Goal: Task Accomplishment & Management: Manage account settings

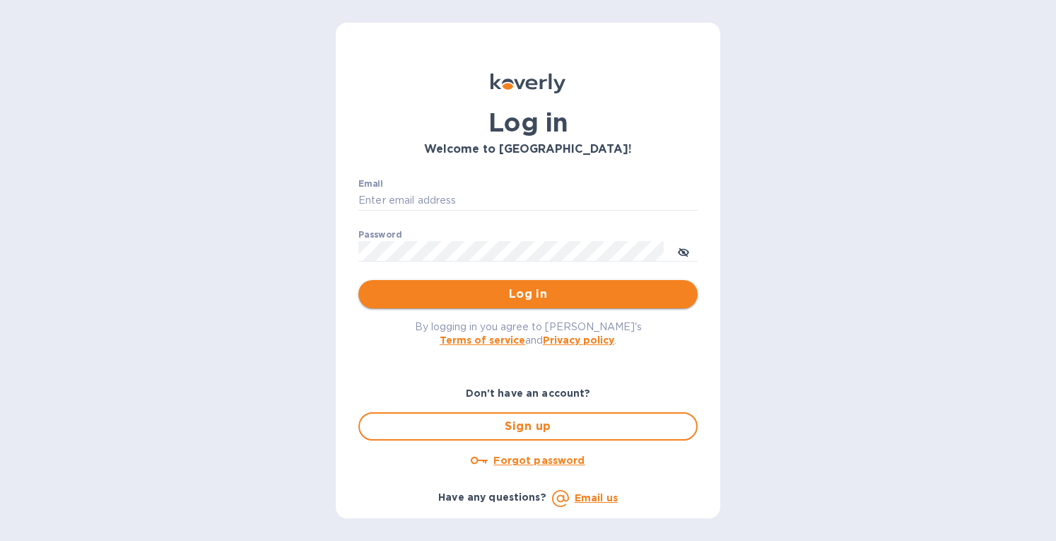
type input "[EMAIL_ADDRESS][DOMAIN_NAME]"
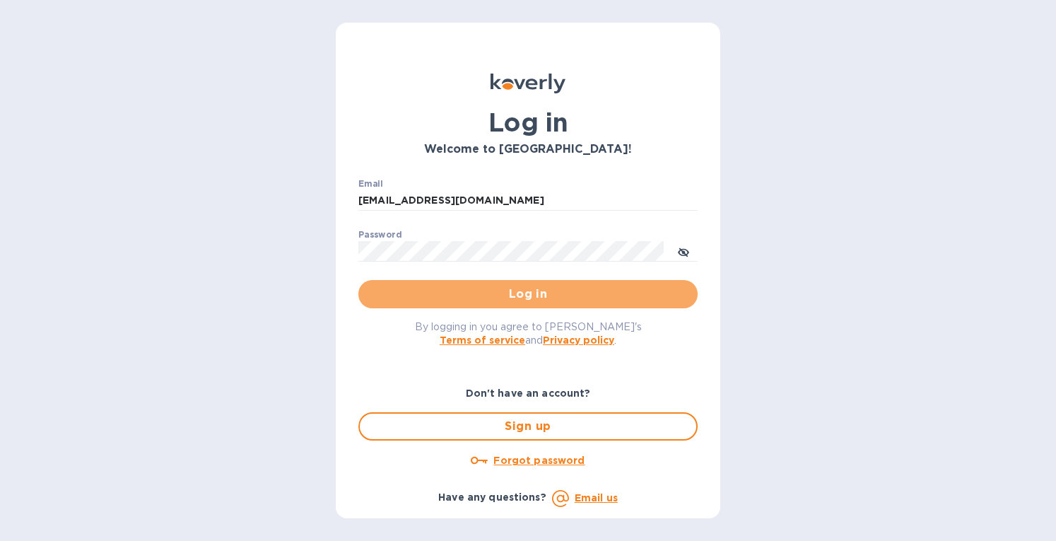
click at [408, 297] on span "Log in" at bounding box center [528, 293] width 317 height 17
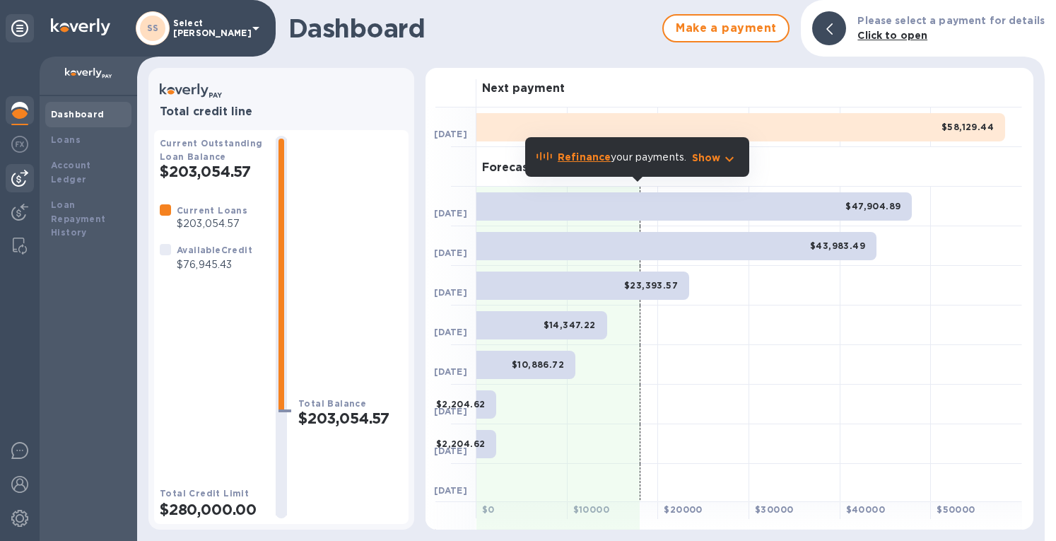
click at [13, 180] on img at bounding box center [19, 178] width 17 height 17
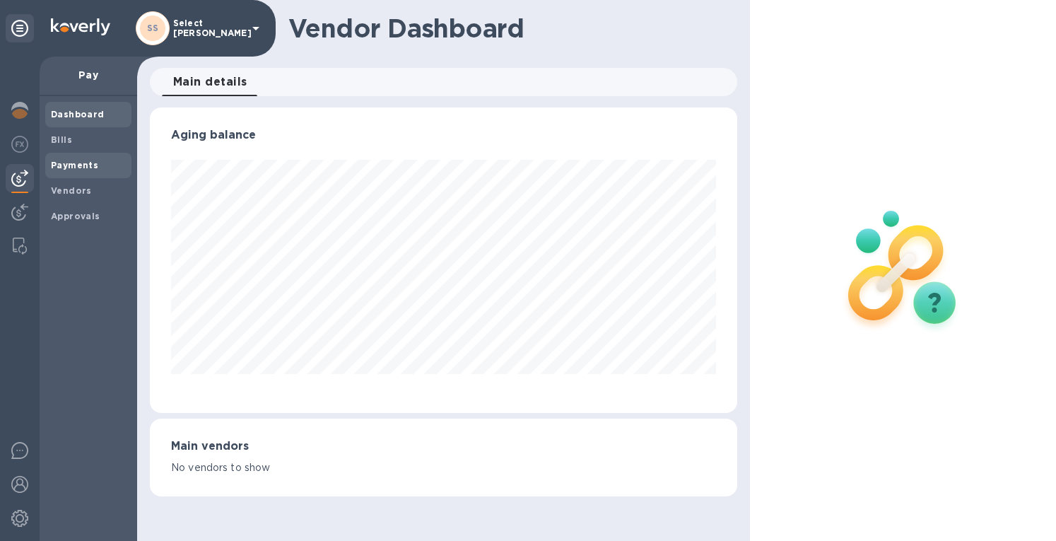
scroll to position [706289, 706013]
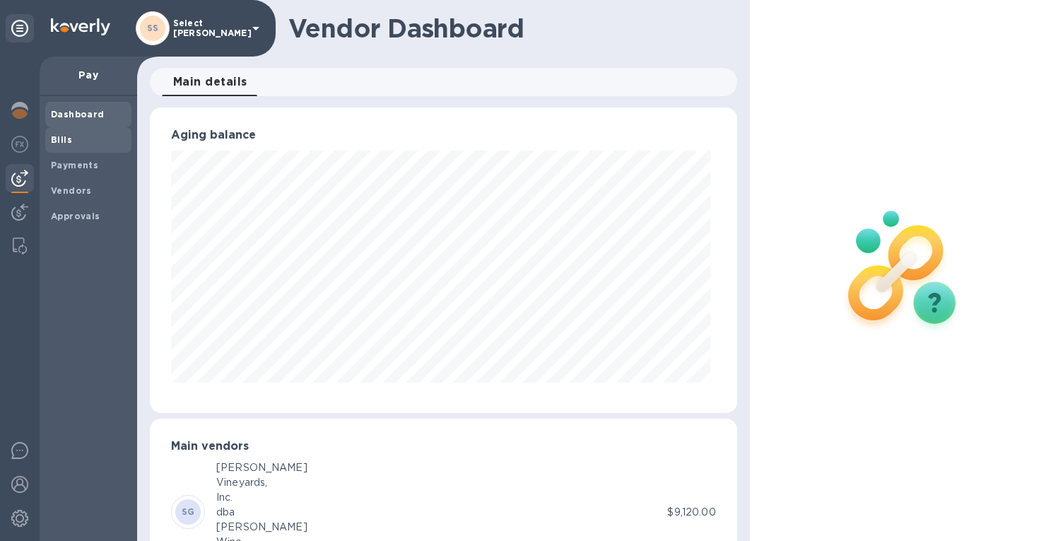
click at [59, 137] on b "Bills" at bounding box center [61, 139] width 21 height 11
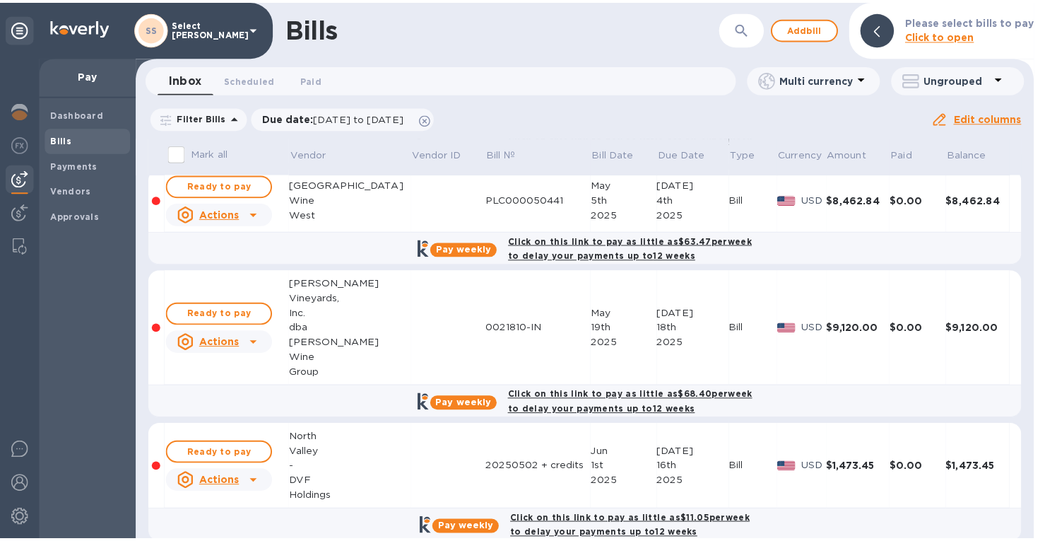
scroll to position [283, 0]
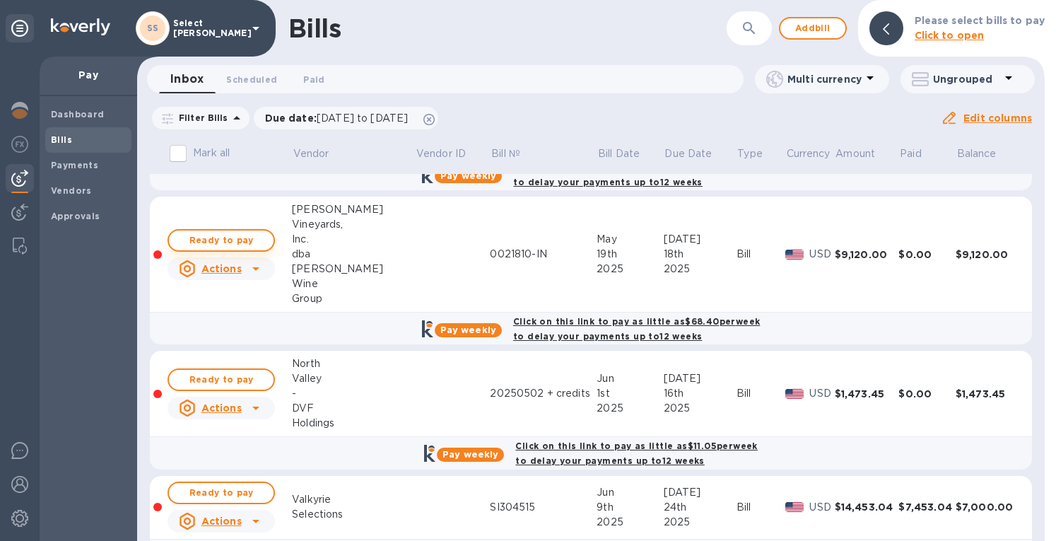
click at [237, 239] on span "Ready to pay" at bounding box center [221, 240] width 82 height 17
click at [245, 235] on span "Ready to pay" at bounding box center [221, 240] width 82 height 17
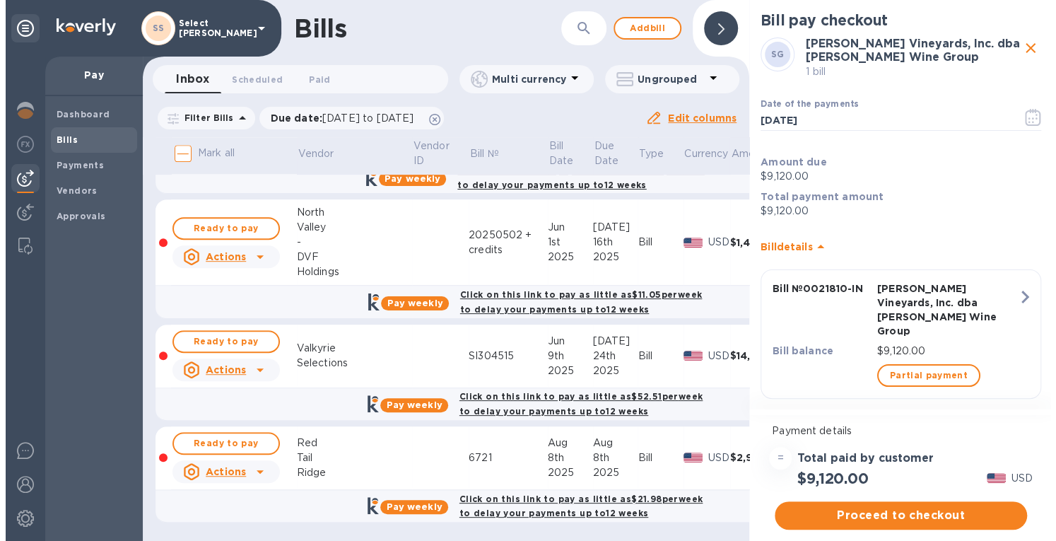
scroll to position [0, 0]
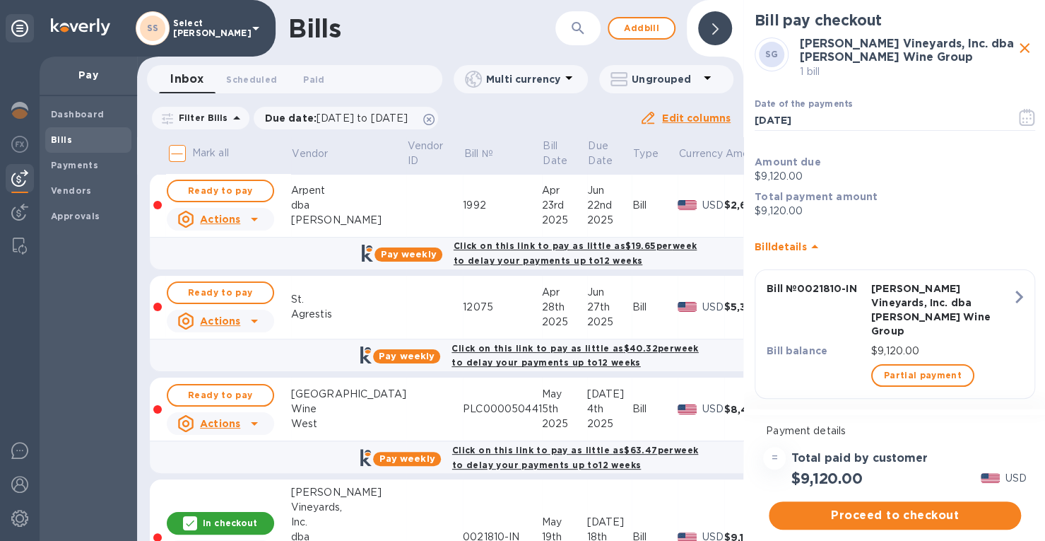
click at [243, 517] on p "In checkout" at bounding box center [230, 523] width 54 height 12
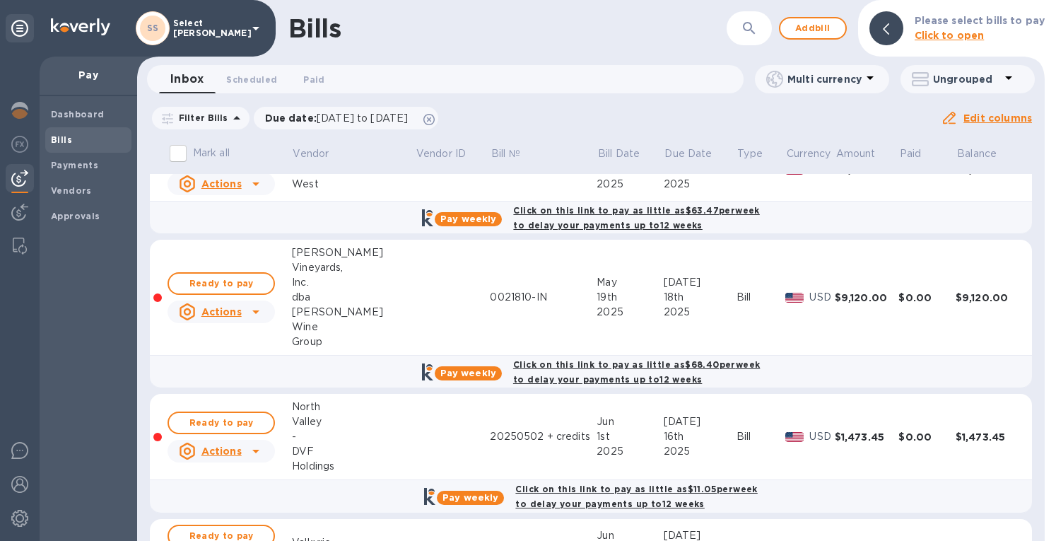
scroll to position [283, 0]
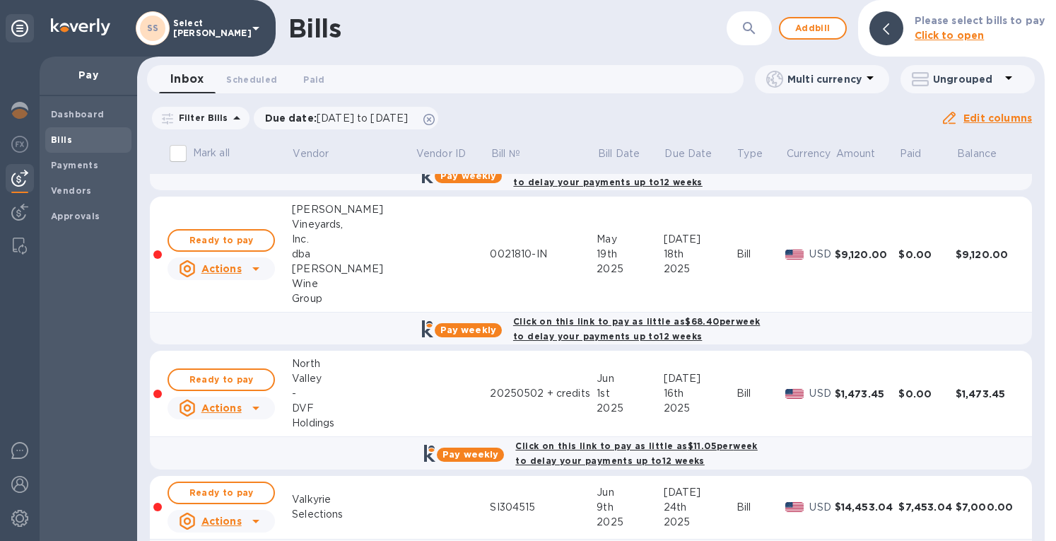
click at [336, 272] on div "[PERSON_NAME]" at bounding box center [353, 268] width 123 height 15
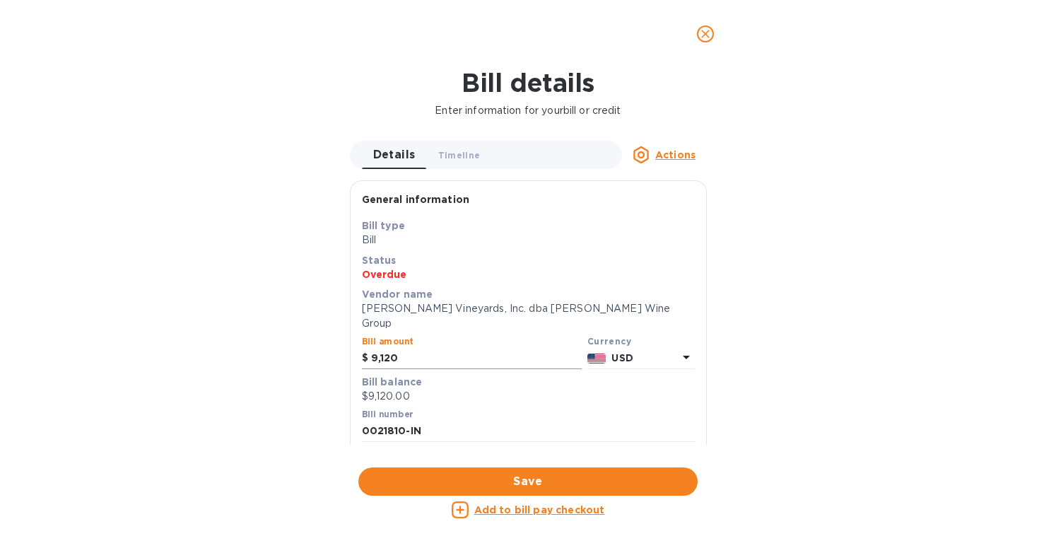
drag, startPoint x: 435, startPoint y: 344, endPoint x: 362, endPoint y: 344, distance: 72.8
click at [362, 348] on div "$ 9,120" at bounding box center [472, 358] width 220 height 21
click at [447, 420] on input "0021810-IN" at bounding box center [528, 430] width 333 height 21
type input "0021810-IN, 22252-IN"
drag, startPoint x: 403, startPoint y: 331, endPoint x: 397, endPoint y: 338, distance: 8.5
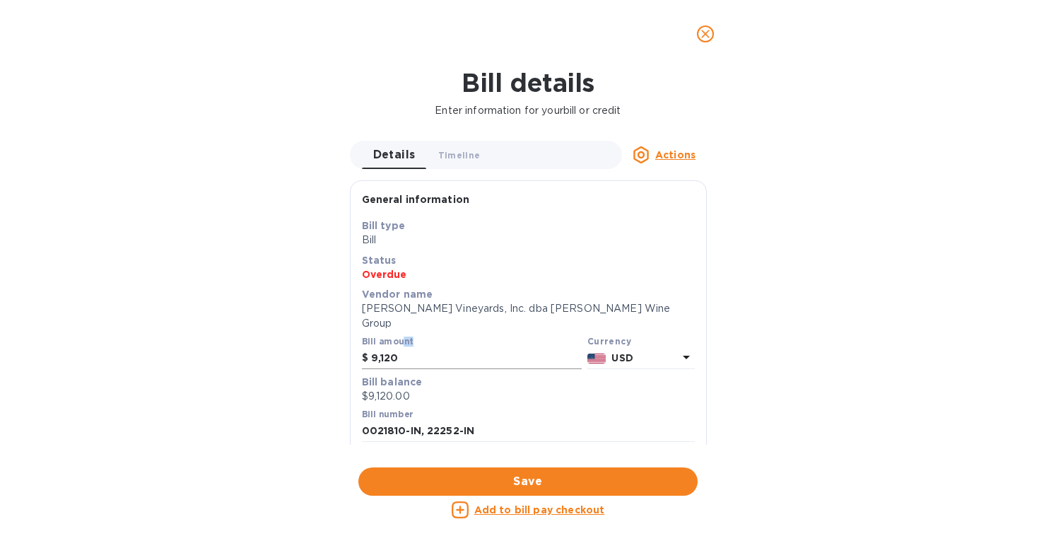
click at [397, 337] on div "Bill amount $ 9,120" at bounding box center [472, 352] width 220 height 33
drag, startPoint x: 400, startPoint y: 342, endPoint x: 365, endPoint y: 343, distance: 35.4
click at [365, 348] on div "$ 9,120" at bounding box center [472, 358] width 220 height 21
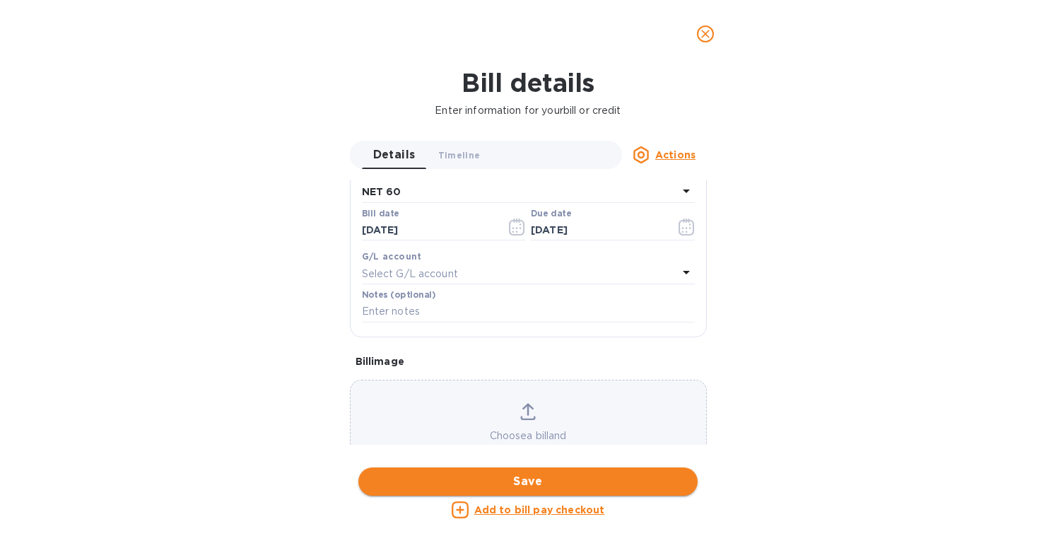
type input "17,720"
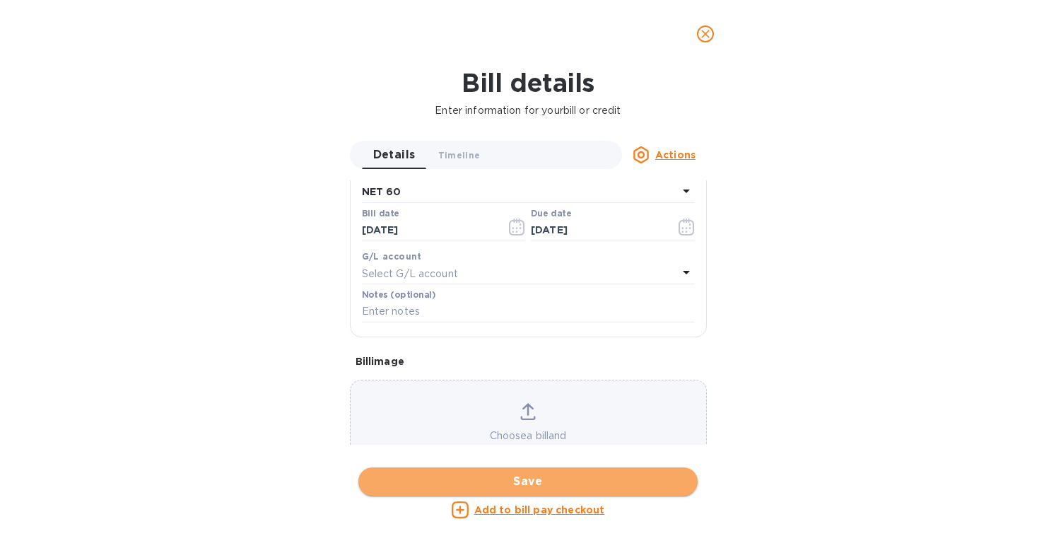
click at [516, 477] on span "Save" at bounding box center [528, 481] width 317 height 17
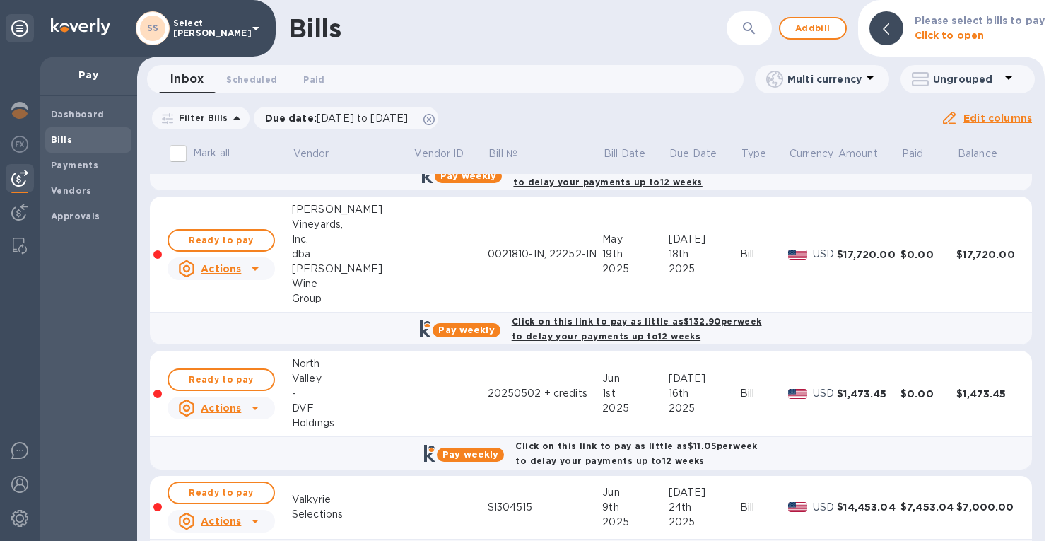
click at [413, 252] on td at bounding box center [450, 254] width 74 height 116
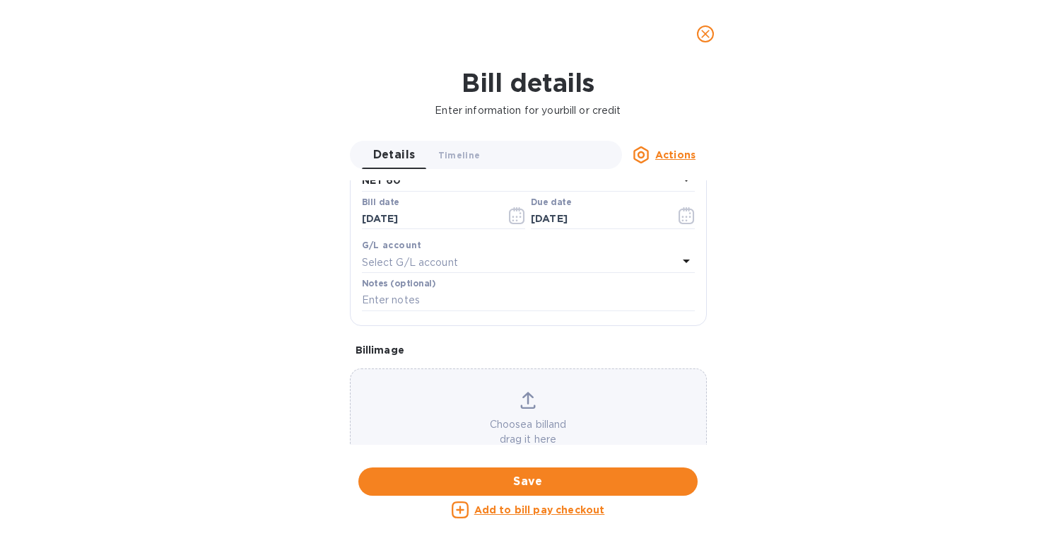
scroll to position [304, 0]
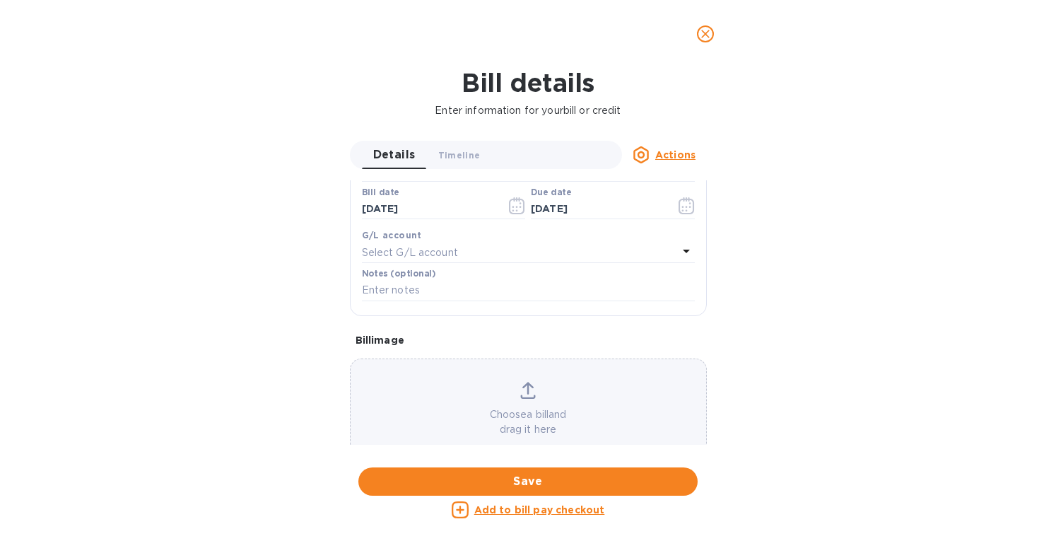
click at [529, 382] on icon at bounding box center [528, 390] width 16 height 17
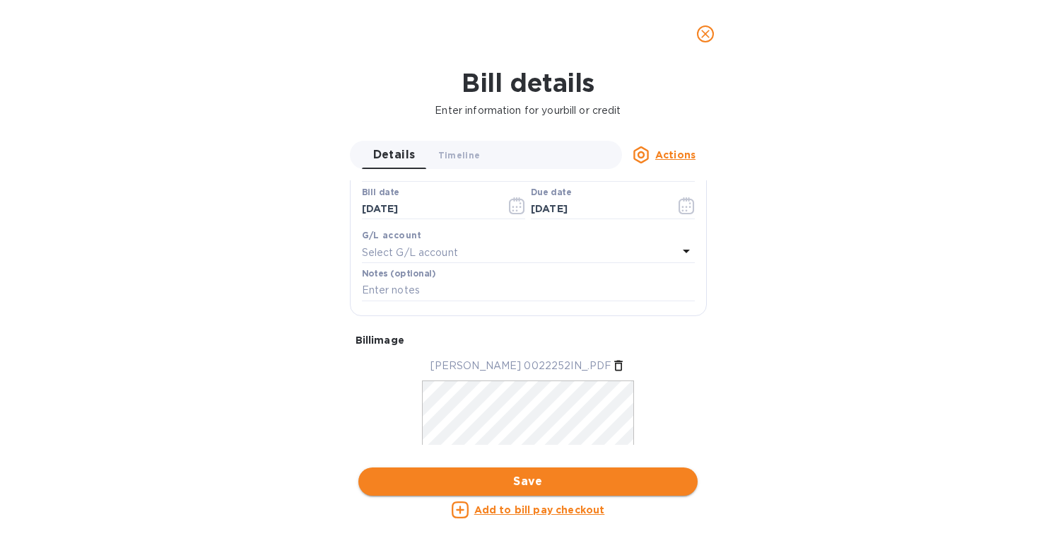
click at [514, 480] on span "Save" at bounding box center [528, 481] width 317 height 17
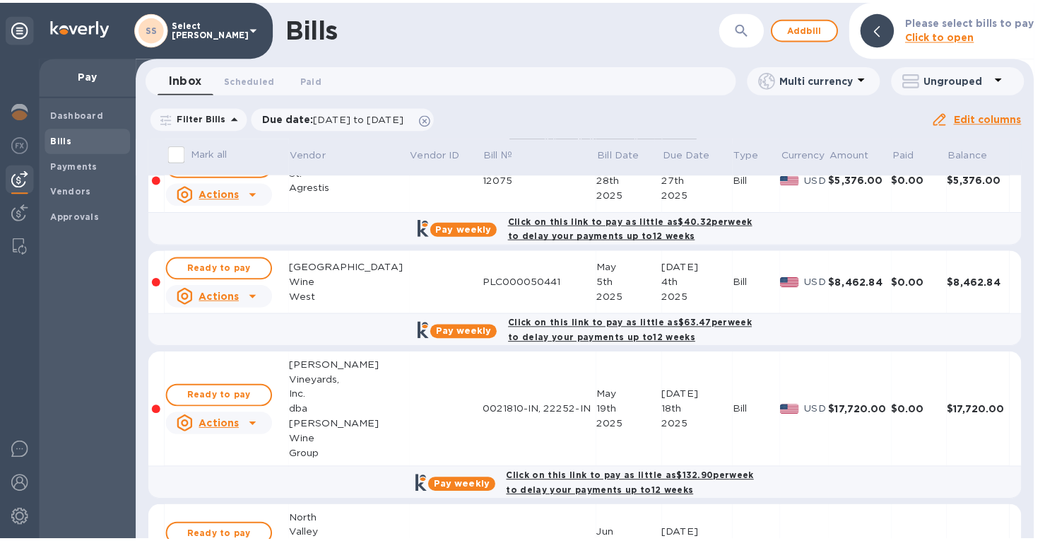
scroll to position [141, 0]
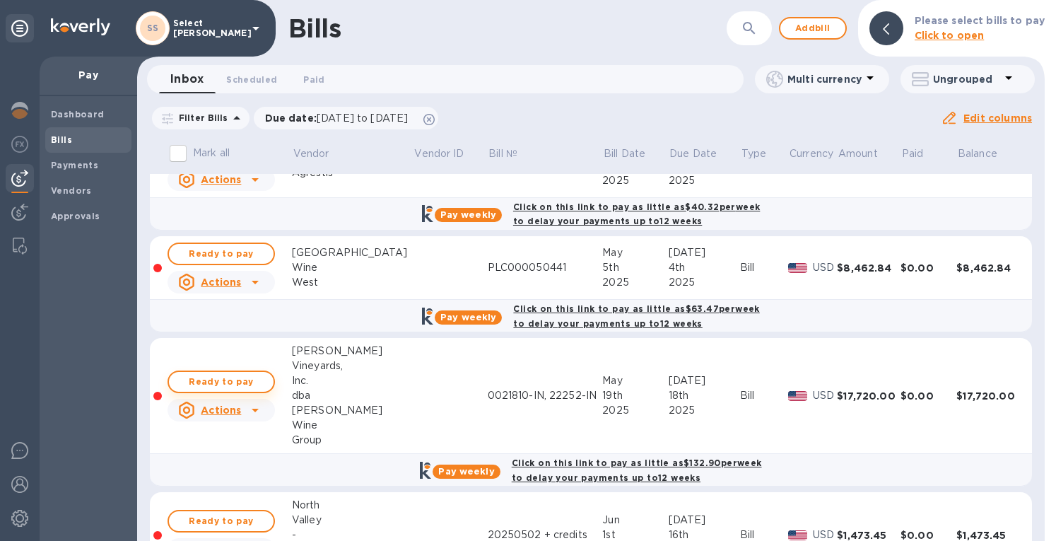
click at [250, 378] on span "Ready to pay" at bounding box center [221, 381] width 82 height 17
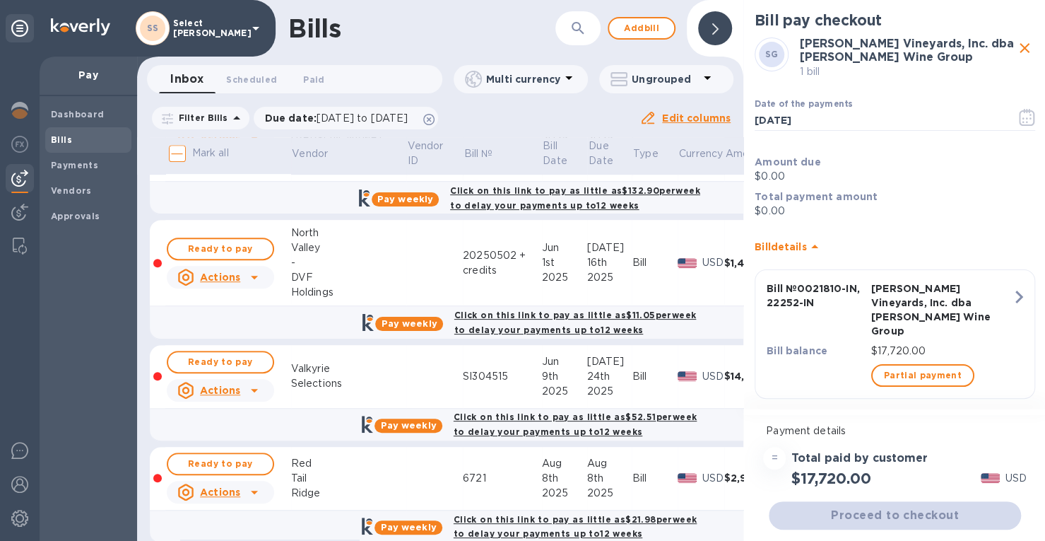
scroll to position [424, 0]
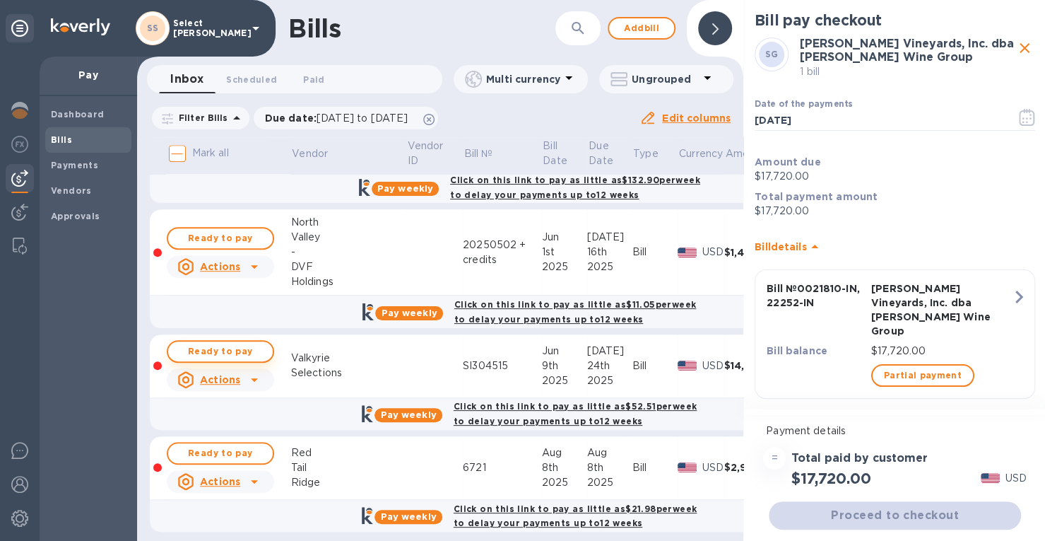
click at [243, 351] on span "Ready to pay" at bounding box center [220, 351] width 82 height 17
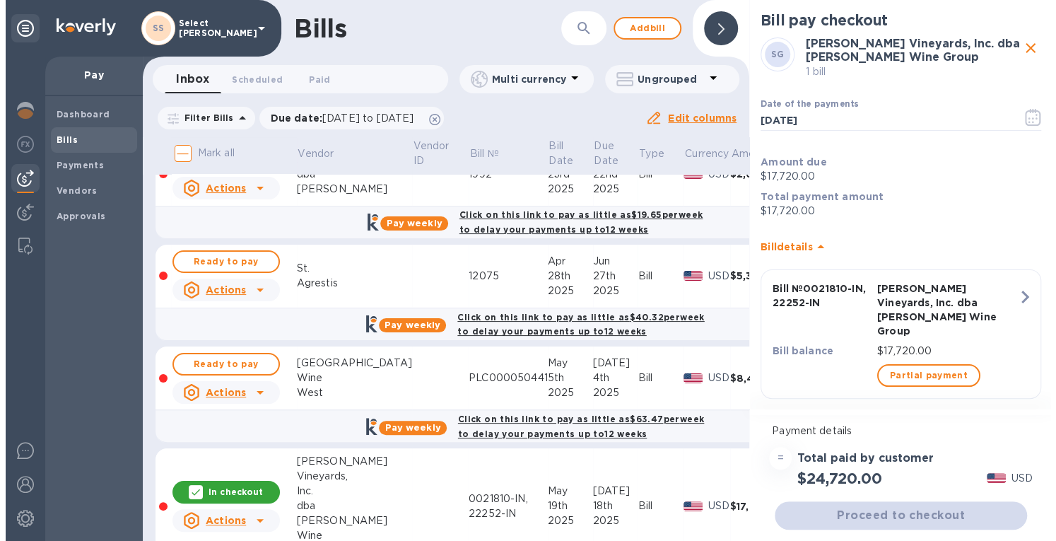
scroll to position [0, 0]
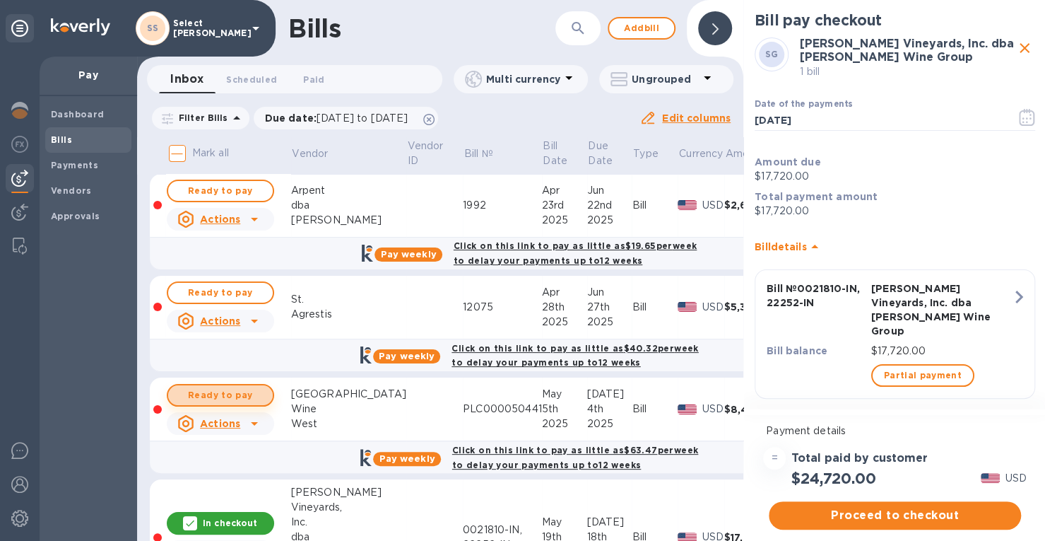
click at [227, 393] on span "Ready to pay" at bounding box center [220, 395] width 82 height 17
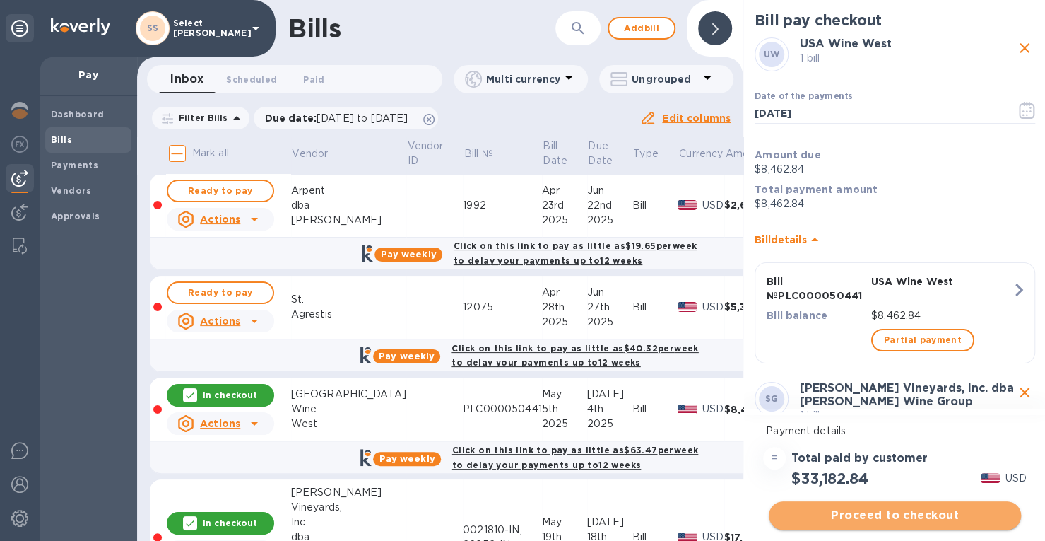
click at [880, 515] on span "Proceed to checkout" at bounding box center [895, 515] width 230 height 17
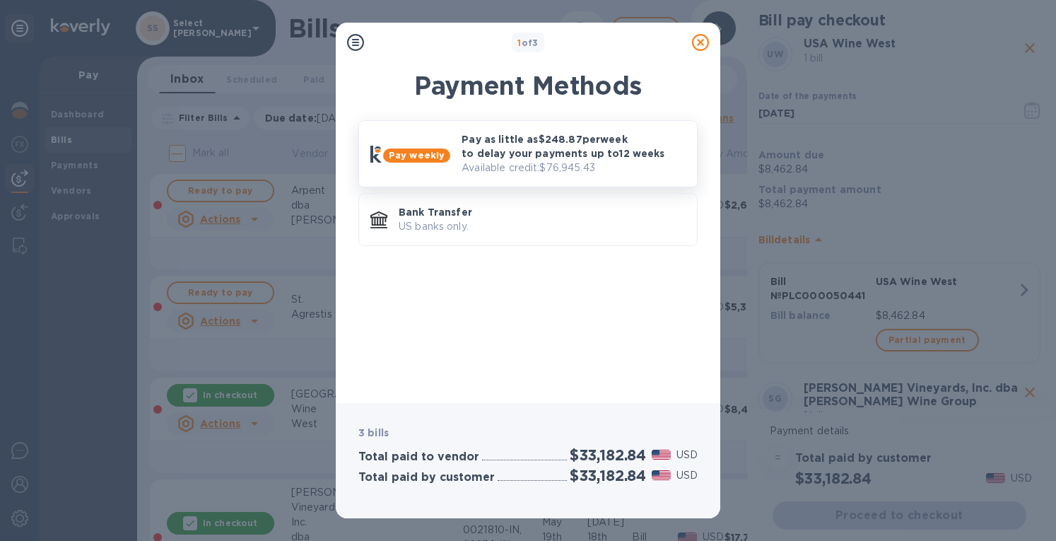
click at [581, 160] on p "Available credit: $76,945.43" at bounding box center [573, 167] width 224 height 15
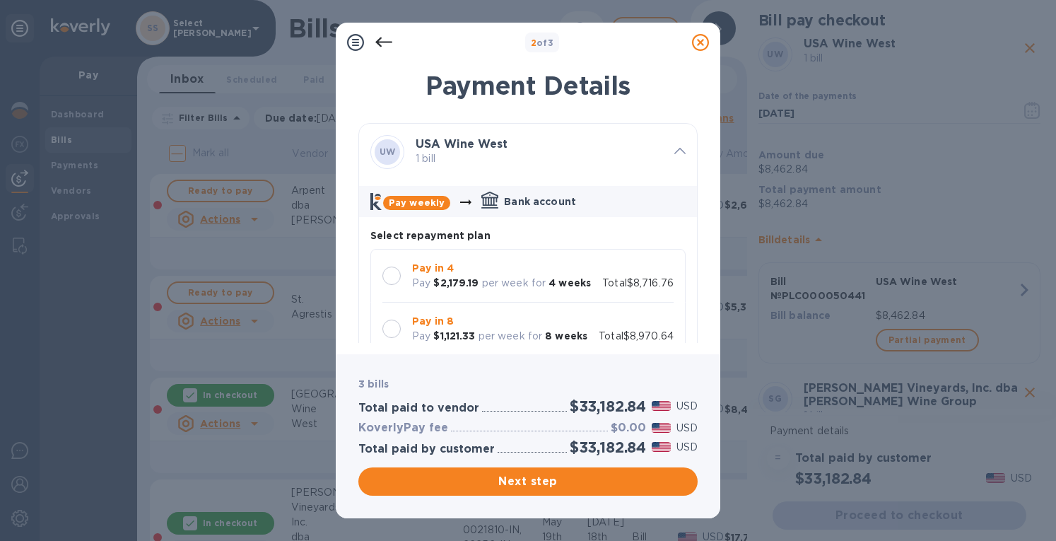
scroll to position [12, 0]
click at [512, 279] on p "per week for" at bounding box center [514, 283] width 64 height 15
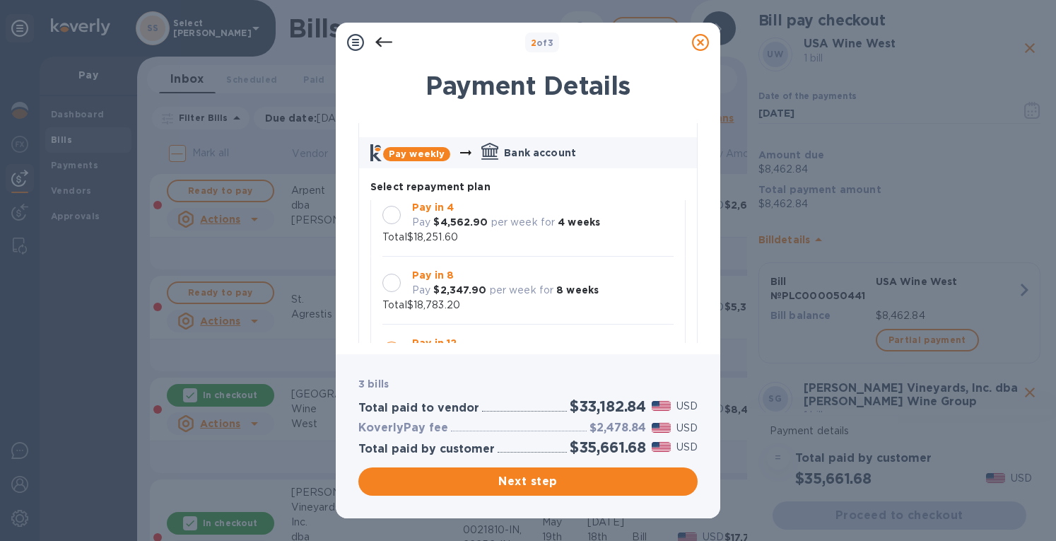
scroll to position [565, 0]
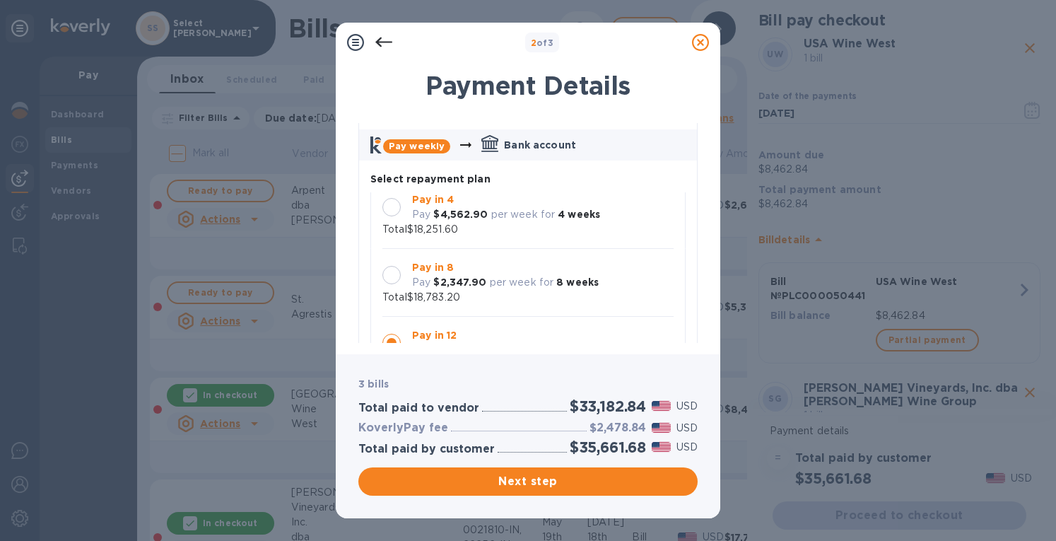
click at [427, 208] on p "Pay" at bounding box center [421, 214] width 18 height 15
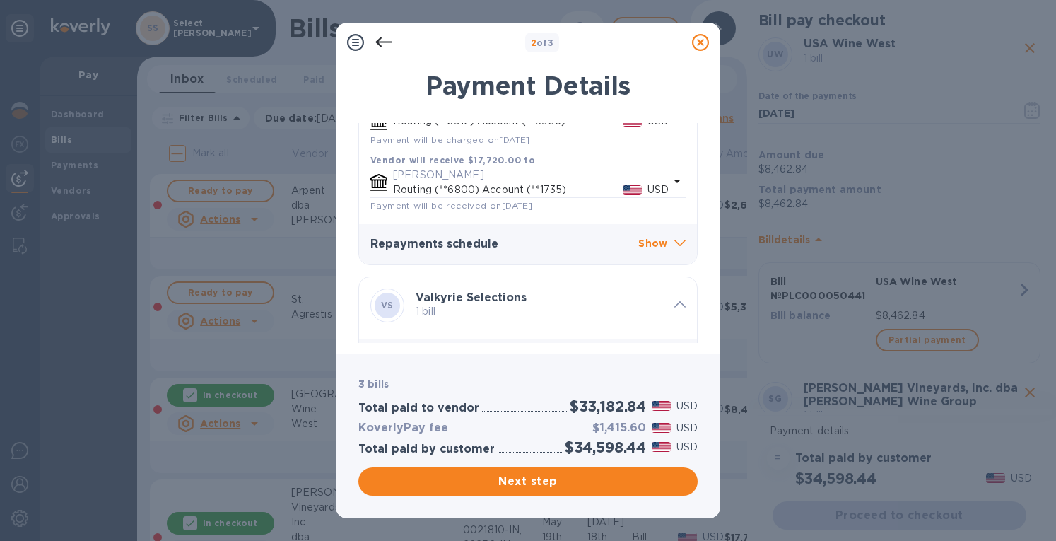
scroll to position [989, 0]
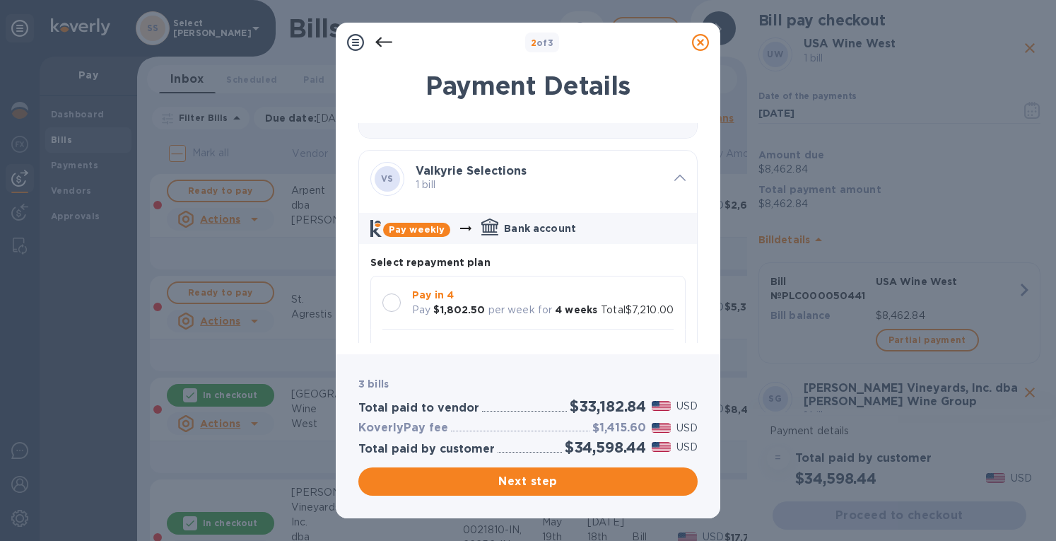
click at [396, 303] on div at bounding box center [391, 302] width 18 height 18
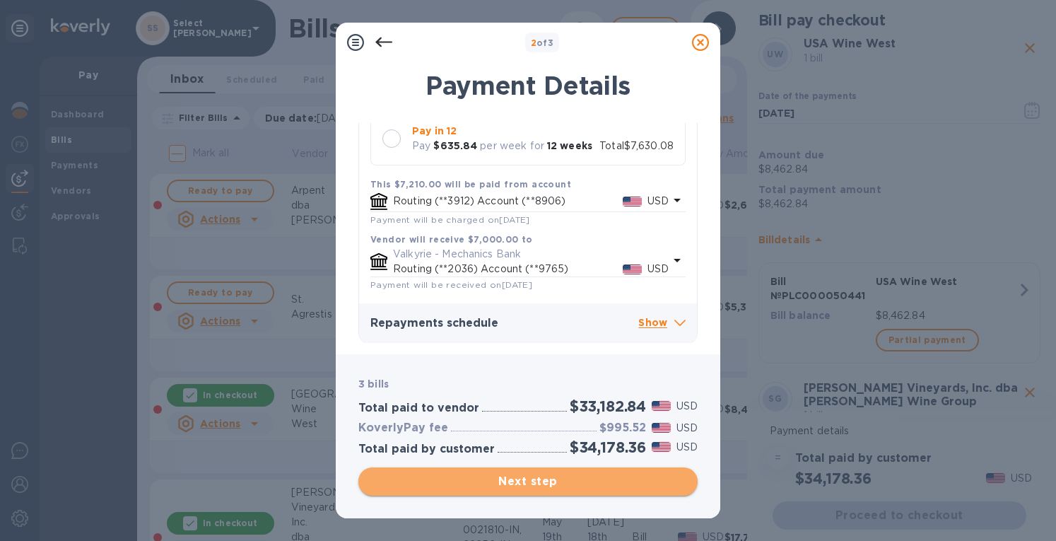
click at [516, 484] on span "Next step" at bounding box center [528, 481] width 317 height 17
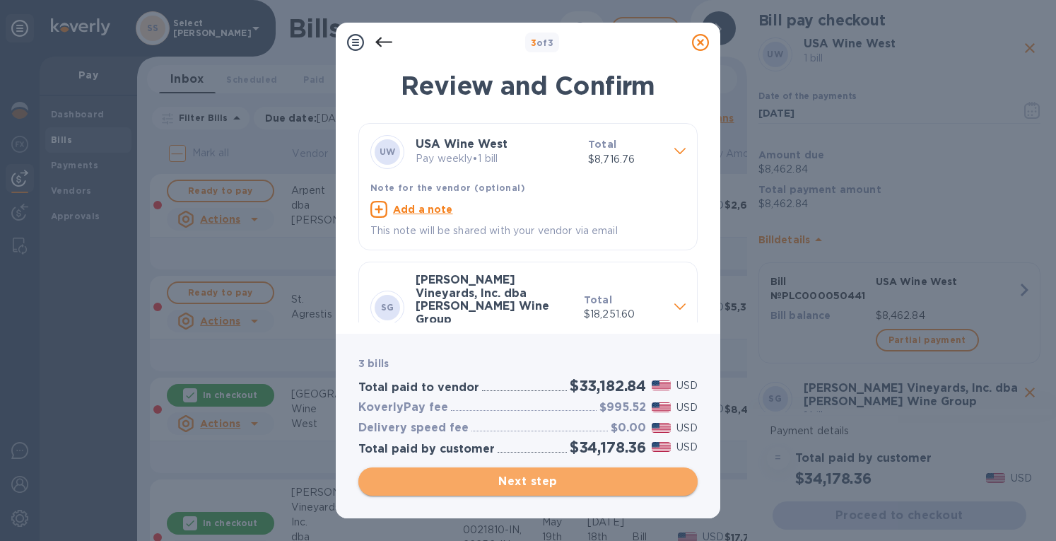
click at [537, 480] on span "Next step" at bounding box center [528, 481] width 317 height 17
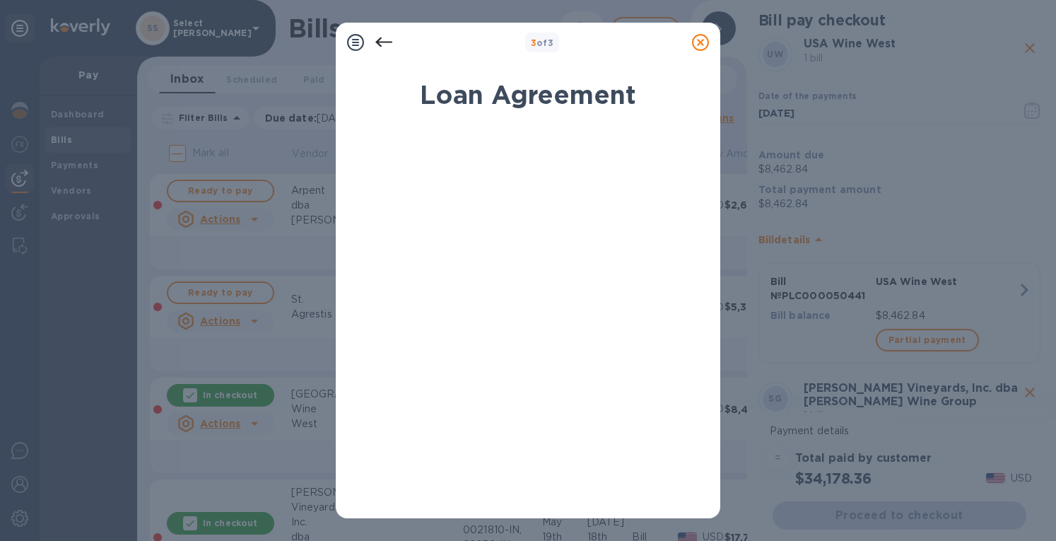
scroll to position [249, 0]
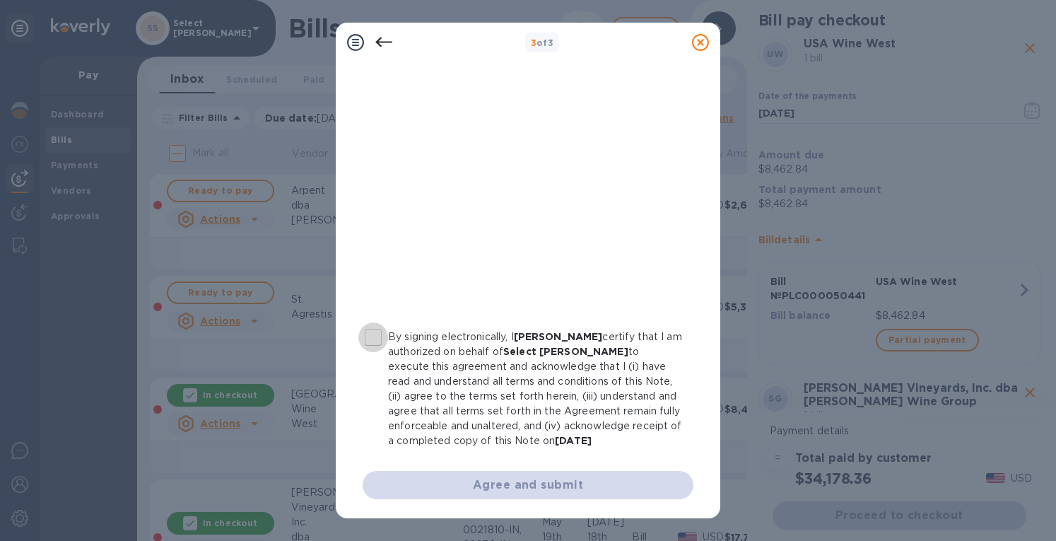
drag, startPoint x: 367, startPoint y: 337, endPoint x: 390, endPoint y: 348, distance: 25.0
click at [367, 338] on input "By signing electronically, I Erin Grace certify that I am authorized on behalf …" at bounding box center [373, 337] width 30 height 30
checkbox input "true"
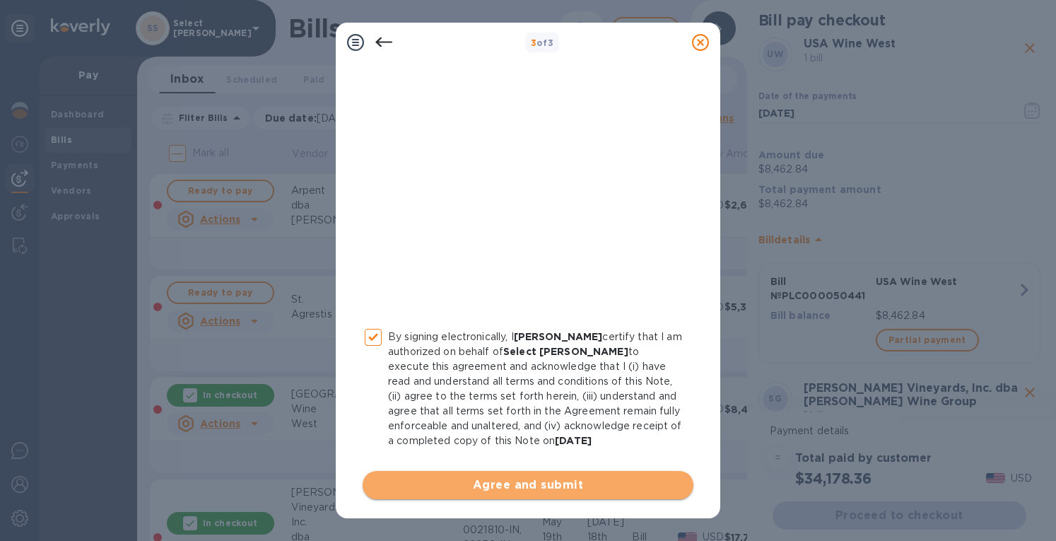
click at [554, 481] on span "Agree and submit" at bounding box center [528, 484] width 308 height 17
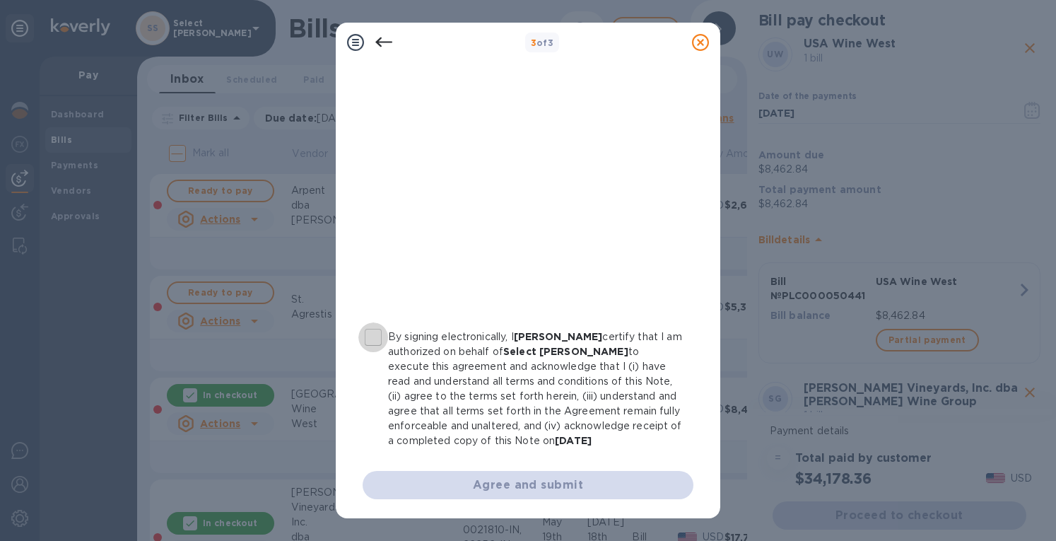
click at [365, 336] on input "By signing electronically, I Erin Grace certify that I am authorized on behalf …" at bounding box center [373, 337] width 30 height 30
checkbox input "true"
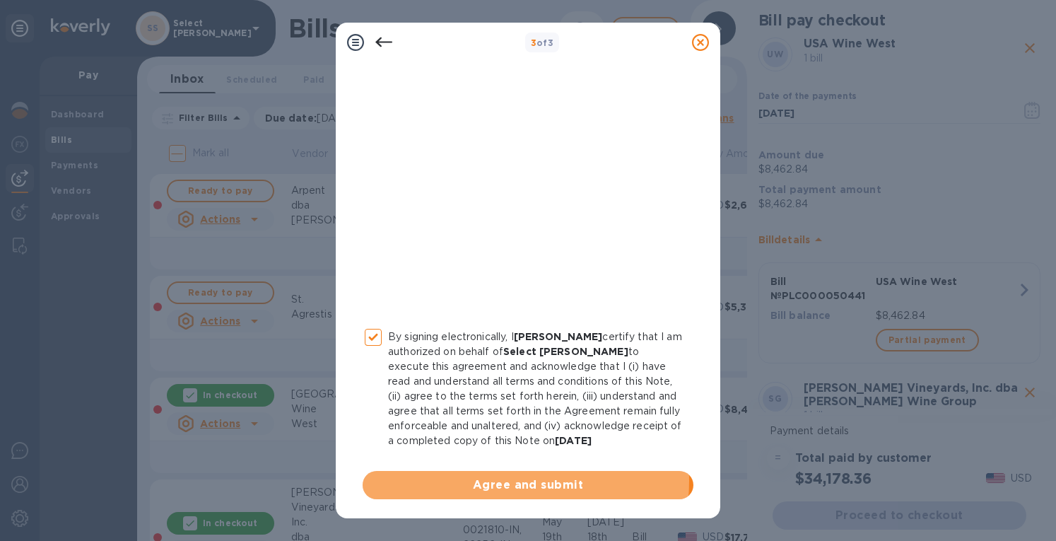
drag, startPoint x: 492, startPoint y: 480, endPoint x: 492, endPoint y: 464, distance: 15.6
click at [492, 480] on span "Agree and submit" at bounding box center [528, 484] width 308 height 17
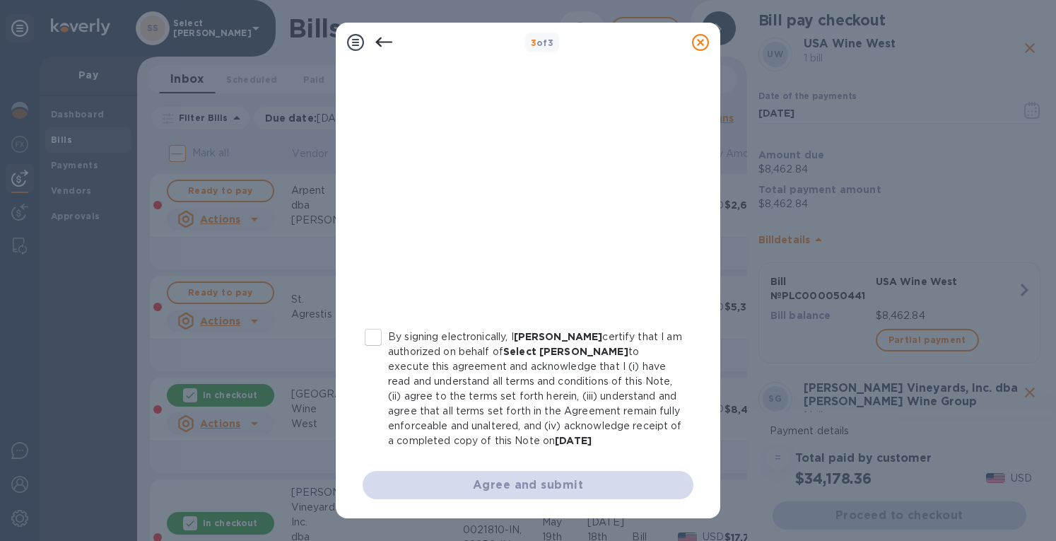
drag, startPoint x: 367, startPoint y: 337, endPoint x: 464, endPoint y: 410, distance: 121.1
click at [370, 339] on input "By signing electronically, I Erin Grace certify that I am authorized on behalf …" at bounding box center [373, 337] width 30 height 30
checkbox input "true"
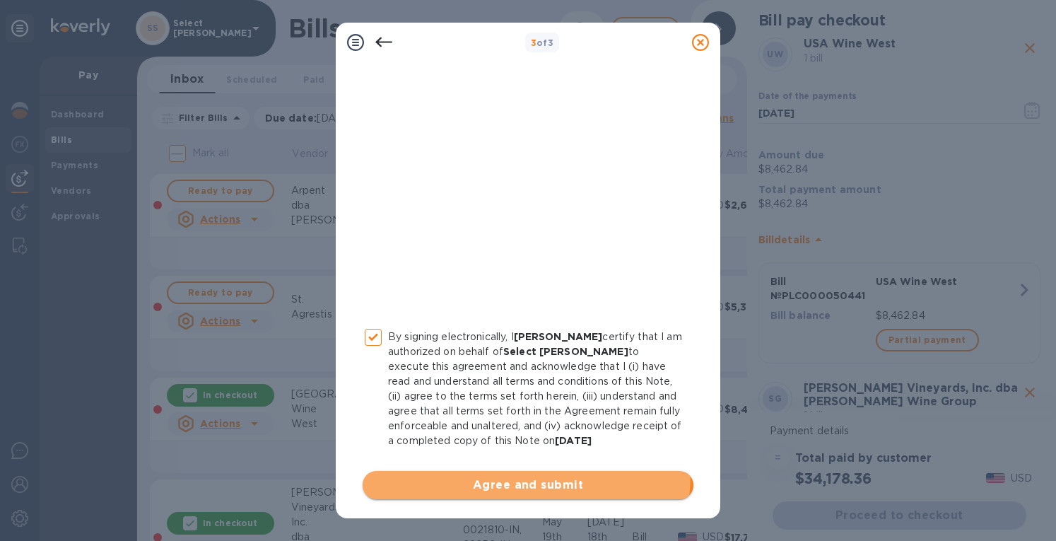
click at [520, 473] on button "Agree and submit" at bounding box center [527, 485] width 331 height 28
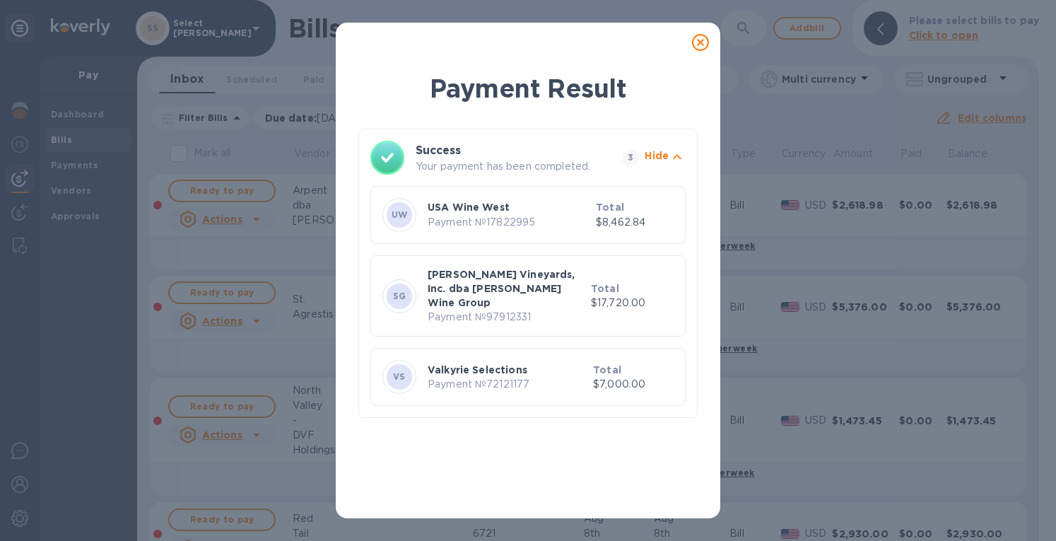
click at [702, 40] on icon at bounding box center [700, 42] width 17 height 17
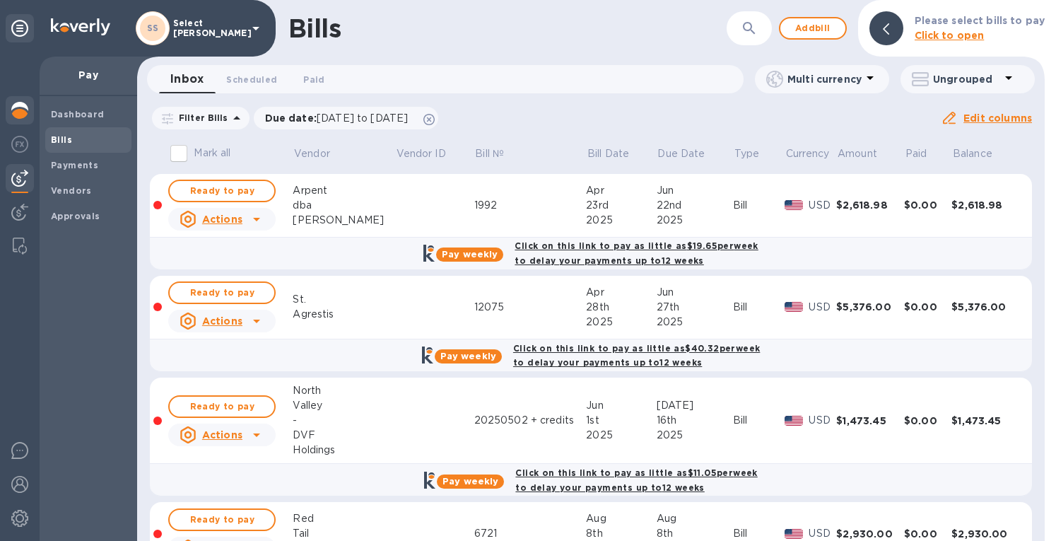
click at [25, 111] on img at bounding box center [19, 110] width 17 height 17
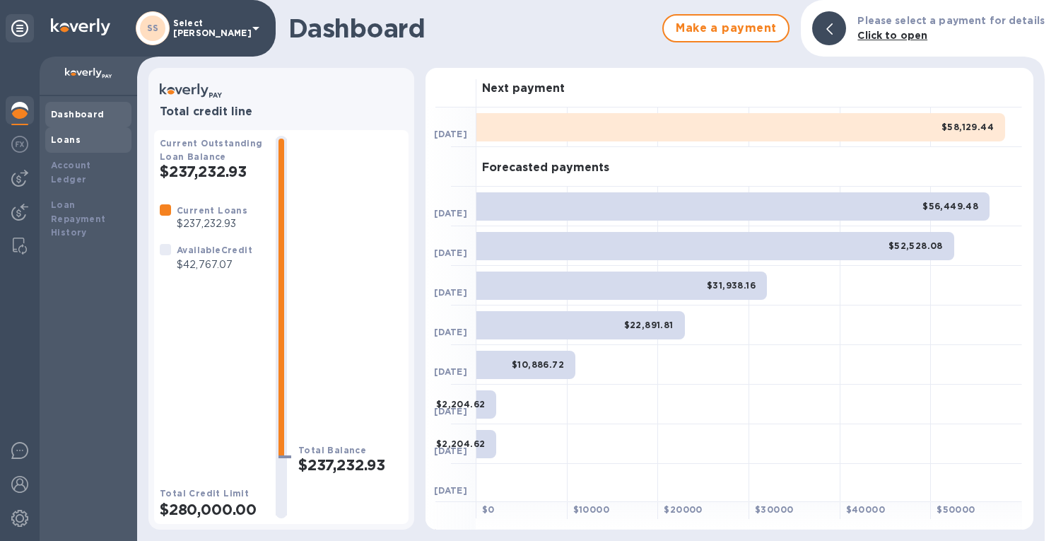
click at [61, 138] on b "Loans" at bounding box center [66, 139] width 30 height 11
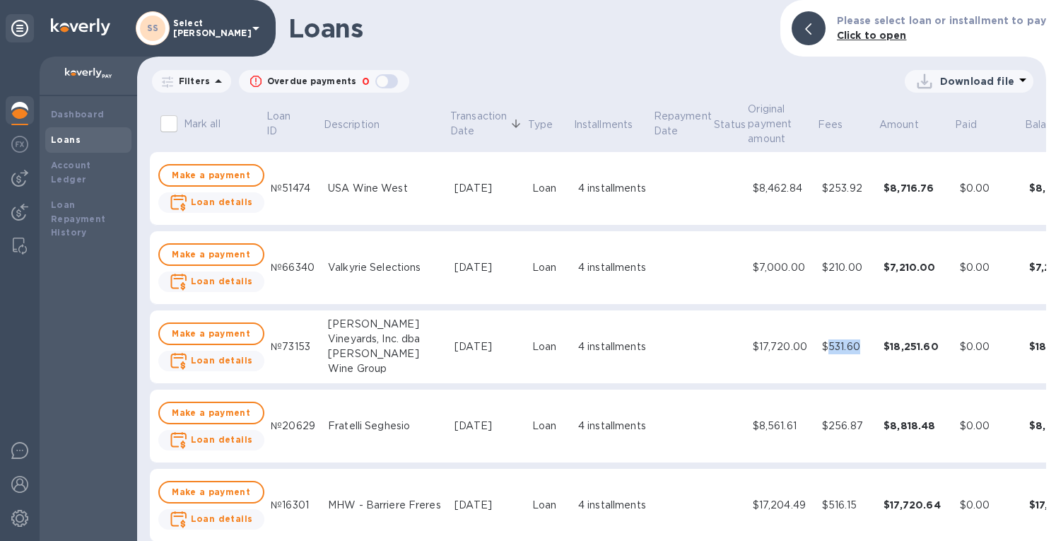
drag, startPoint x: 835, startPoint y: 348, endPoint x: 795, endPoint y: 348, distance: 40.3
click at [822, 348] on div "$531.60" at bounding box center [847, 346] width 50 height 15
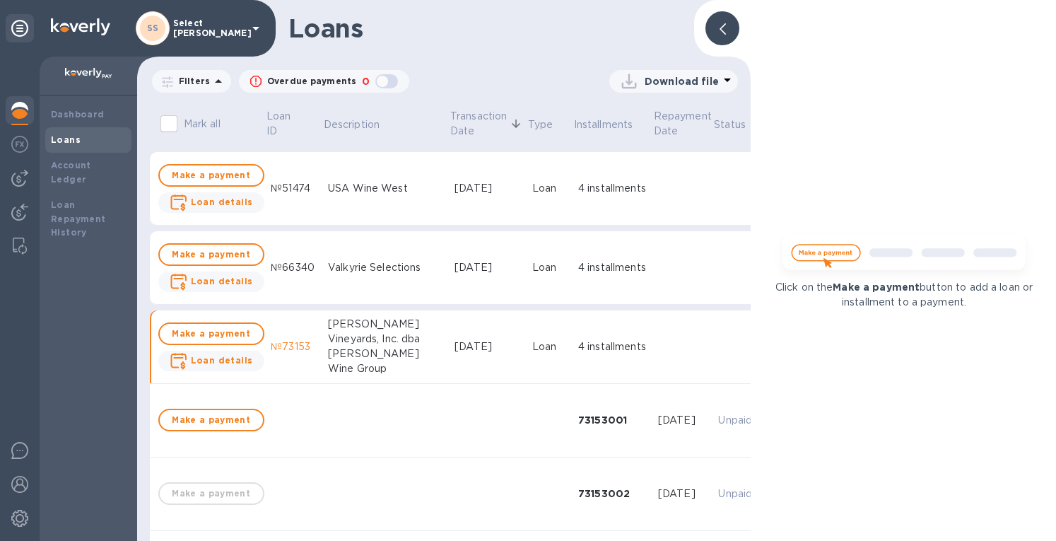
click at [723, 30] on icon at bounding box center [722, 28] width 6 height 11
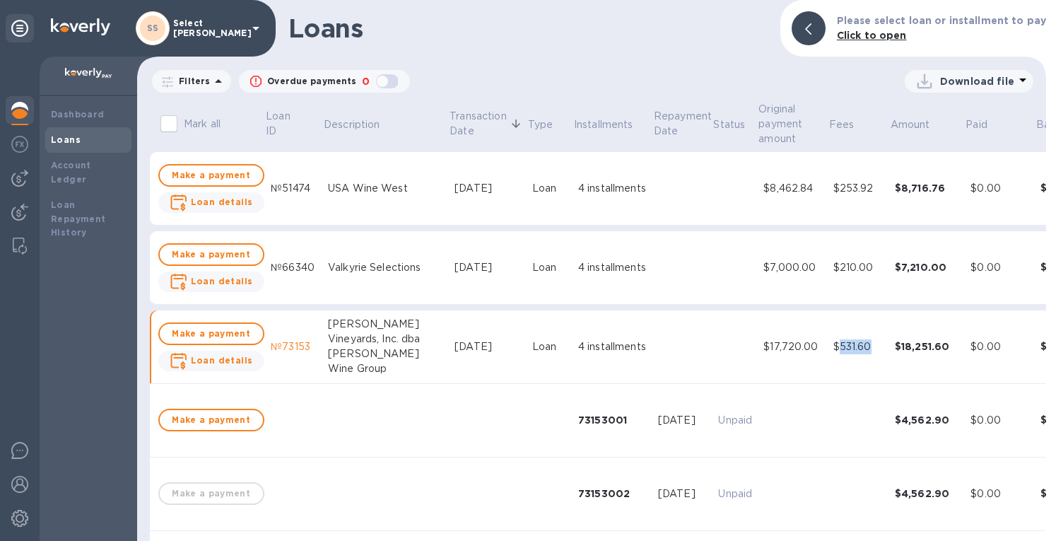
drag, startPoint x: 848, startPoint y: 346, endPoint x: 811, endPoint y: 349, distance: 36.9
click at [833, 349] on div "$531.60" at bounding box center [858, 346] width 50 height 15
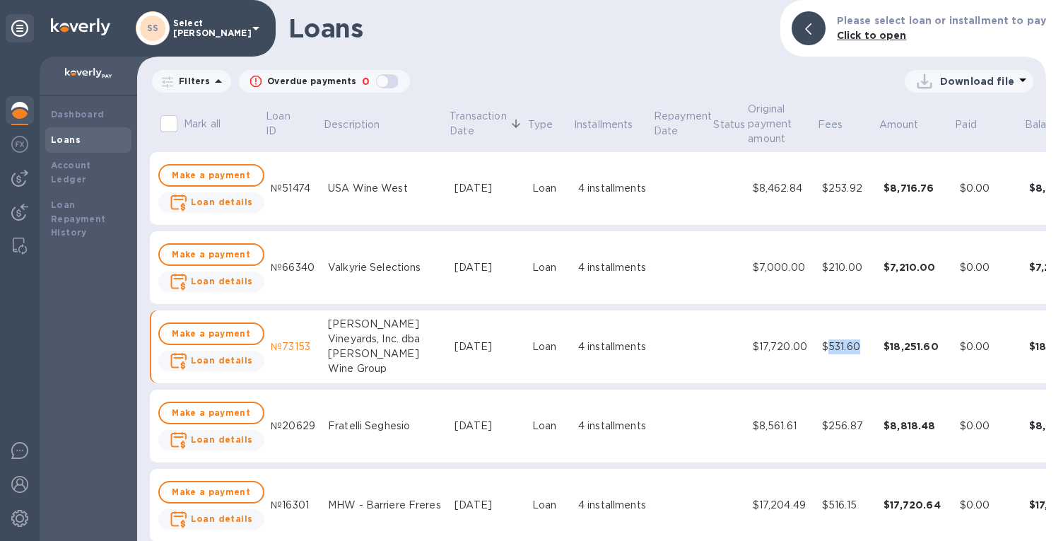
copy div "531.60"
drag, startPoint x: 837, startPoint y: 190, endPoint x: 797, endPoint y: 188, distance: 40.3
click at [822, 188] on div "$253.92" at bounding box center [847, 188] width 50 height 15
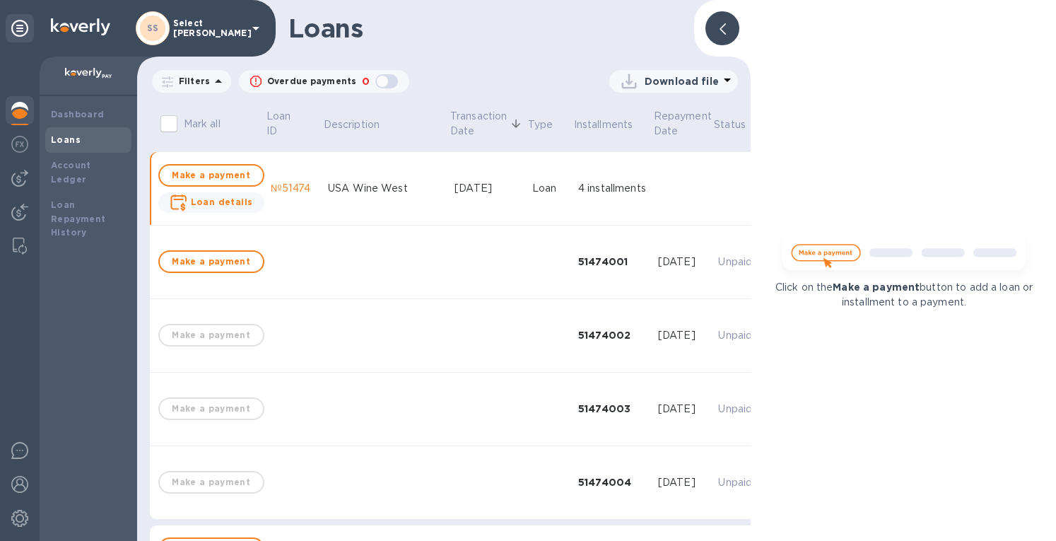
drag, startPoint x: 797, startPoint y: 188, endPoint x: 726, endPoint y: 28, distance: 175.3
click at [726, 28] on div at bounding box center [722, 28] width 34 height 34
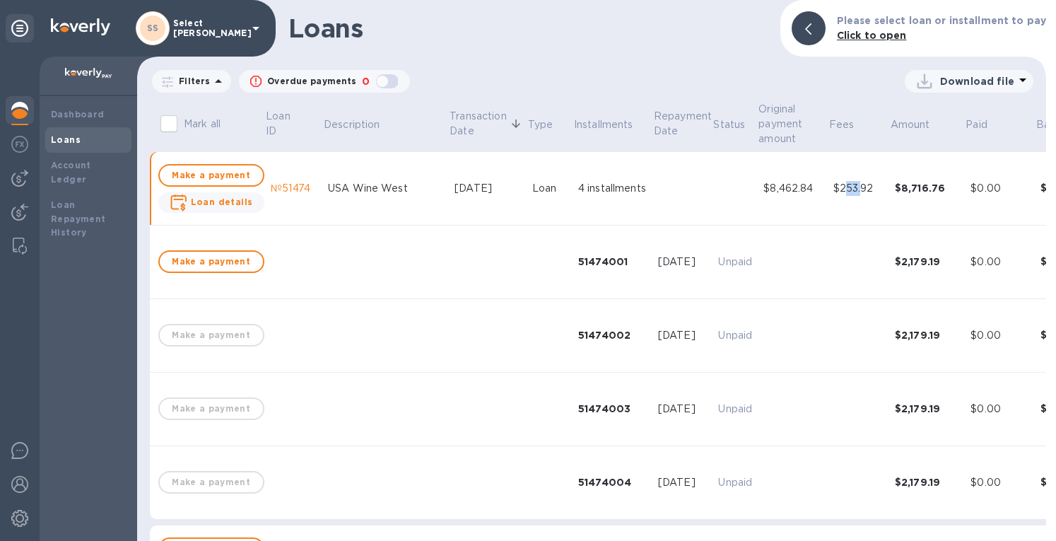
drag, startPoint x: 814, startPoint y: 189, endPoint x: 834, endPoint y: 190, distance: 19.8
click at [834, 190] on div "$253.92" at bounding box center [858, 188] width 50 height 15
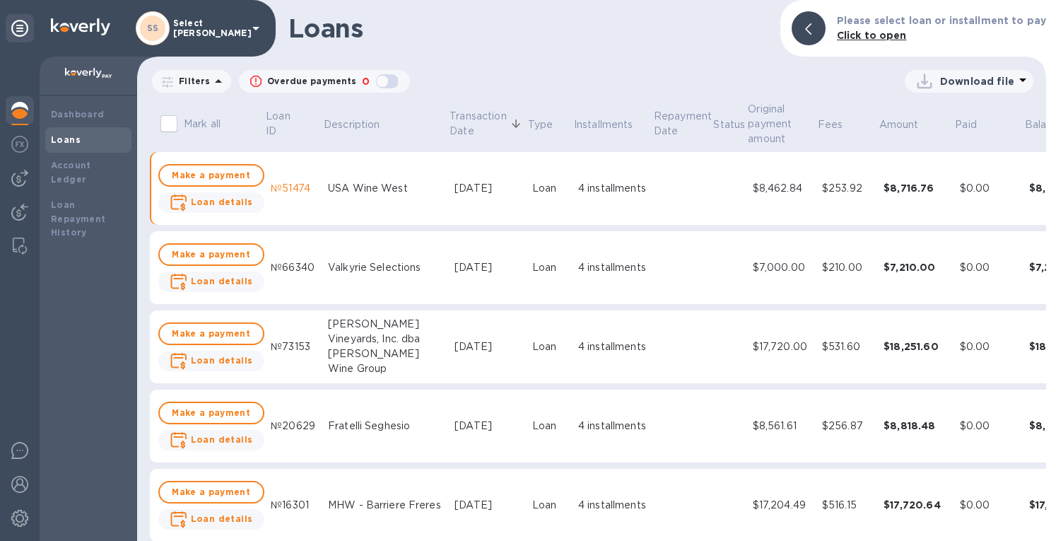
click at [834, 190] on div "$253.92" at bounding box center [847, 188] width 50 height 15
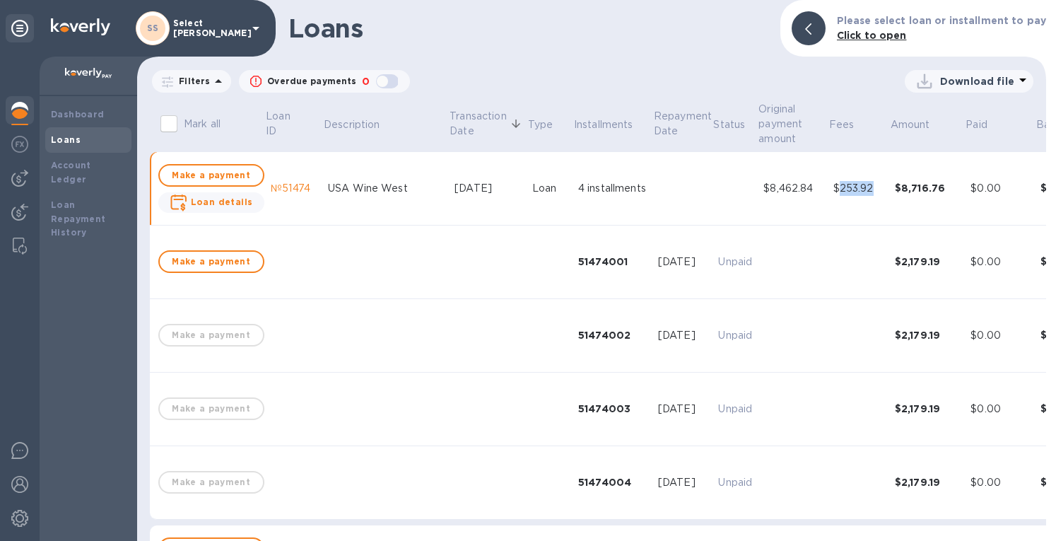
drag, startPoint x: 810, startPoint y: 188, endPoint x: 845, endPoint y: 192, distance: 34.9
click at [845, 192] on div "$253.92" at bounding box center [858, 188] width 50 height 15
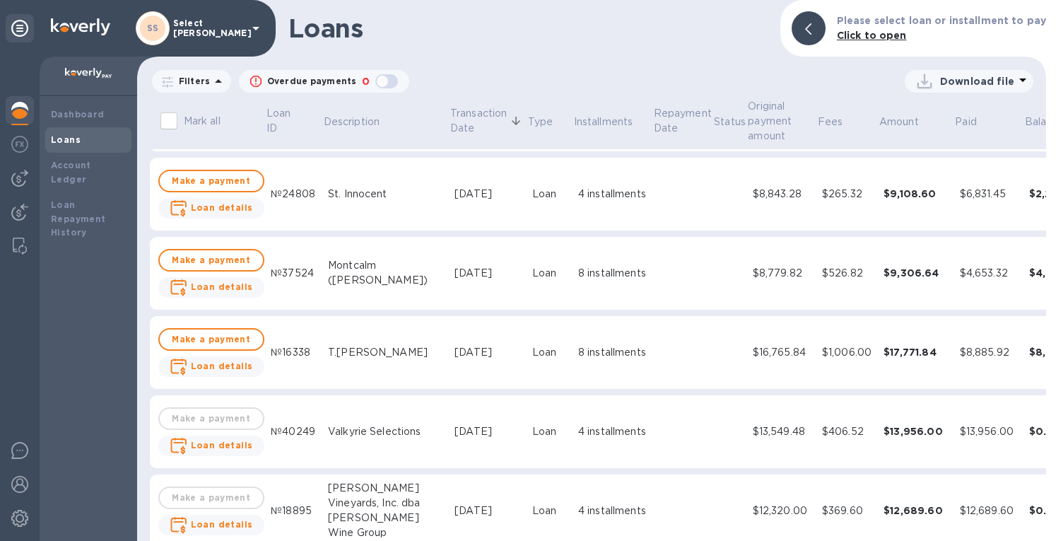
scroll to position [1272, 0]
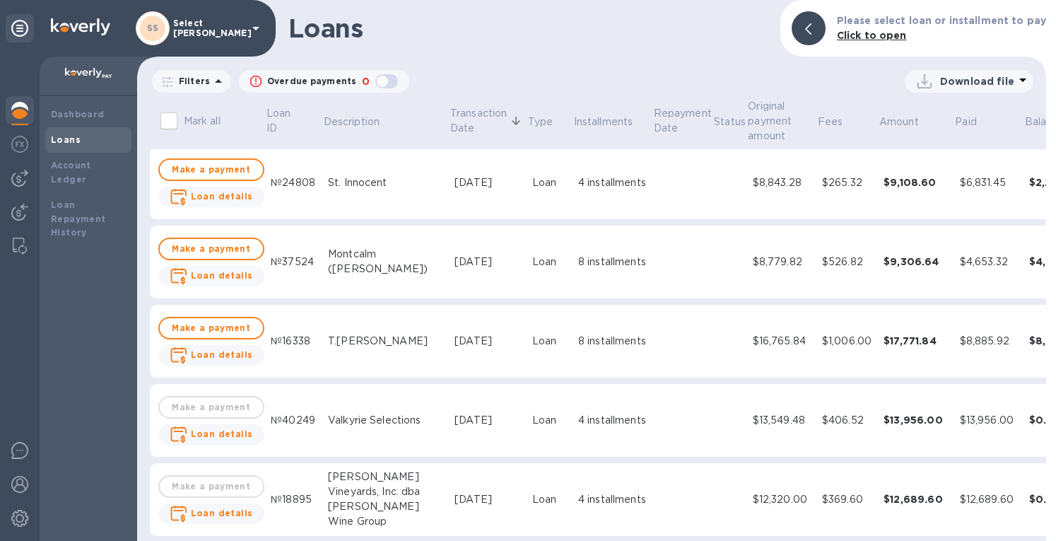
click at [578, 183] on div "4 installments" at bounding box center [612, 182] width 69 height 15
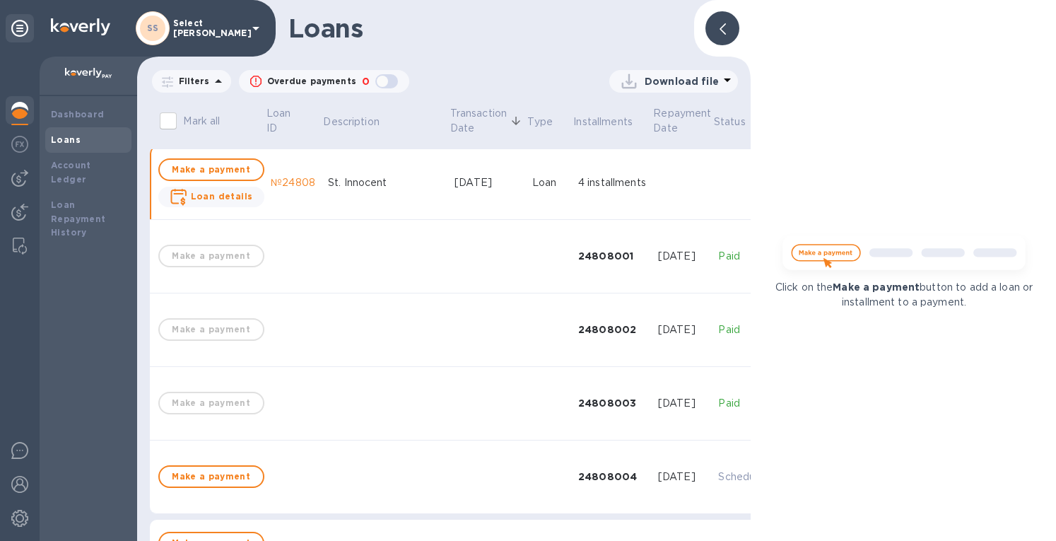
click at [714, 25] on div at bounding box center [722, 28] width 34 height 34
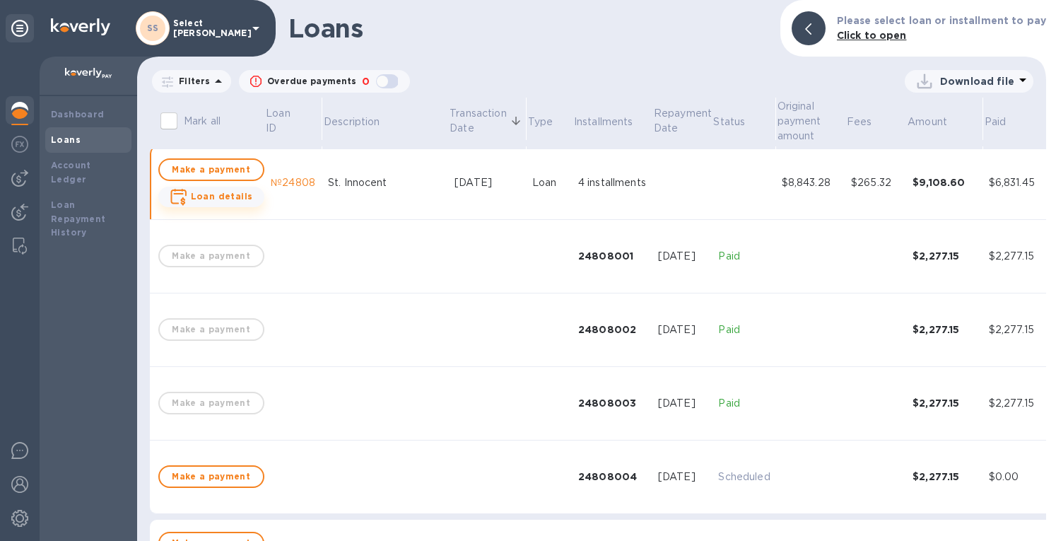
click at [196, 194] on b "Loan details" at bounding box center [222, 196] width 62 height 11
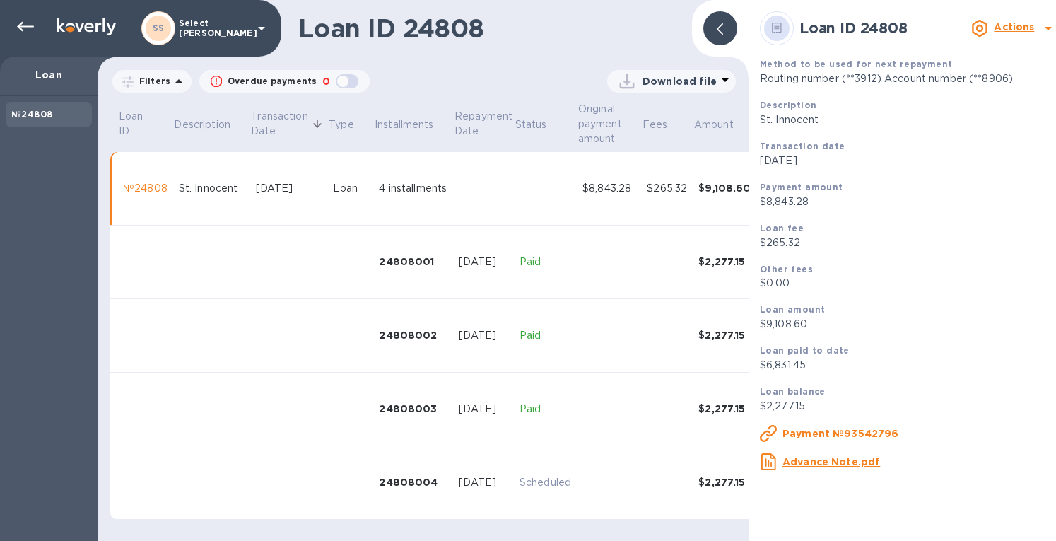
click at [827, 432] on u "Payment №93542796" at bounding box center [840, 432] width 117 height 11
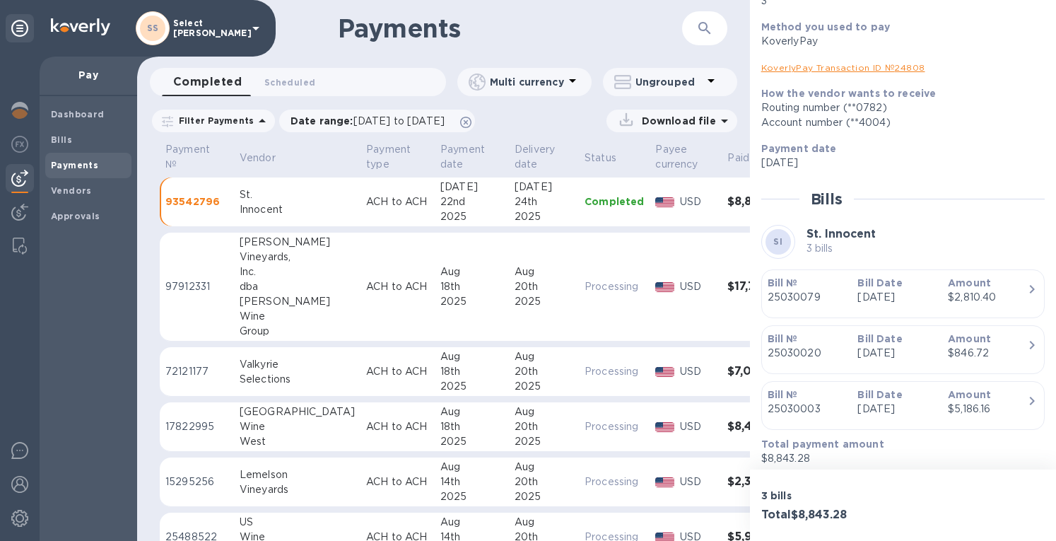
scroll to position [170, 0]
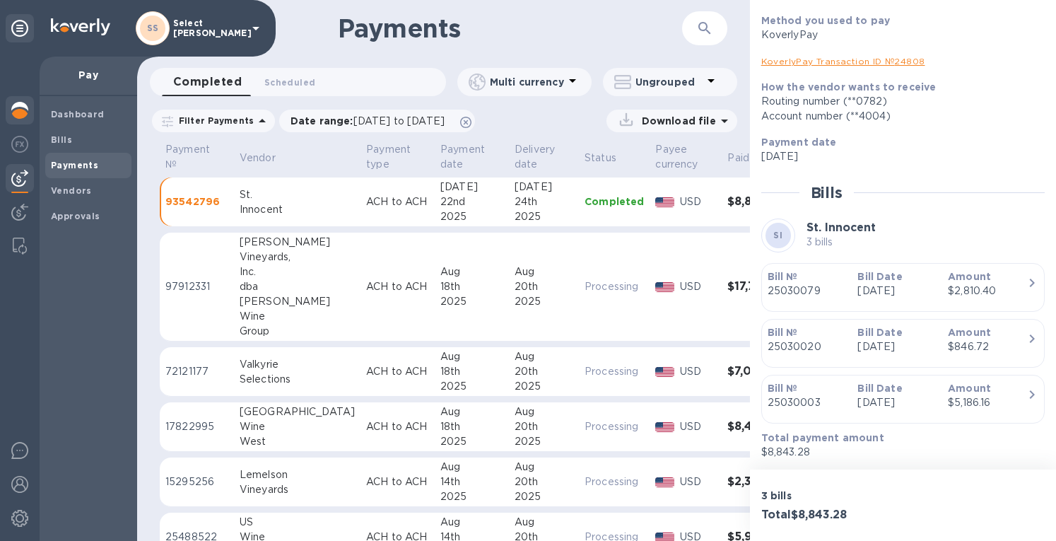
click at [21, 107] on img at bounding box center [19, 110] width 17 height 17
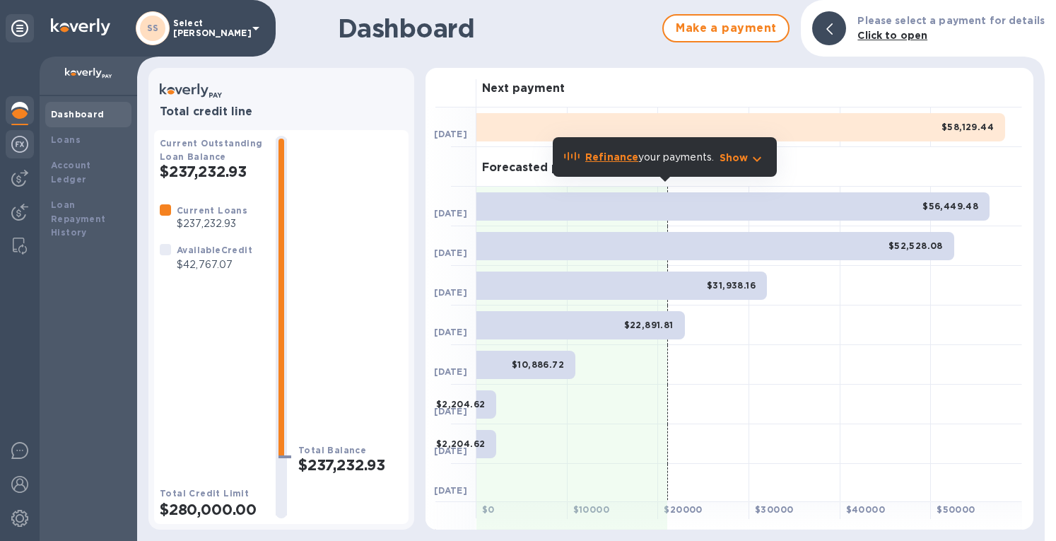
click at [20, 140] on img at bounding box center [19, 144] width 17 height 17
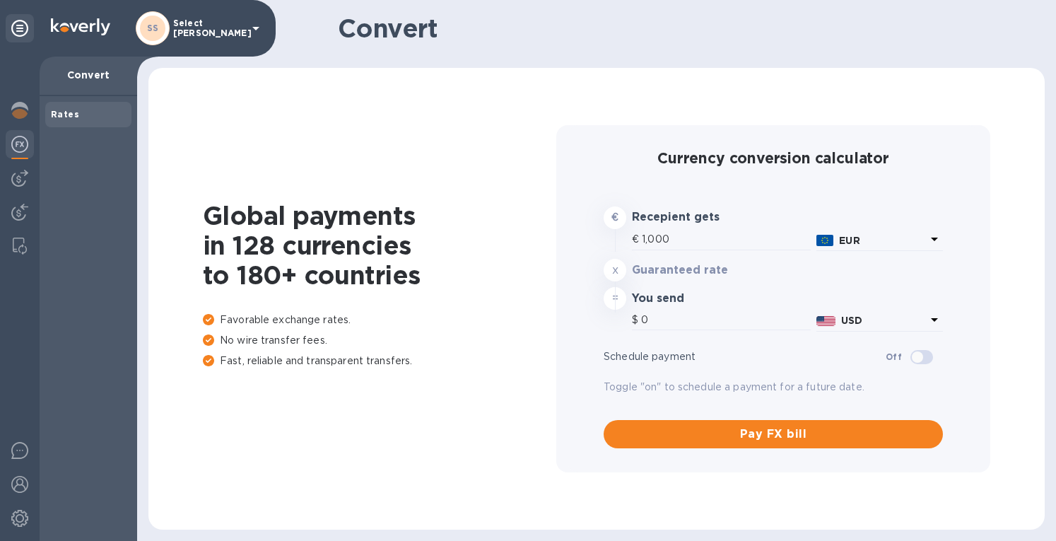
type input "1,178.67"
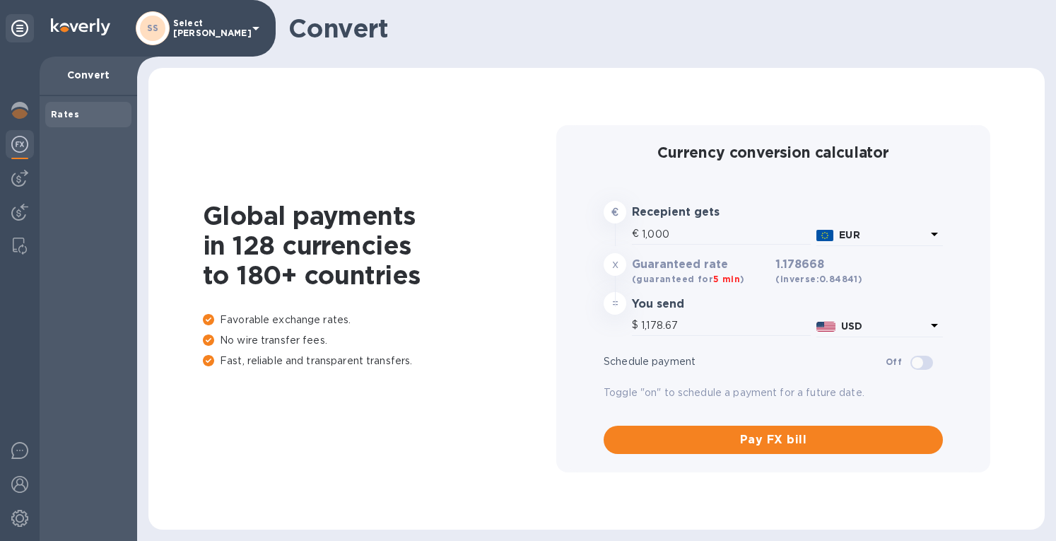
type input "1,178.67"
click at [11, 106] on img at bounding box center [19, 110] width 17 height 17
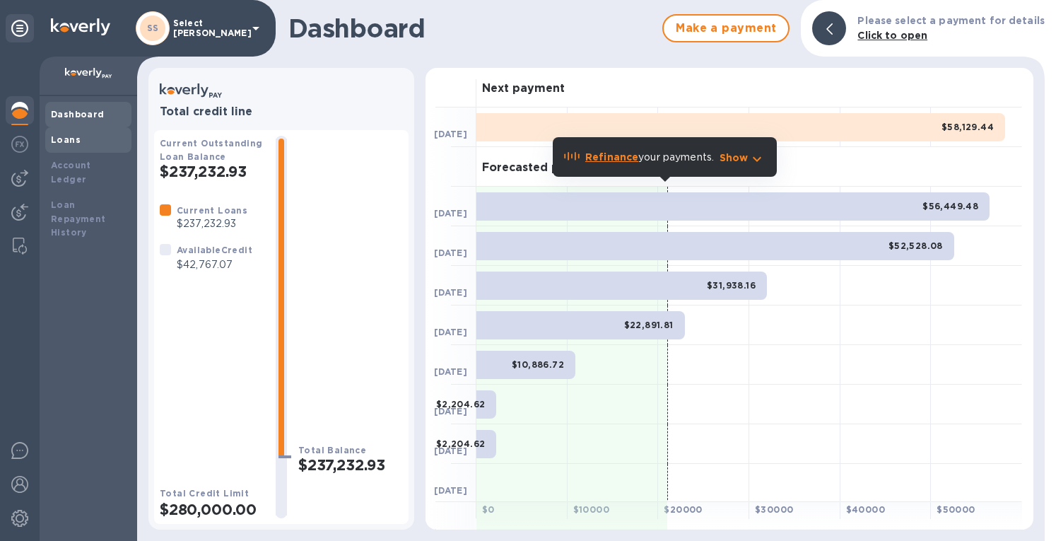
click at [63, 141] on b "Loans" at bounding box center [66, 139] width 30 height 11
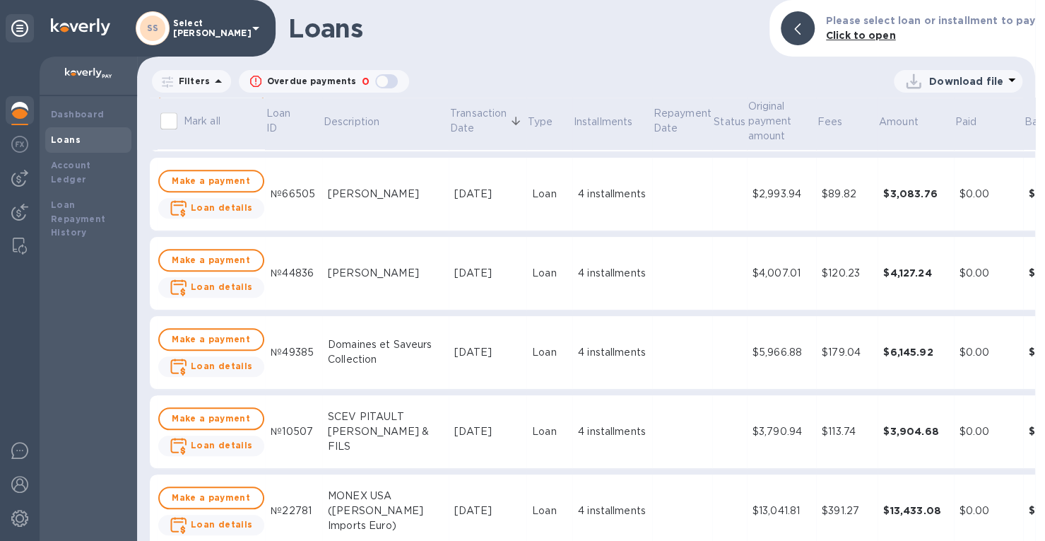
scroll to position [848, 0]
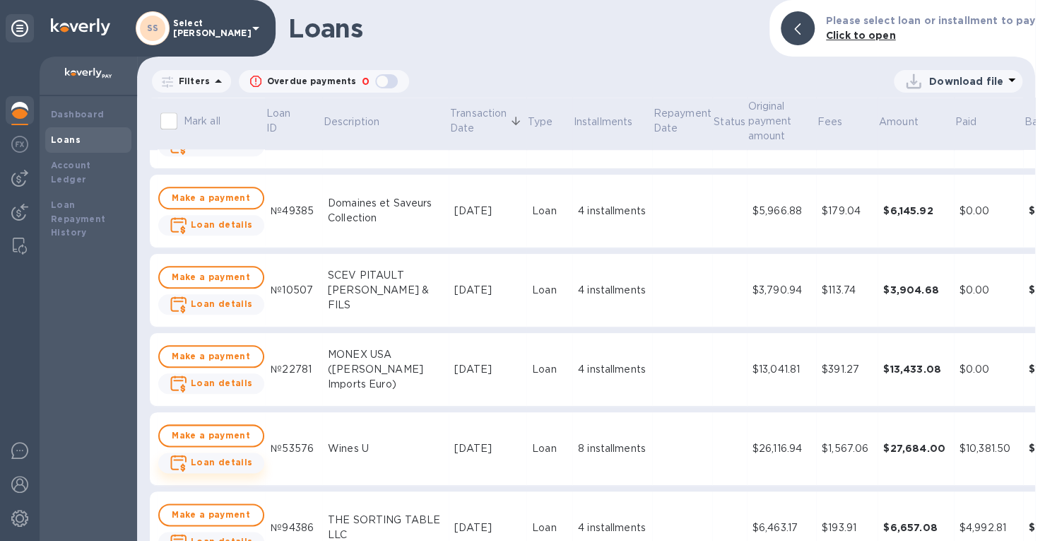
click at [207, 458] on b "Loan details" at bounding box center [222, 461] width 62 height 11
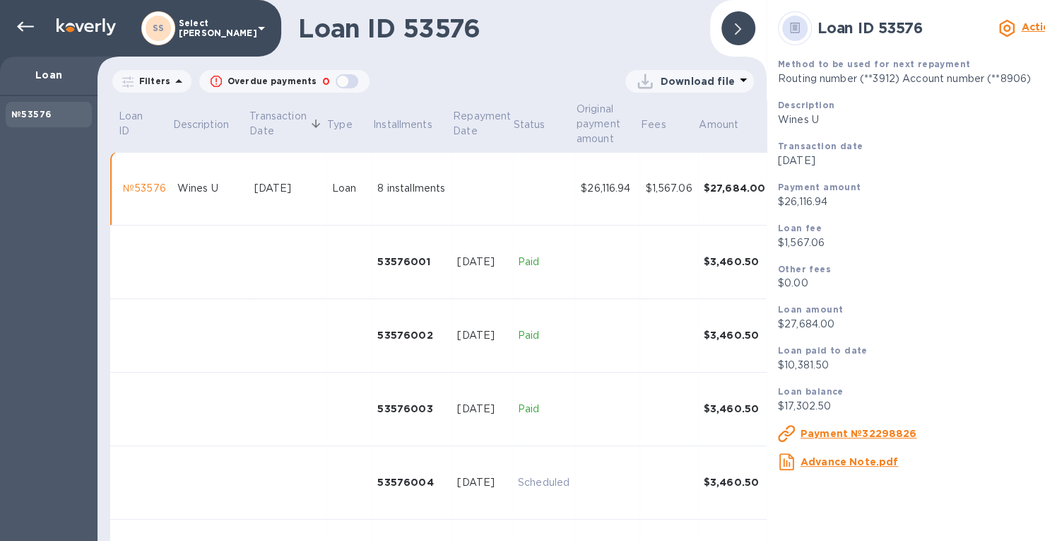
click at [879, 435] on u "Payment №32298826" at bounding box center [859, 432] width 117 height 11
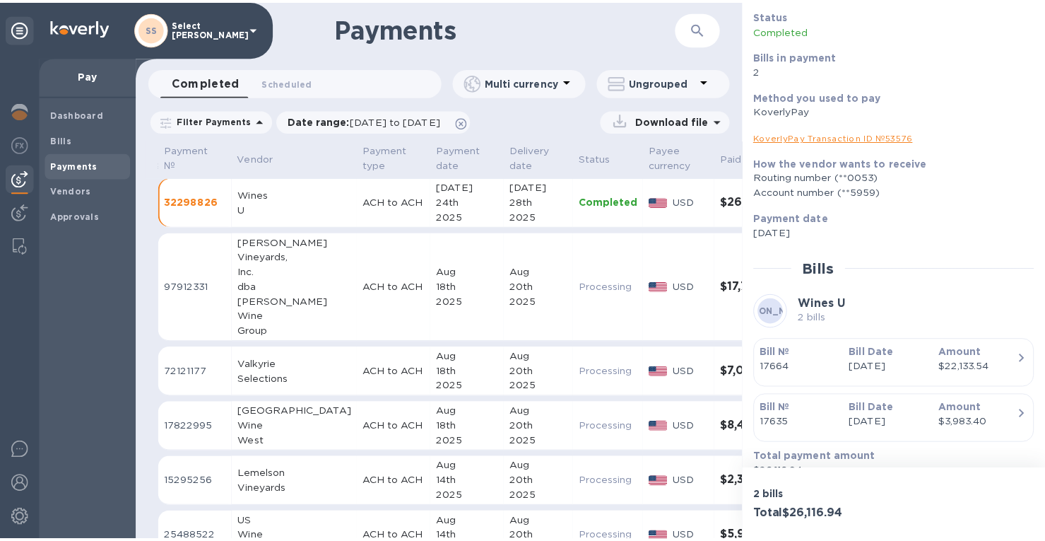
scroll to position [114, 0]
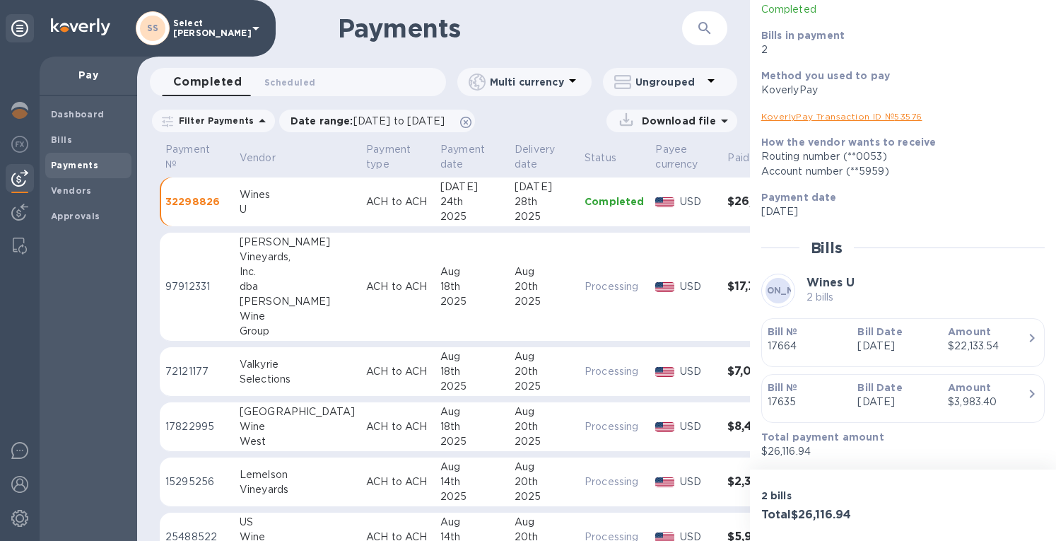
click at [810, 118] on link "KoverlyPay Transaction ID № 53576" at bounding box center [841, 116] width 161 height 11
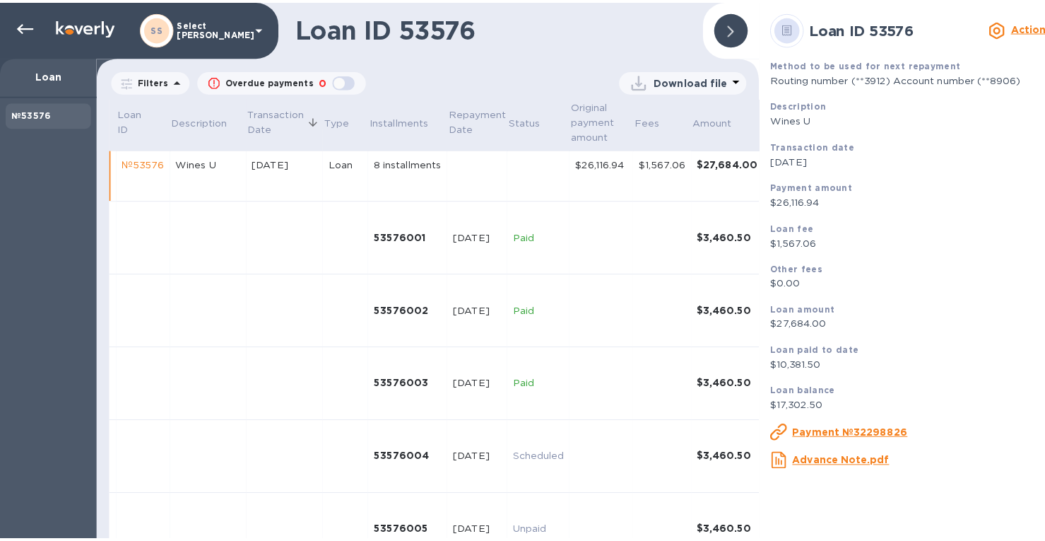
scroll to position [11, 0]
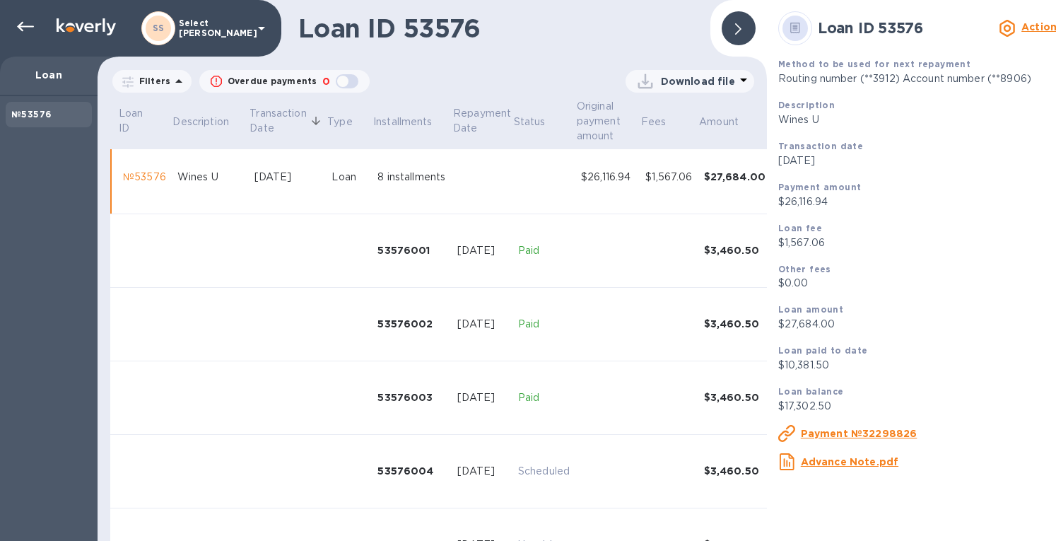
click at [735, 26] on icon at bounding box center [738, 28] width 6 height 11
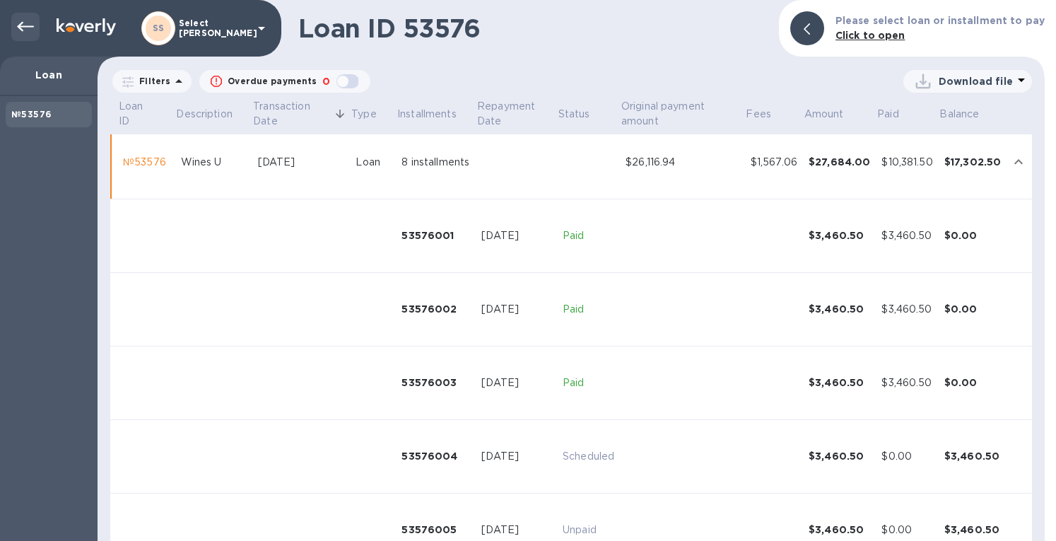
click at [23, 29] on icon at bounding box center [25, 26] width 17 height 17
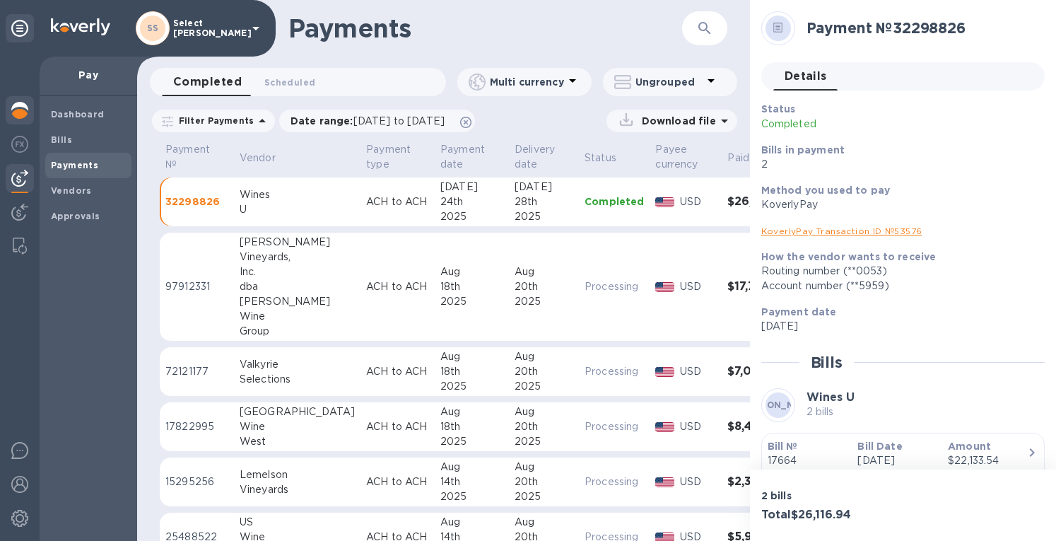
click at [18, 111] on img at bounding box center [19, 110] width 17 height 17
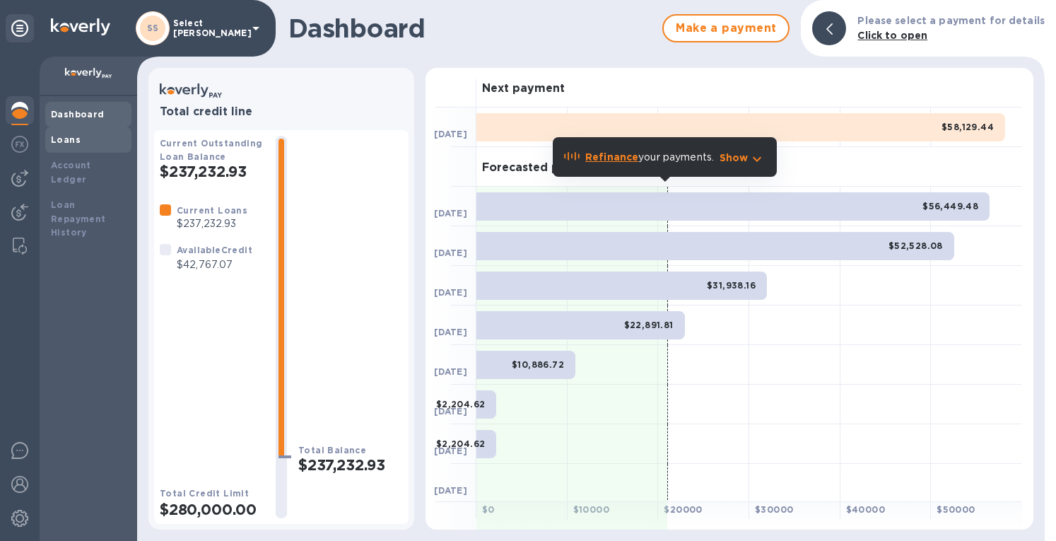
click at [77, 142] on b "Loans" at bounding box center [66, 139] width 30 height 11
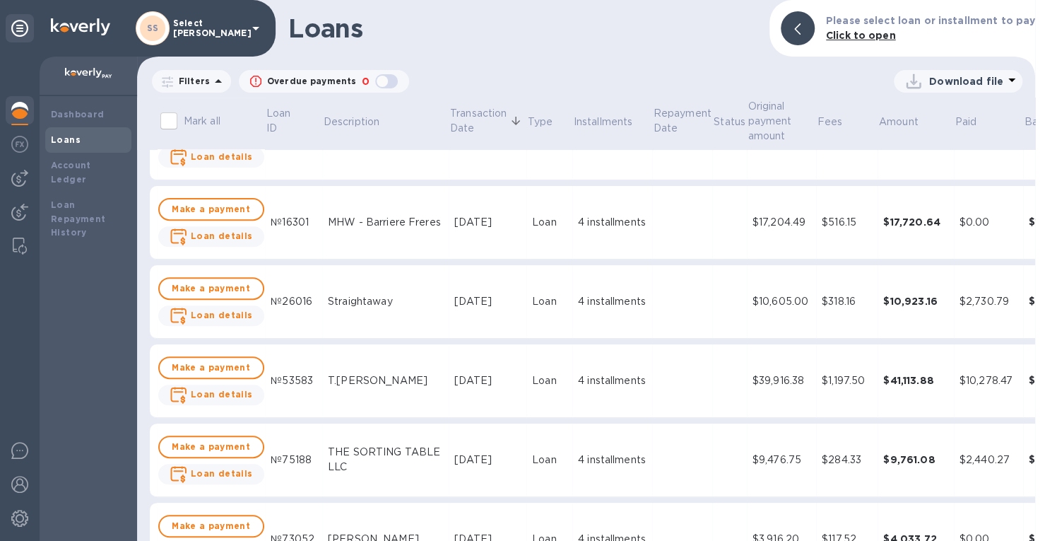
scroll to position [424, 0]
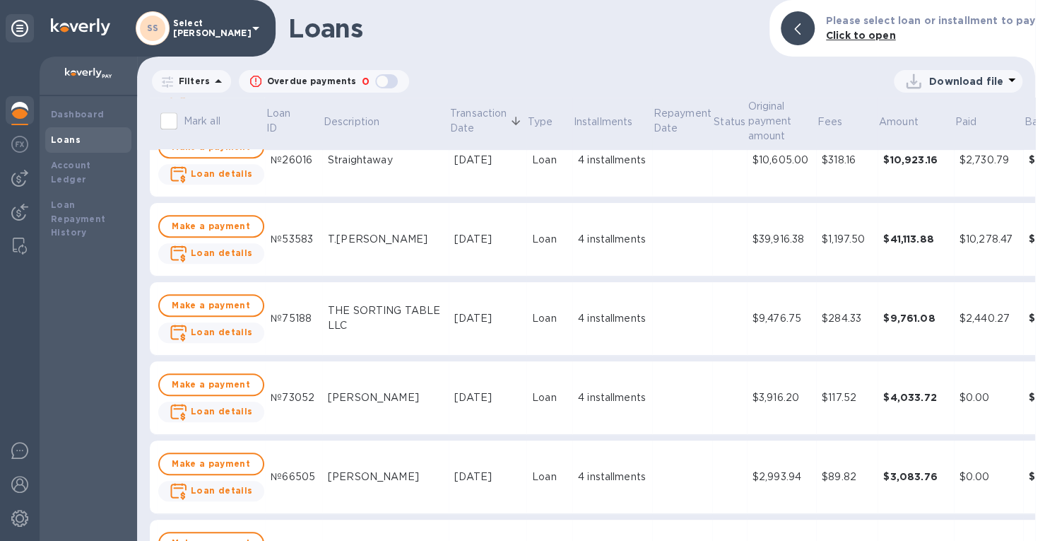
click at [578, 244] on div "4 installments" at bounding box center [612, 239] width 69 height 15
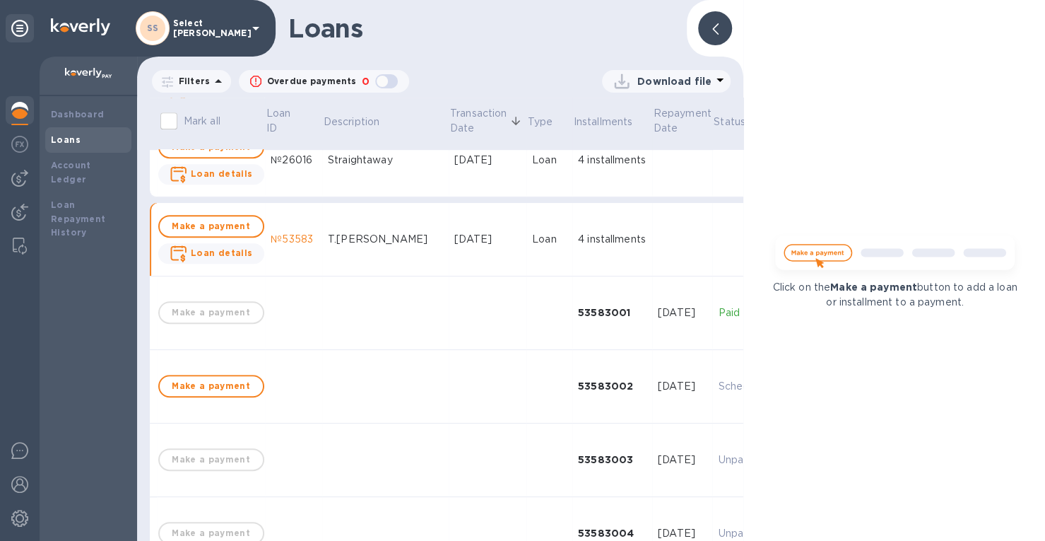
click at [715, 23] on icon at bounding box center [715, 28] width 6 height 11
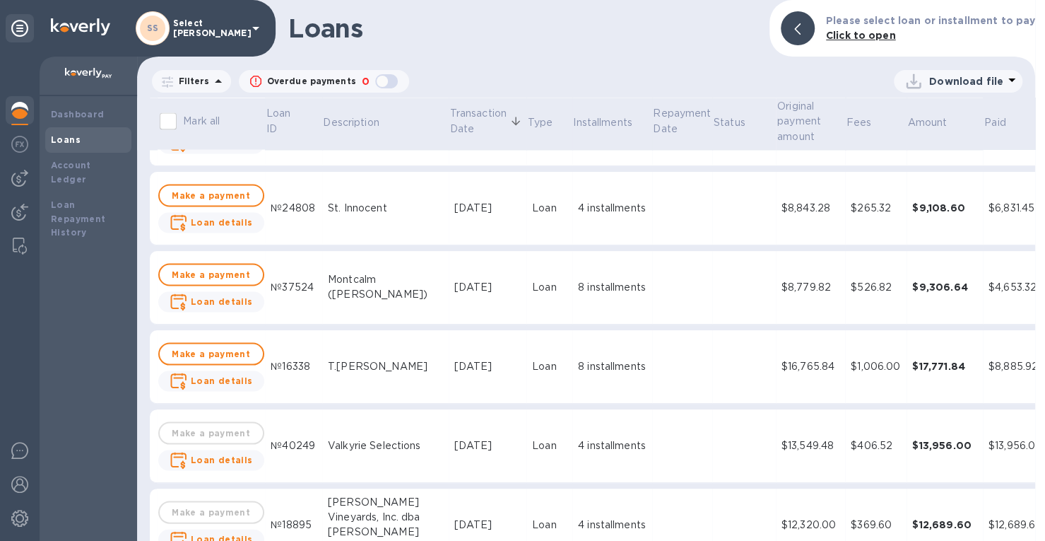
scroll to position [1555, 0]
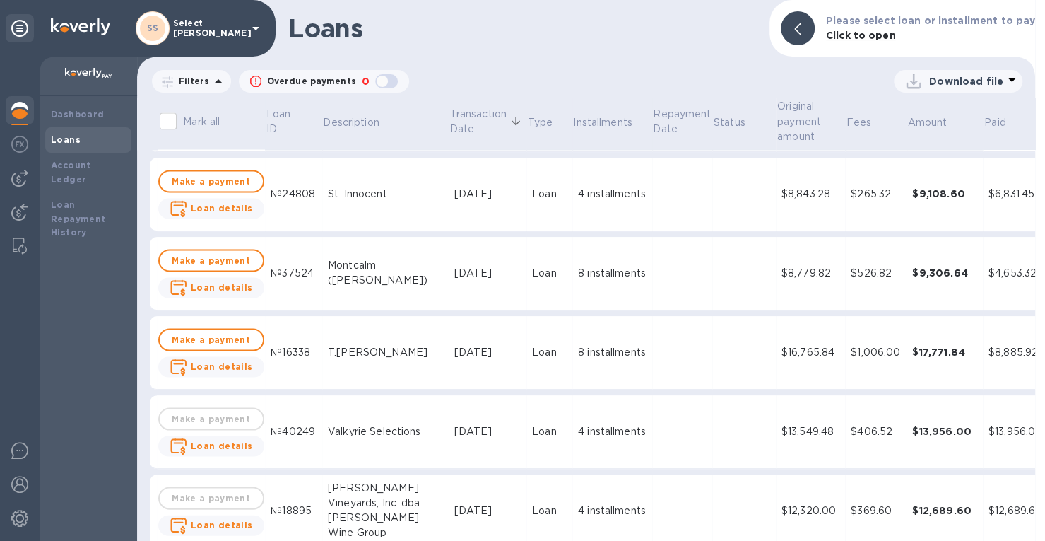
click at [595, 350] on div "8 installments" at bounding box center [612, 352] width 69 height 15
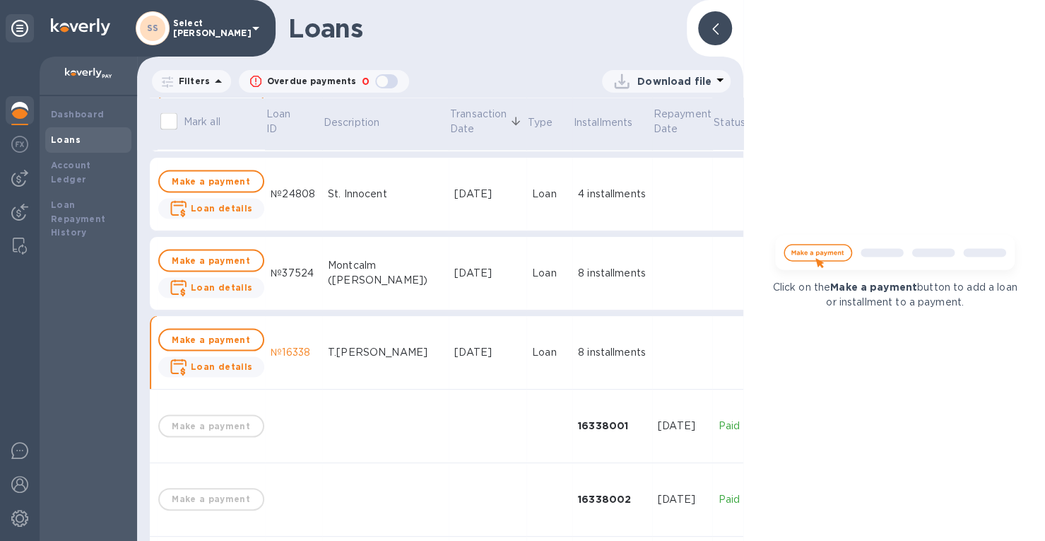
click at [714, 33] on icon at bounding box center [715, 28] width 6 height 11
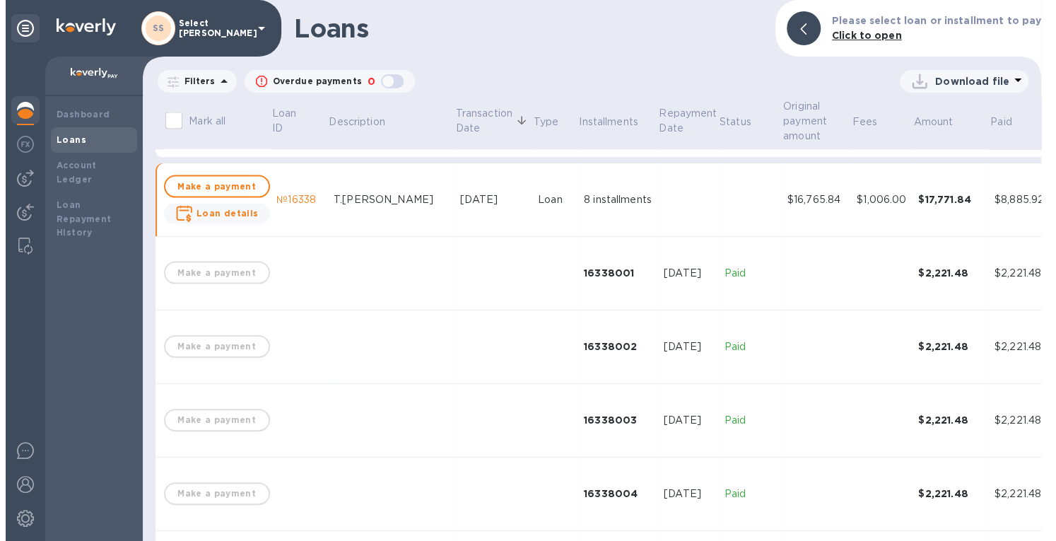
scroll to position [1555, 0]
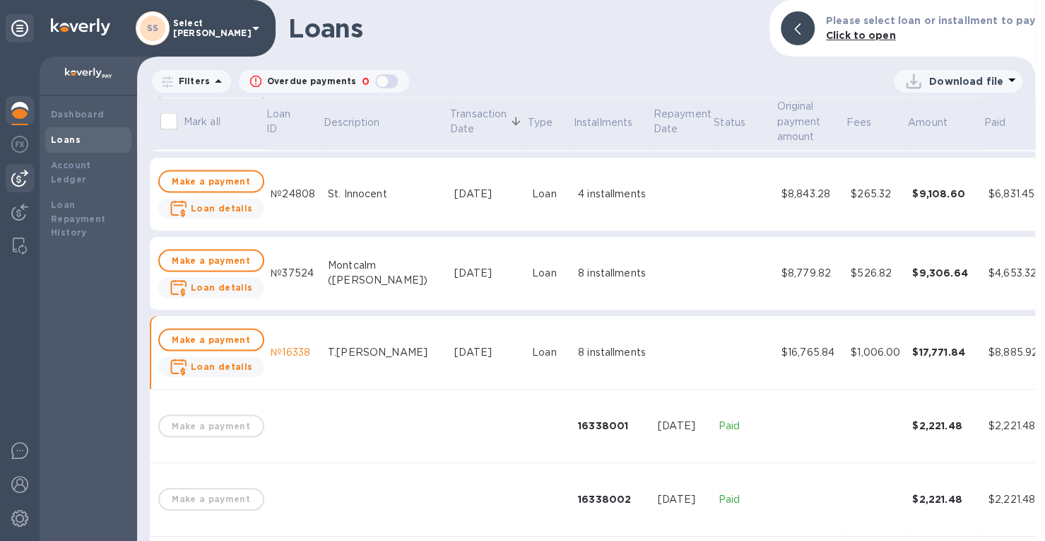
click at [19, 173] on img at bounding box center [19, 178] width 17 height 17
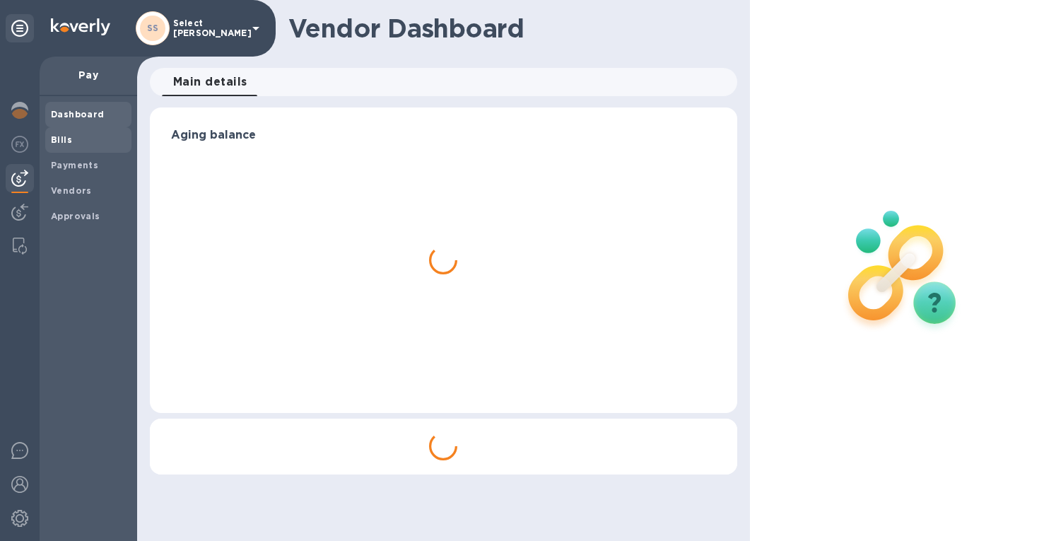
click at [60, 141] on b "Bills" at bounding box center [61, 139] width 21 height 11
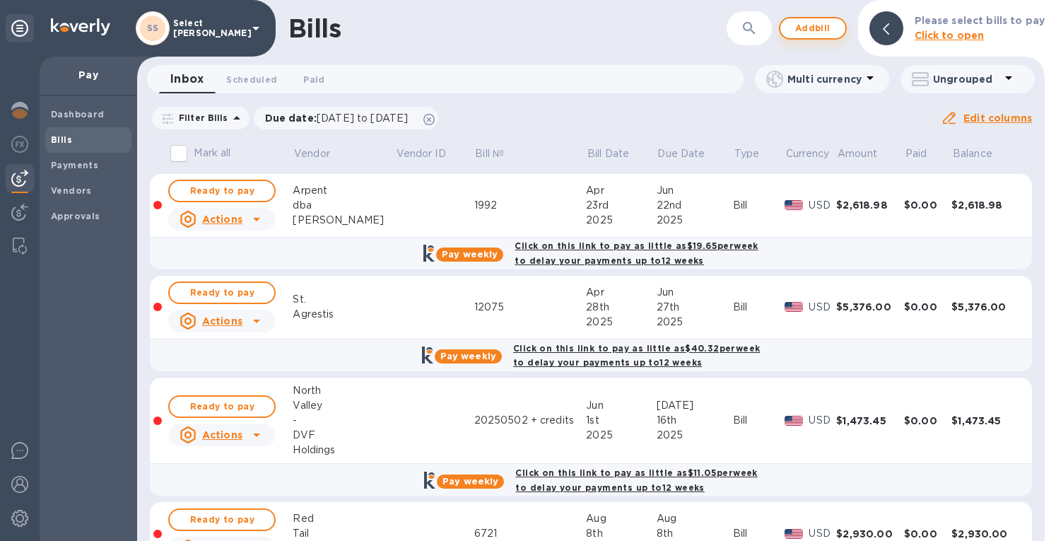
click at [815, 30] on span "Add bill" at bounding box center [812, 28] width 42 height 17
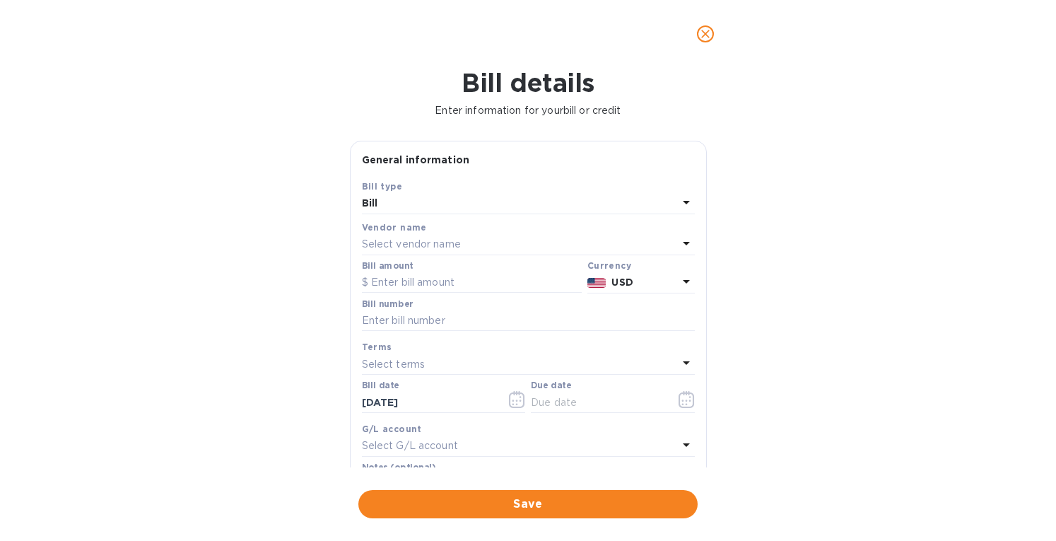
click at [389, 248] on p "Select vendor name" at bounding box center [411, 244] width 99 height 15
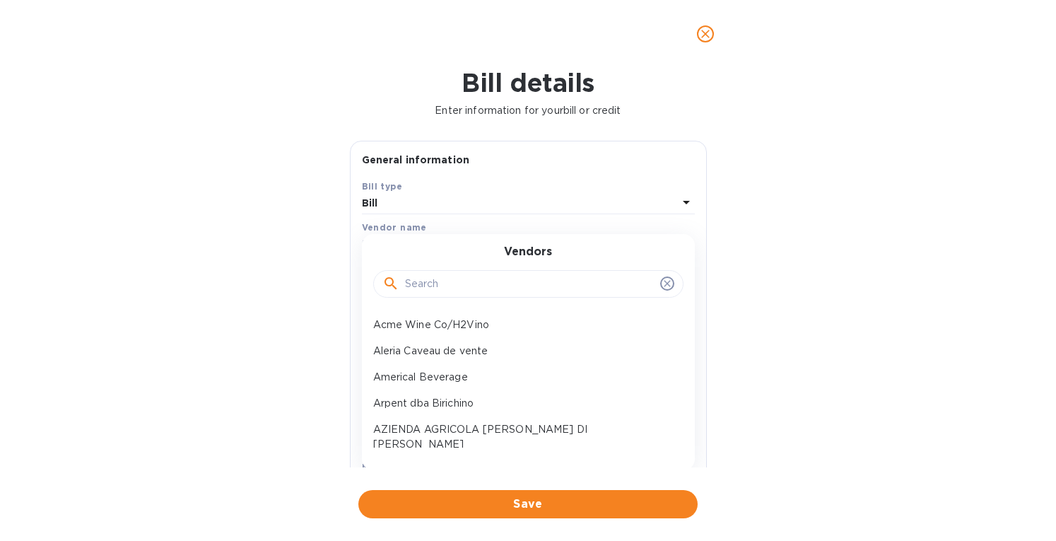
click at [413, 282] on input "text" at bounding box center [529, 283] width 249 height 21
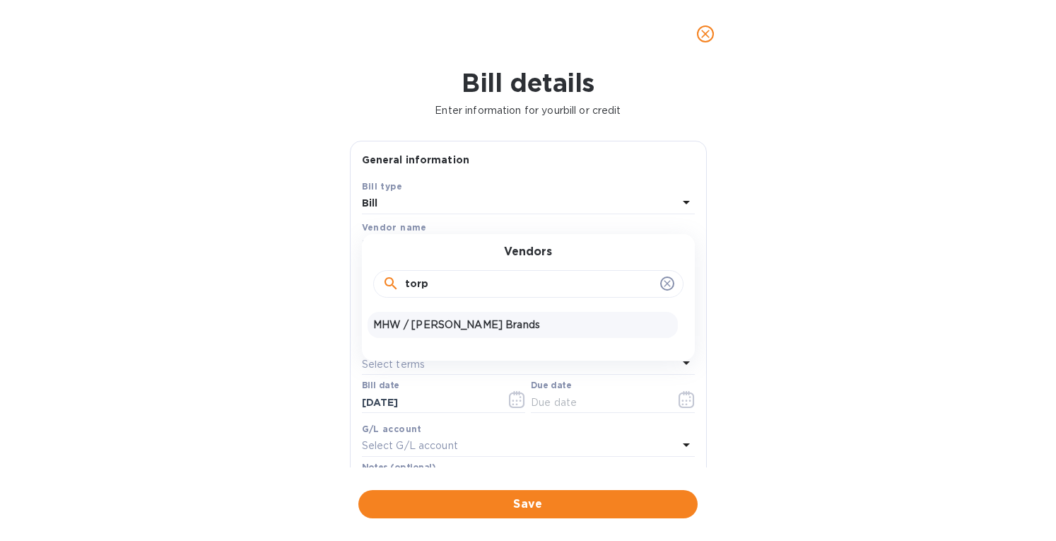
type input "torp"
click at [420, 325] on p "MHW / [PERSON_NAME] Brands" at bounding box center [522, 324] width 299 height 15
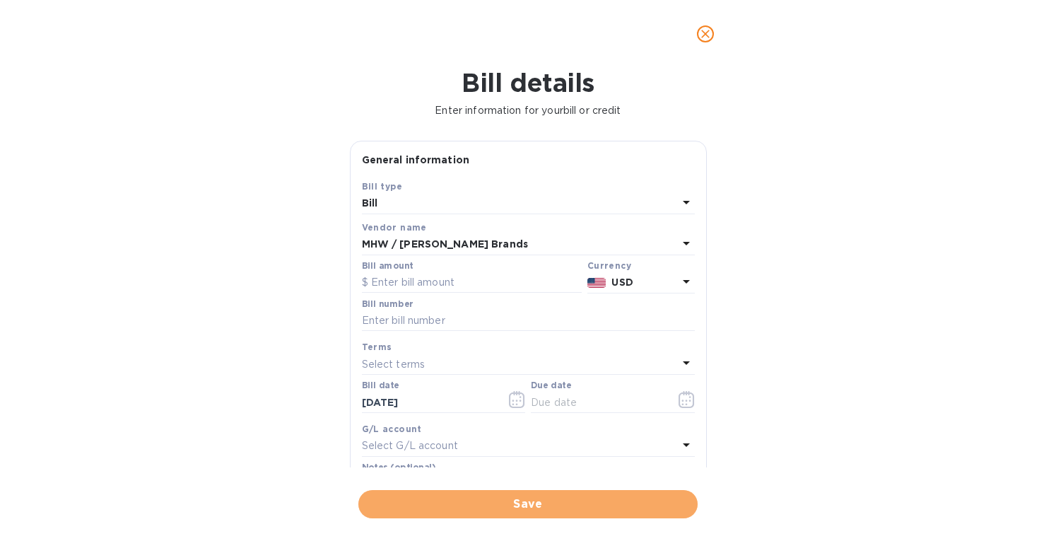
drag, startPoint x: 513, startPoint y: 500, endPoint x: 485, endPoint y: 456, distance: 52.7
click at [513, 500] on span "Save" at bounding box center [528, 503] width 317 height 17
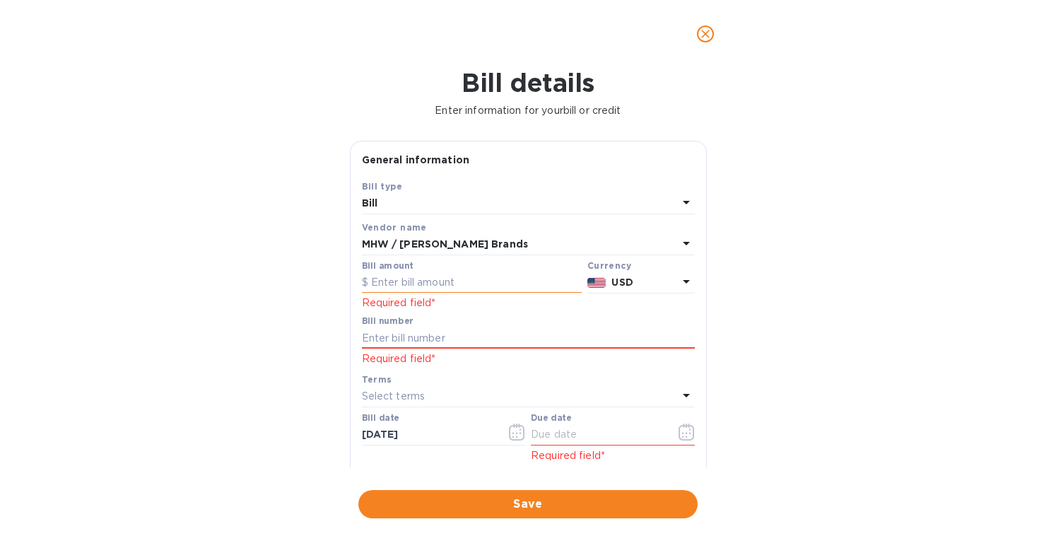
click at [407, 286] on input "text" at bounding box center [472, 282] width 220 height 21
click at [389, 281] on input "248.64" at bounding box center [476, 282] width 211 height 21
type input "2,480.64"
click at [386, 339] on input "text" at bounding box center [528, 337] width 333 height 21
paste input "5SB000050035"
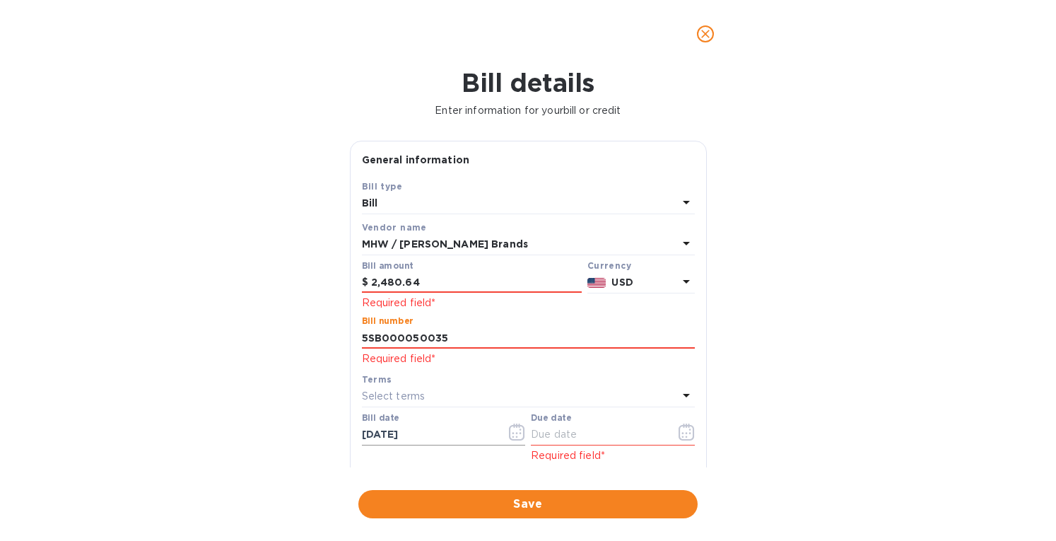
type input "5SB000050035"
drag, startPoint x: 442, startPoint y: 437, endPoint x: 317, endPoint y: 429, distance: 126.1
click at [314, 430] on div "Bill details Enter information for your bill or credit General information Save…" at bounding box center [528, 304] width 1056 height 473
type input "[DATE]"
click at [365, 398] on p "Select terms" at bounding box center [394, 396] width 64 height 15
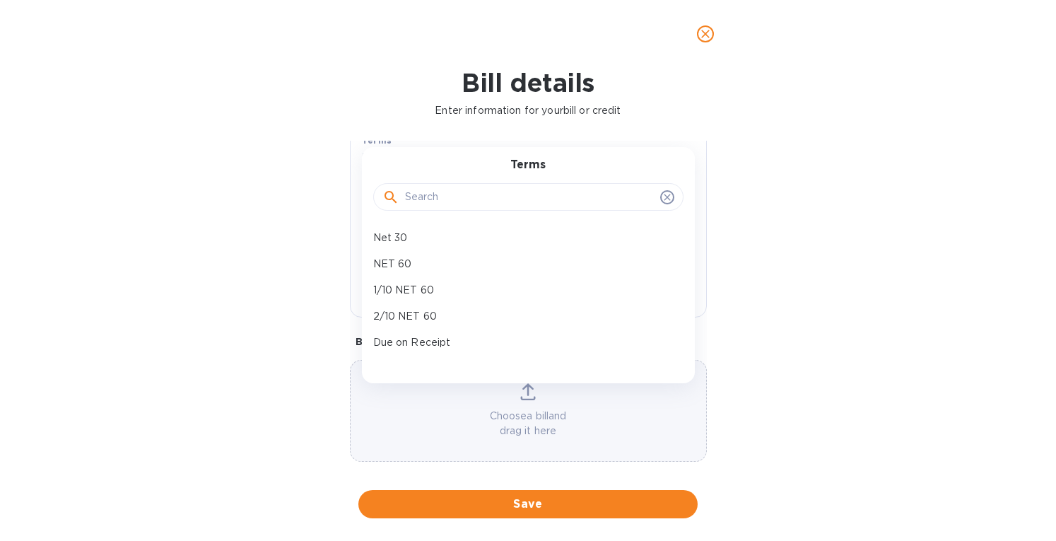
scroll to position [249, 0]
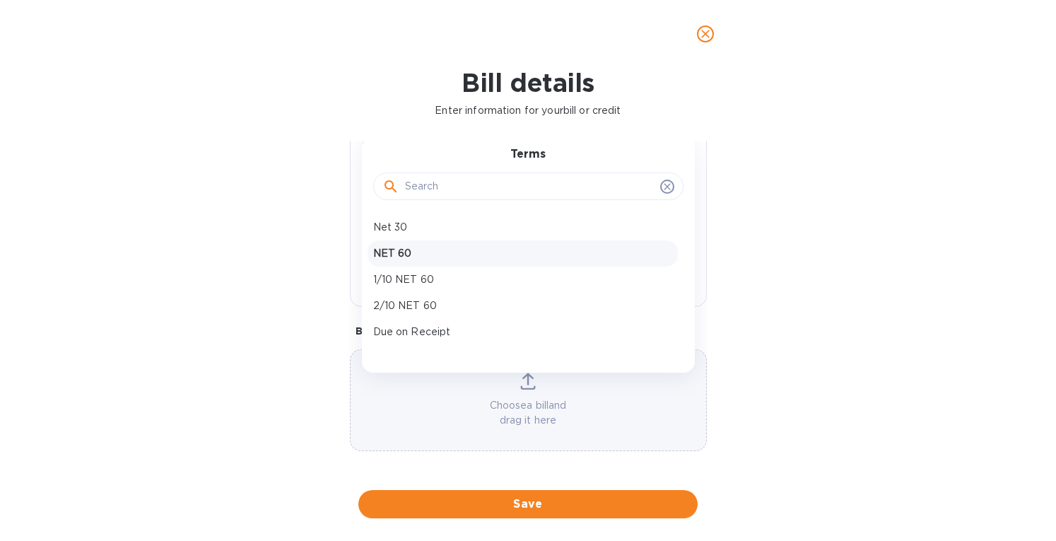
click at [385, 244] on div "NET 60" at bounding box center [522, 253] width 310 height 26
type input "[DATE]"
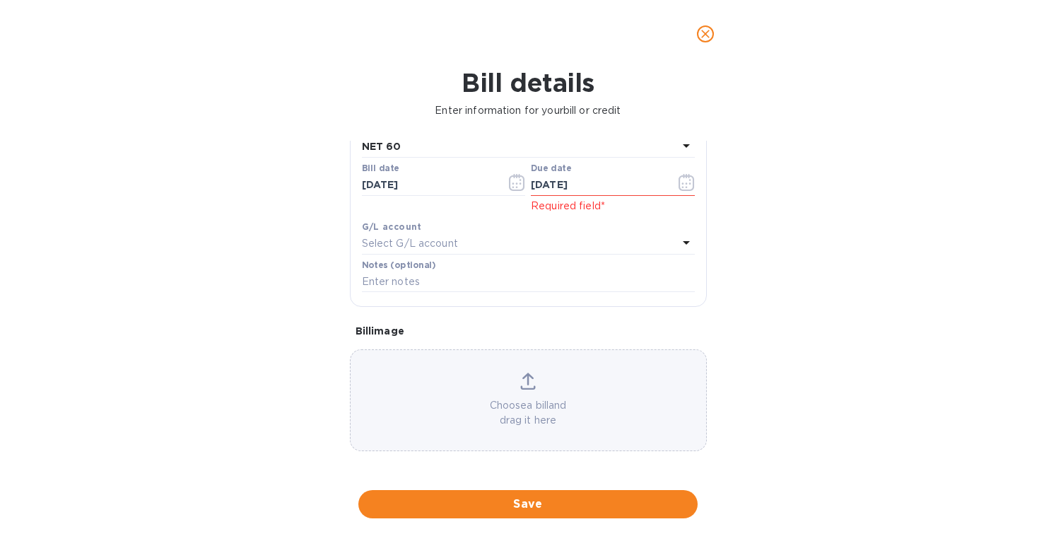
click at [527, 410] on p "Choose a bill and drag it here" at bounding box center [527, 413] width 355 height 30
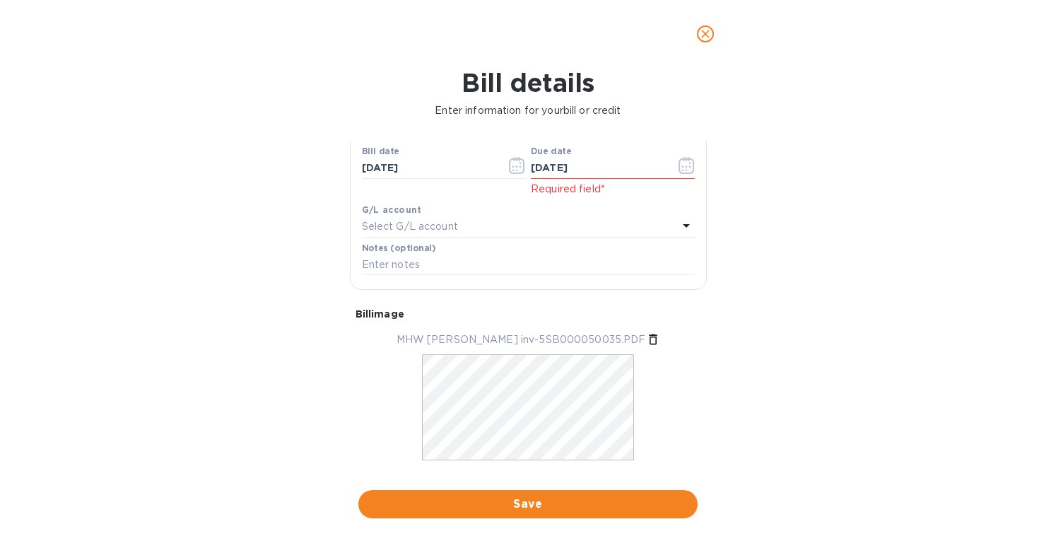
scroll to position [293, 0]
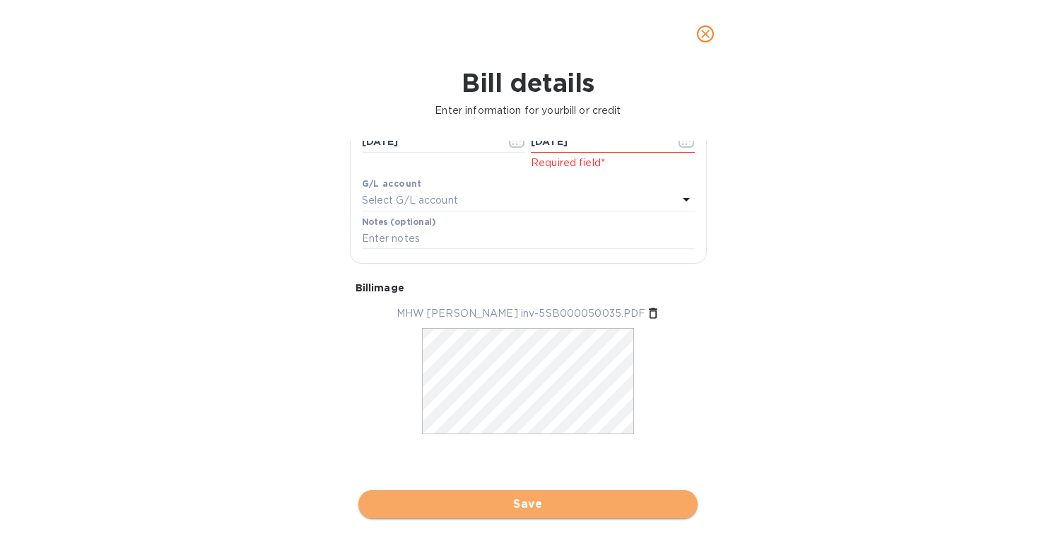
click at [493, 497] on span "Save" at bounding box center [528, 503] width 317 height 17
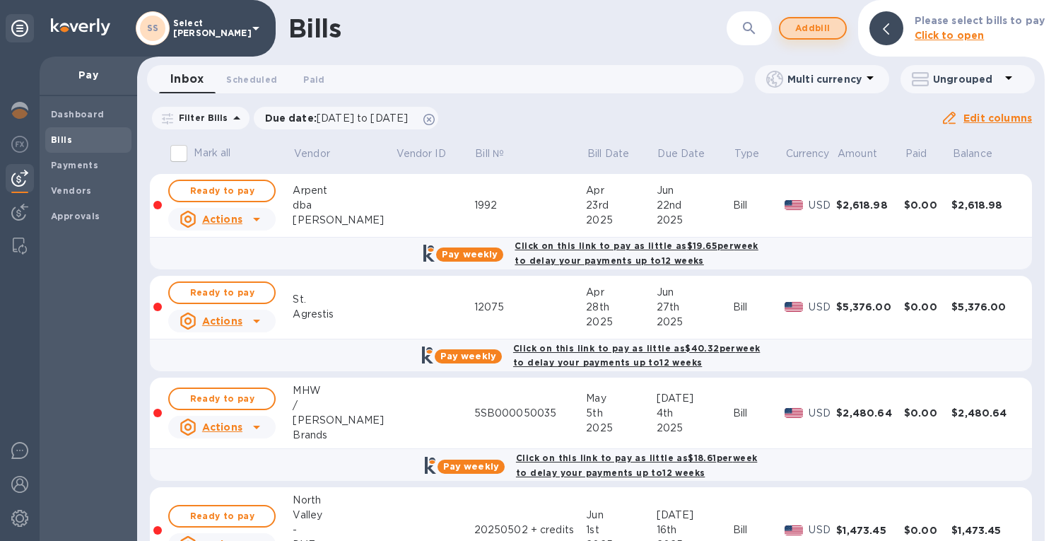
click at [815, 23] on span "Add bill" at bounding box center [812, 28] width 42 height 17
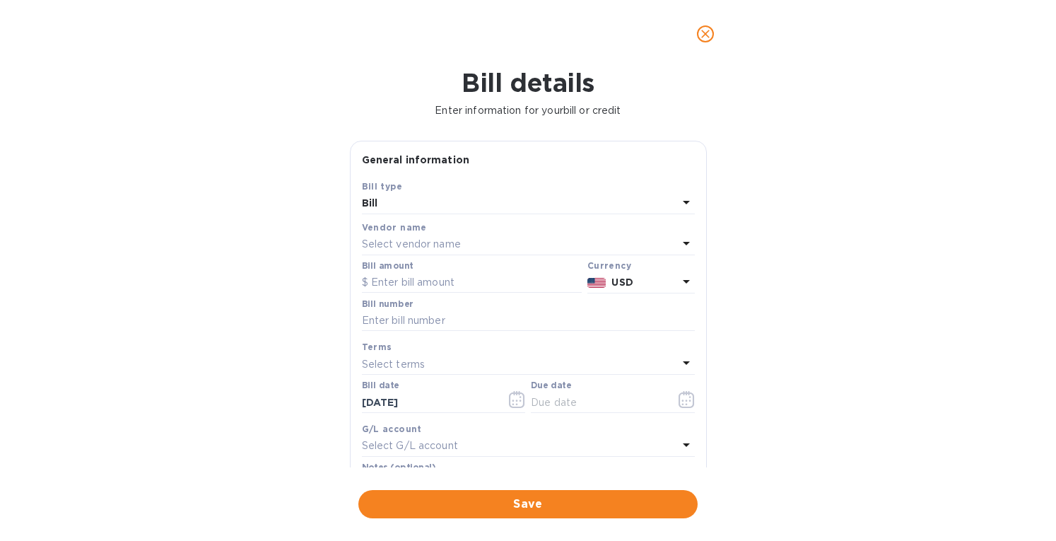
click at [390, 246] on p "Select vendor name" at bounding box center [411, 244] width 99 height 15
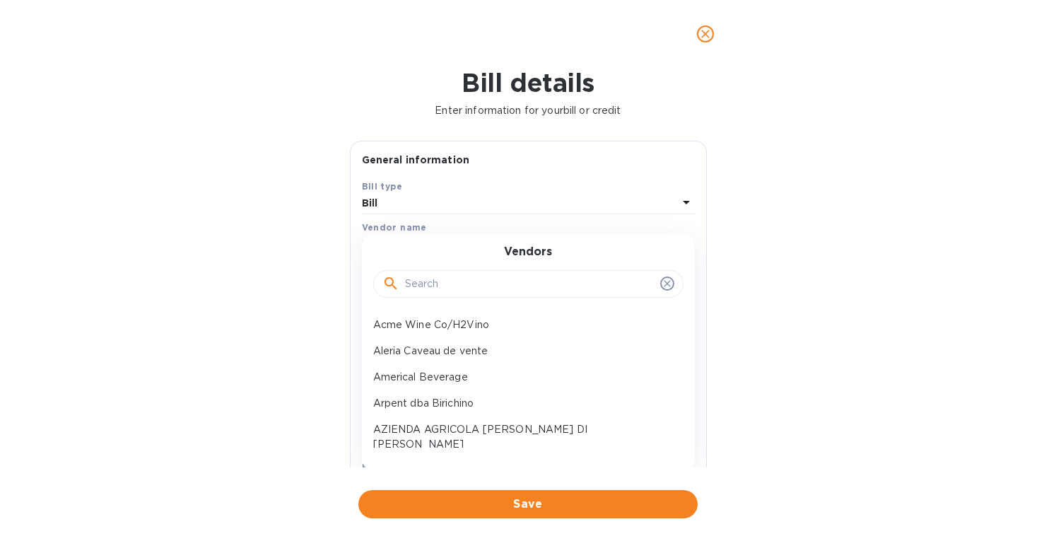
click at [415, 279] on input "text" at bounding box center [529, 283] width 249 height 21
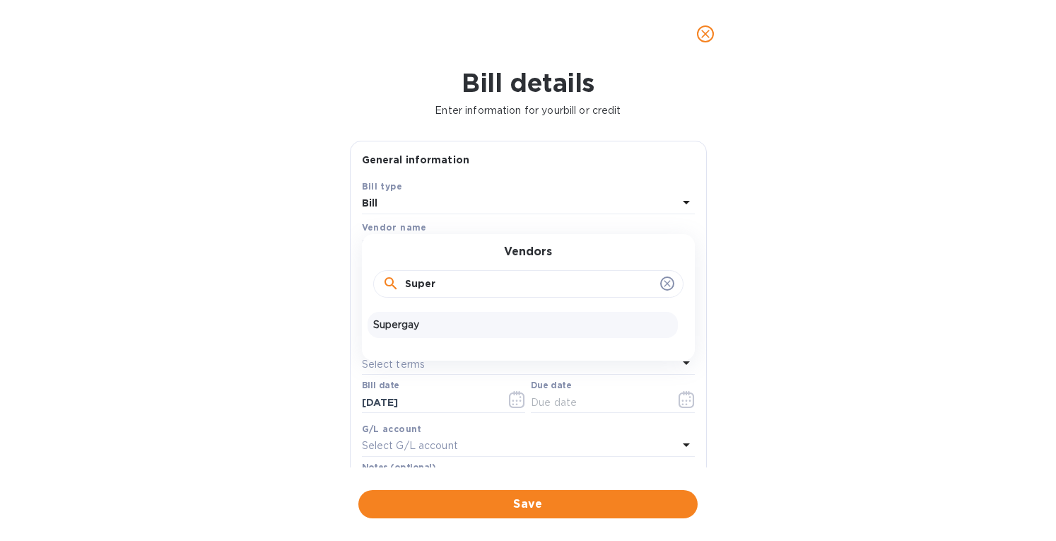
type input "Super"
click at [428, 322] on p "Supergay" at bounding box center [522, 324] width 299 height 15
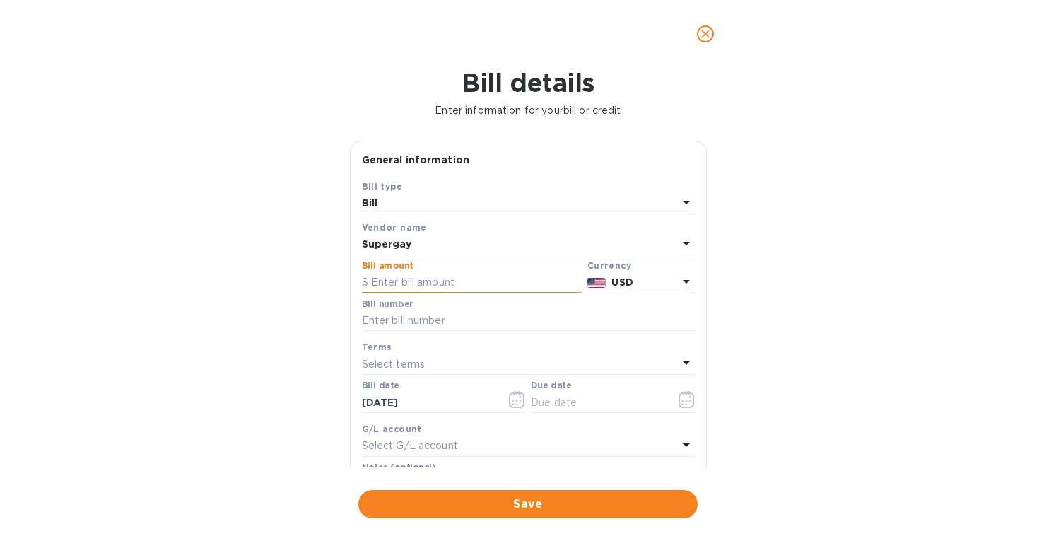
drag, startPoint x: 478, startPoint y: 286, endPoint x: 486, endPoint y: 281, distance: 9.2
click at [478, 286] on input "text" at bounding box center [472, 282] width 220 height 21
paste input "6,849.79"
type input "6,849.79"
click at [484, 237] on div "Supergay" at bounding box center [520, 245] width 316 height 20
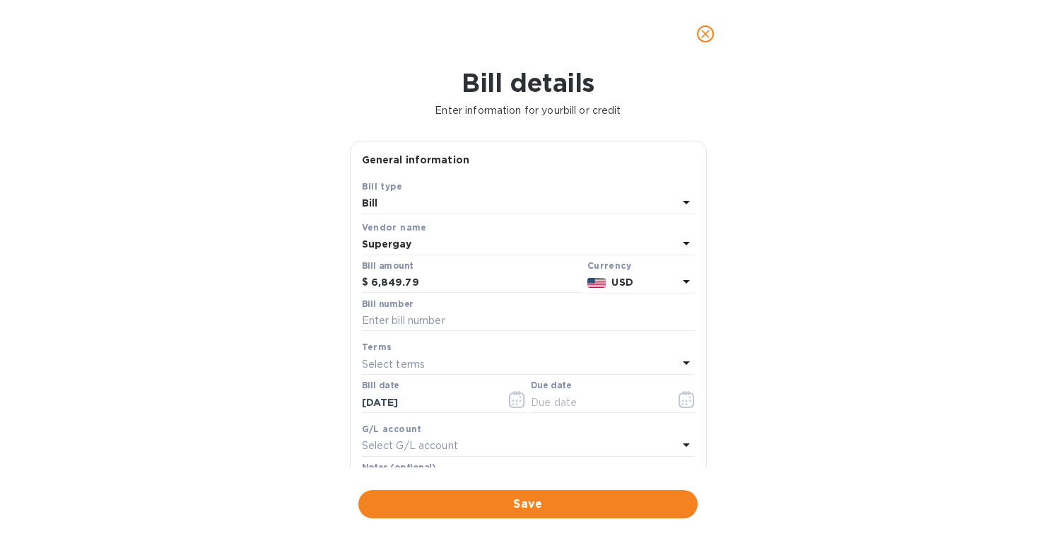
drag, startPoint x: 873, startPoint y: 447, endPoint x: 820, endPoint y: 480, distance: 62.8
click at [863, 450] on div "Bill details Enter information for your bill or credit General information Save…" at bounding box center [528, 304] width 1056 height 473
click at [432, 316] on input "text" at bounding box center [528, 320] width 333 height 21
paste input "EMA000050361 EMA000050363 EMA000050404"
click at [432, 316] on input "EMA000050361 EMA000050363 EMA000050404" at bounding box center [528, 320] width 333 height 21
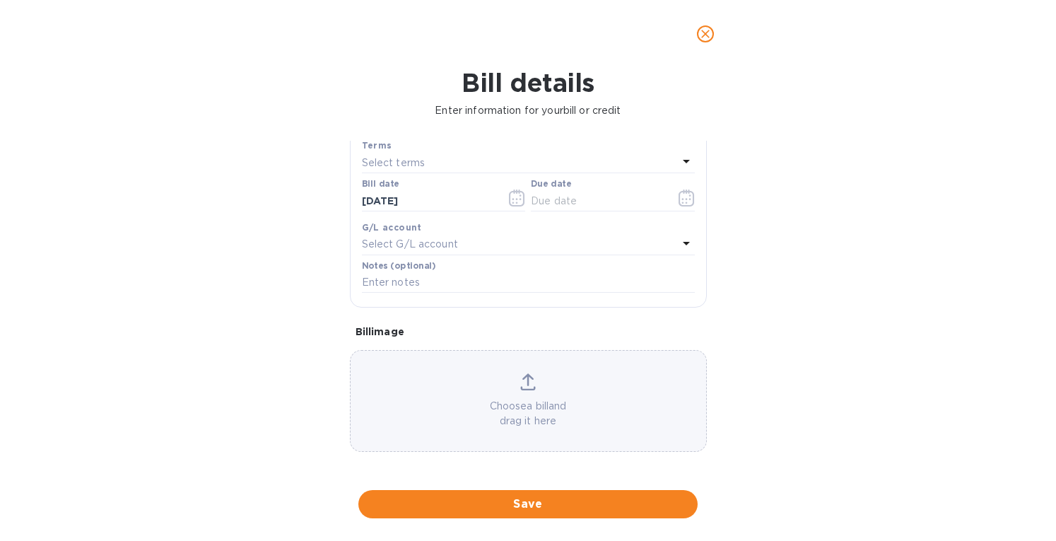
scroll to position [202, 0]
type input "EMA000050361 EMA000050363 EMA000050404"
drag, startPoint x: 390, startPoint y: 199, endPoint x: 287, endPoint y: 206, distance: 103.4
click at [287, 206] on div "Bill details Enter information for your bill or credit General information Save…" at bounding box center [528, 304] width 1056 height 473
type input "[DATE]"
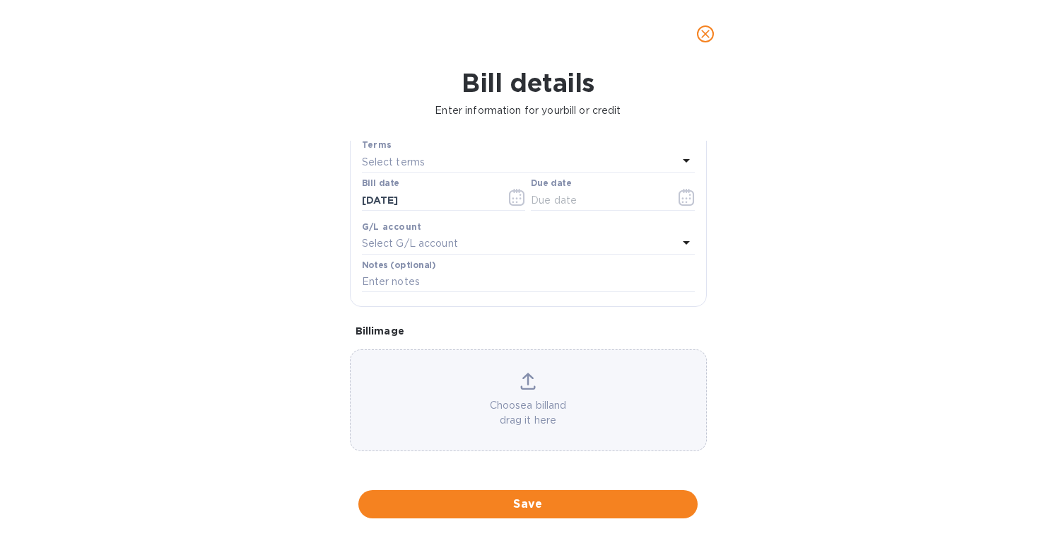
click at [525, 372] on icon at bounding box center [527, 378] width 11 height 13
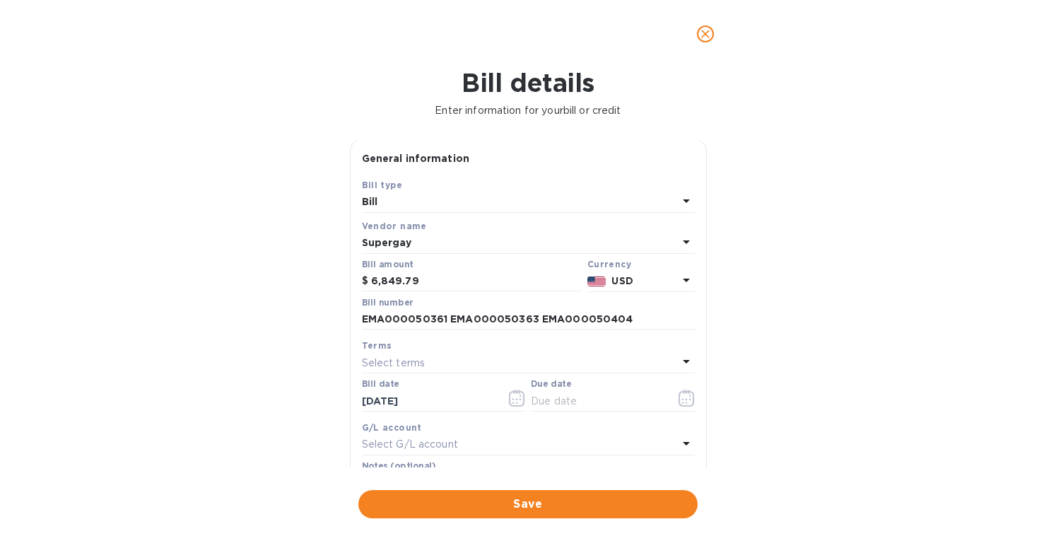
scroll to position [0, 0]
click at [391, 367] on p "Select terms" at bounding box center [394, 364] width 64 height 15
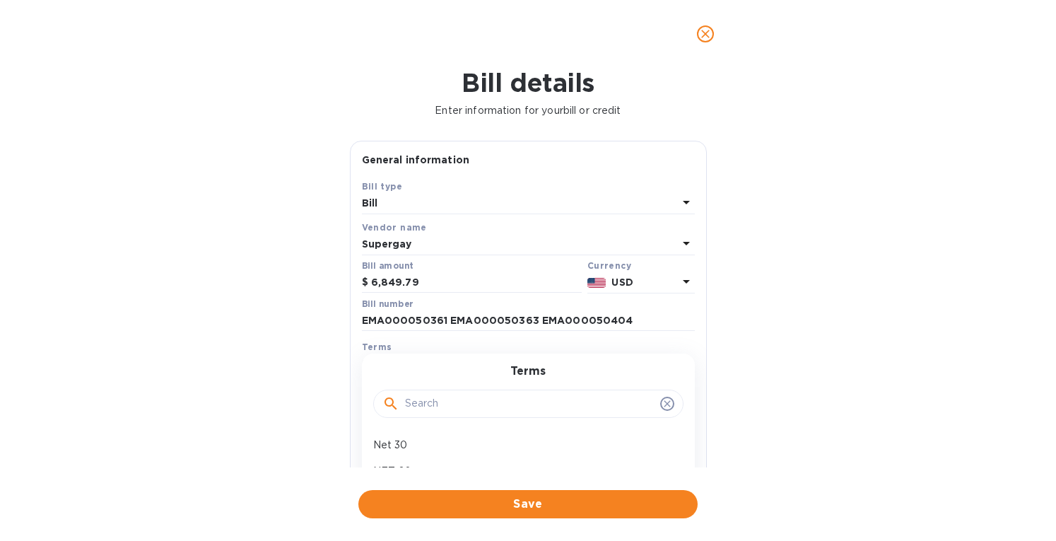
click at [397, 464] on p "NET 60" at bounding box center [522, 471] width 299 height 15
type input "[DATE]"
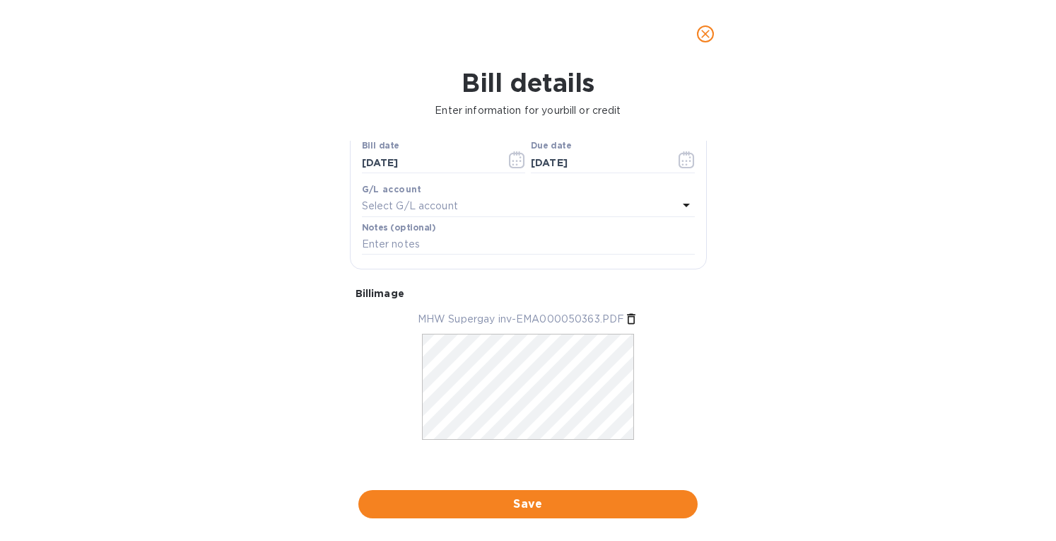
scroll to position [245, 0]
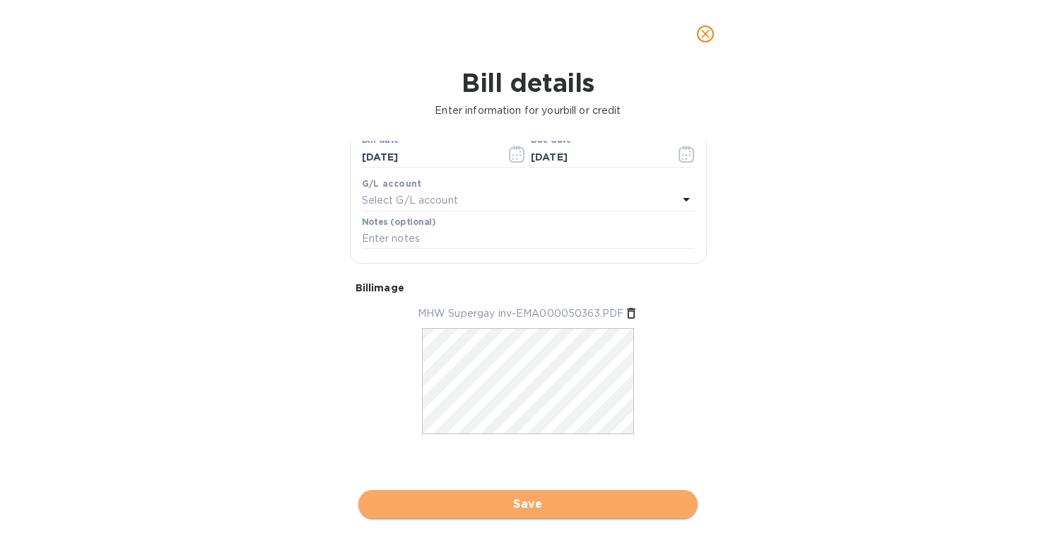
click at [501, 497] on span "Save" at bounding box center [528, 503] width 317 height 17
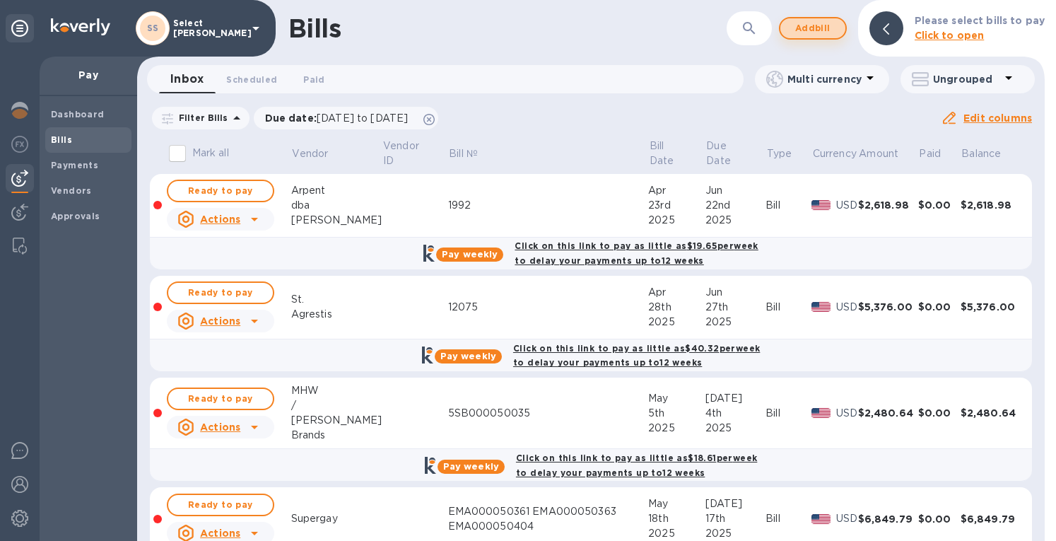
click at [794, 29] on button "Add bill" at bounding box center [813, 28] width 68 height 23
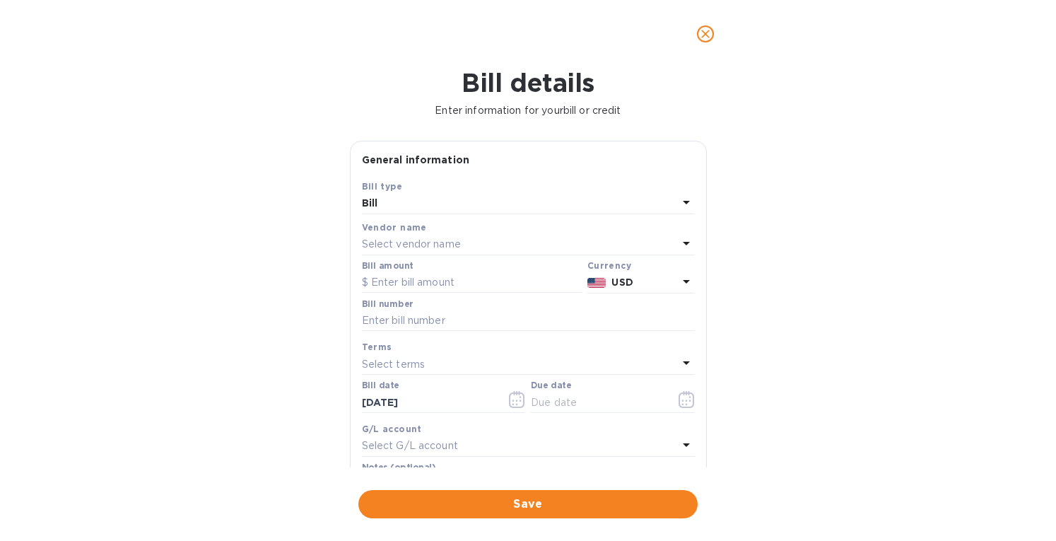
scroll to position [202, 0]
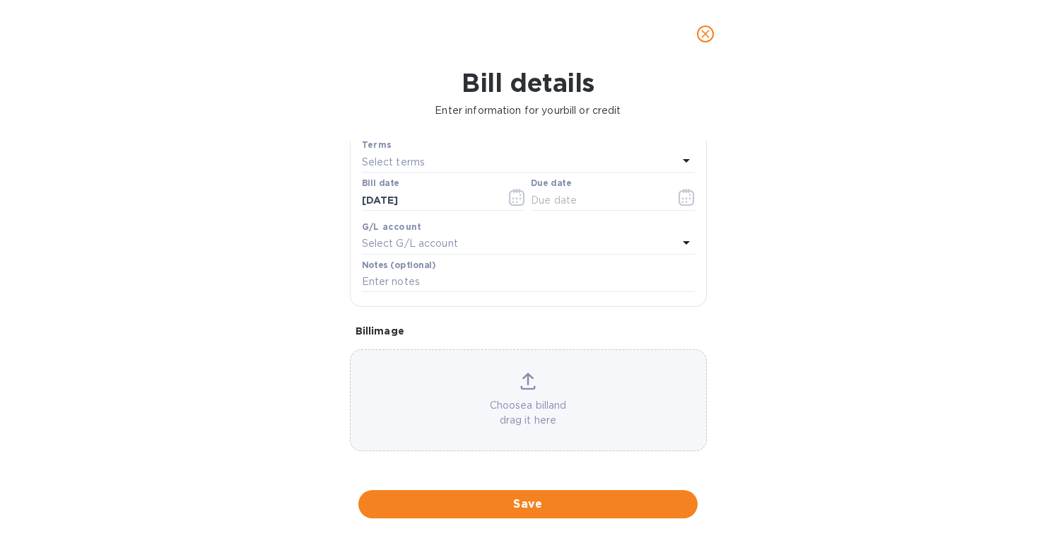
click at [528, 378] on icon at bounding box center [528, 380] width 16 height 17
click at [526, 379] on icon at bounding box center [528, 380] width 16 height 17
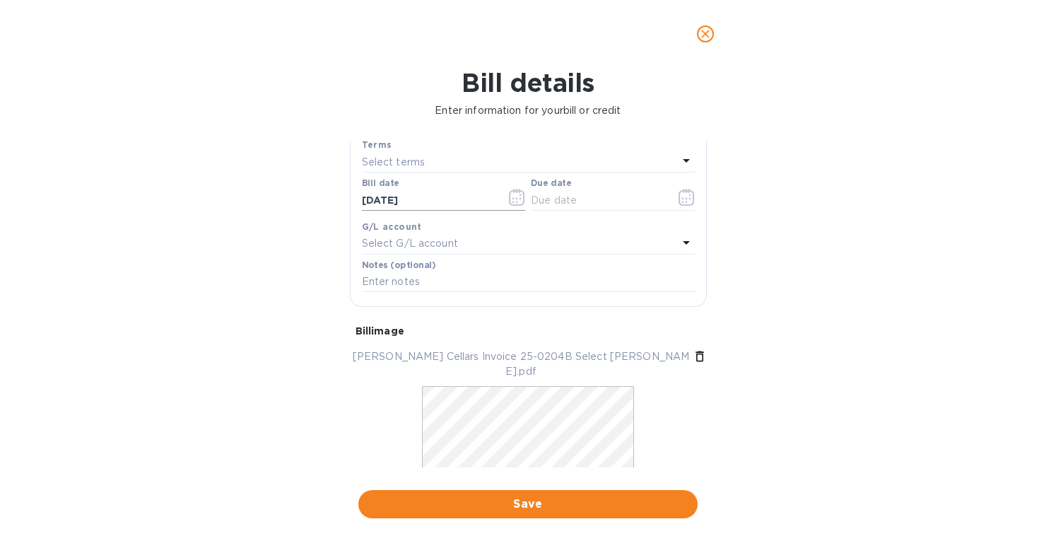
scroll to position [61, 0]
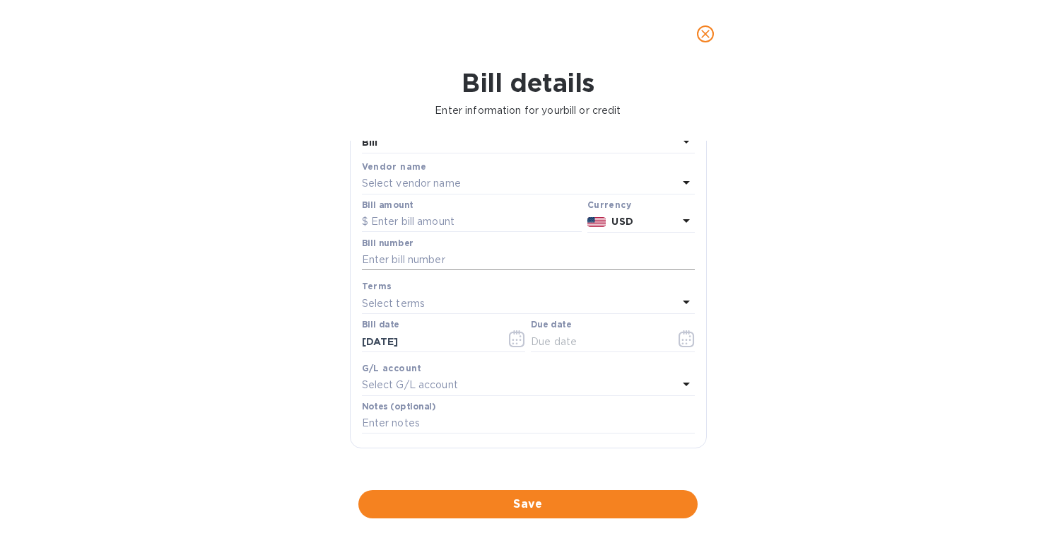
click at [403, 255] on input "text" at bounding box center [528, 259] width 333 height 21
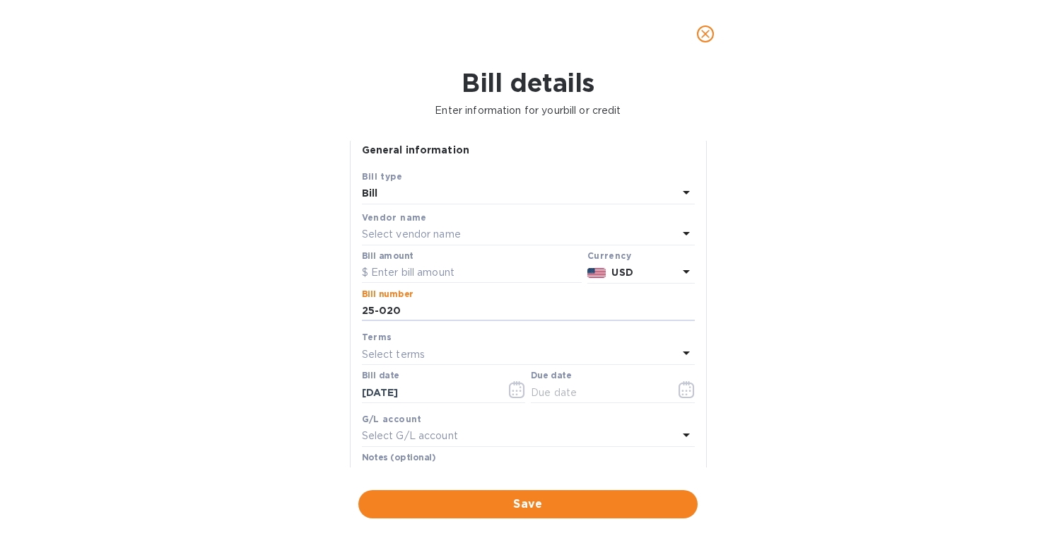
scroll to position [0, 0]
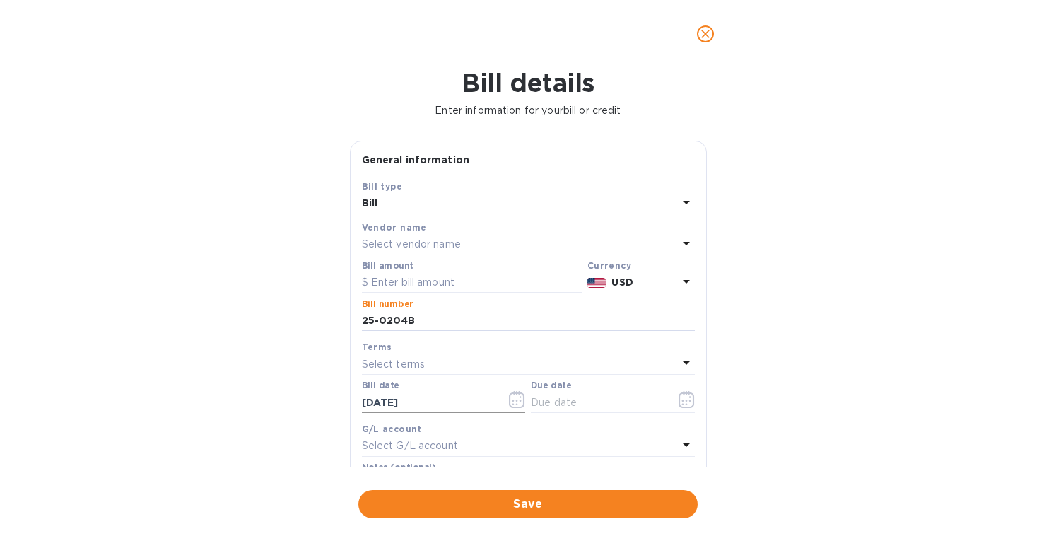
type input "25-0204B"
drag, startPoint x: 441, startPoint y: 402, endPoint x: 315, endPoint y: 392, distance: 126.2
click at [315, 392] on div "Bill details Enter information for your bill or credit General information Save…" at bounding box center [528, 304] width 1056 height 473
type input "[DATE]"
click at [401, 362] on p "Select terms" at bounding box center [394, 364] width 64 height 15
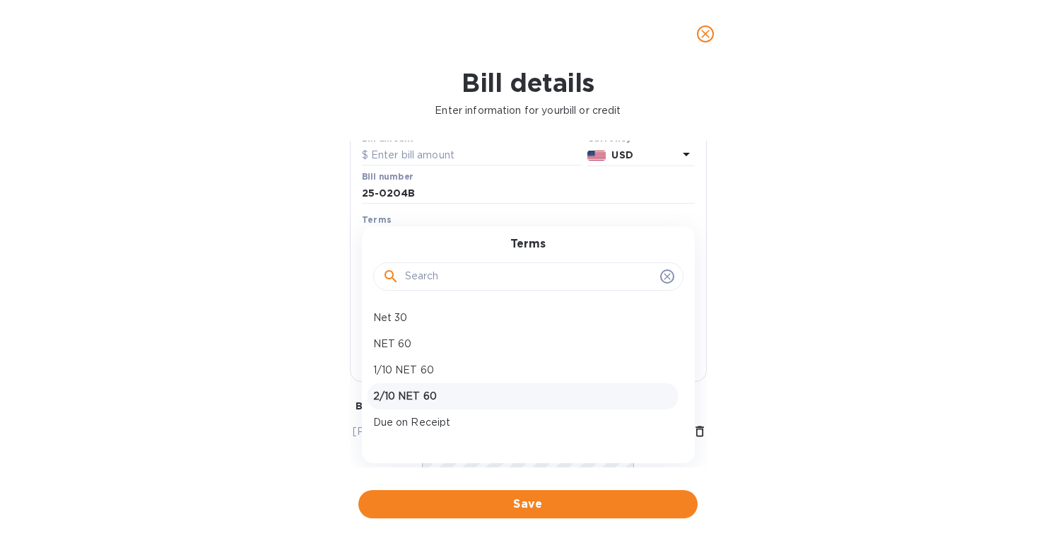
scroll to position [141, 0]
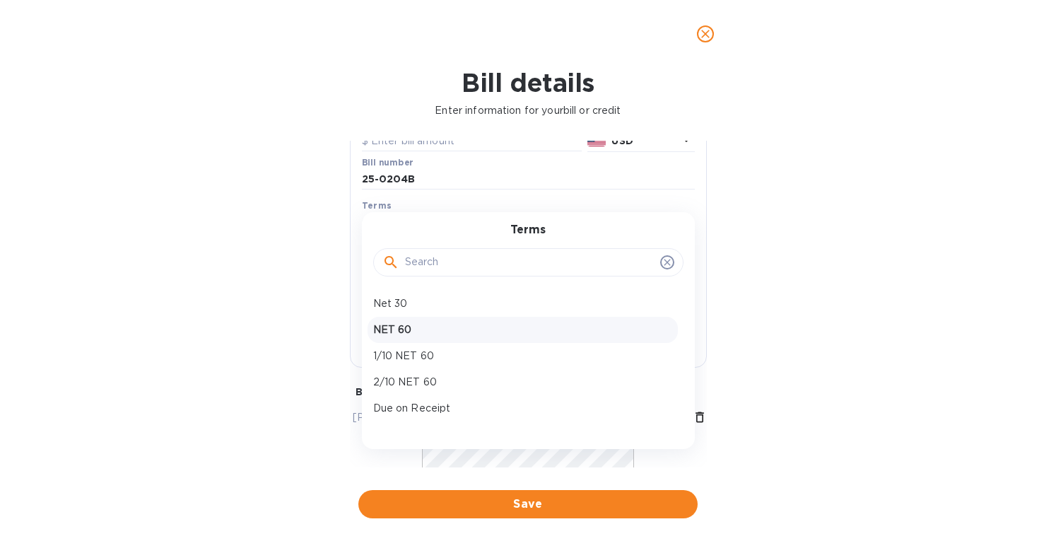
click at [391, 333] on p "NET 60" at bounding box center [522, 329] width 299 height 15
type input "[DATE]"
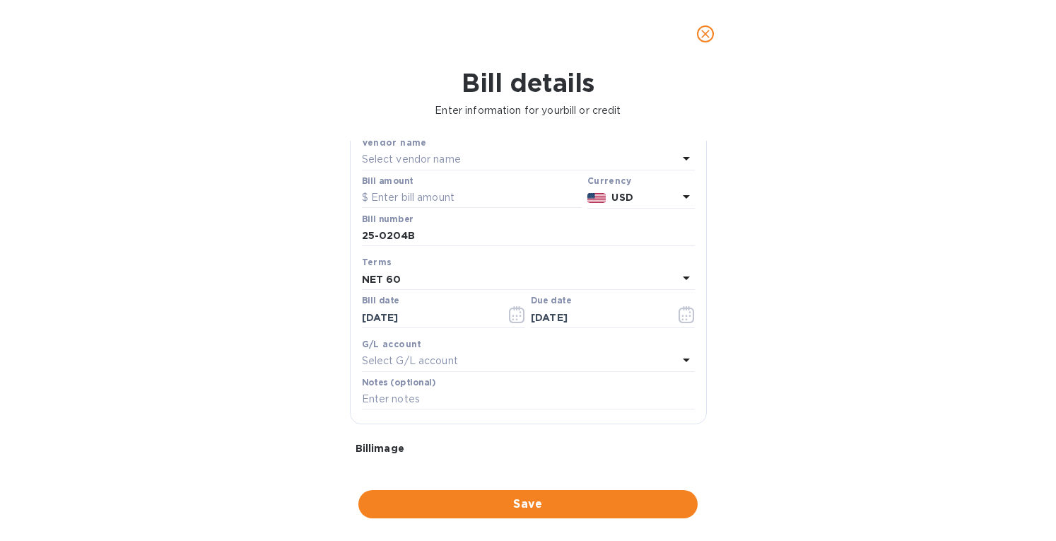
scroll to position [0, 0]
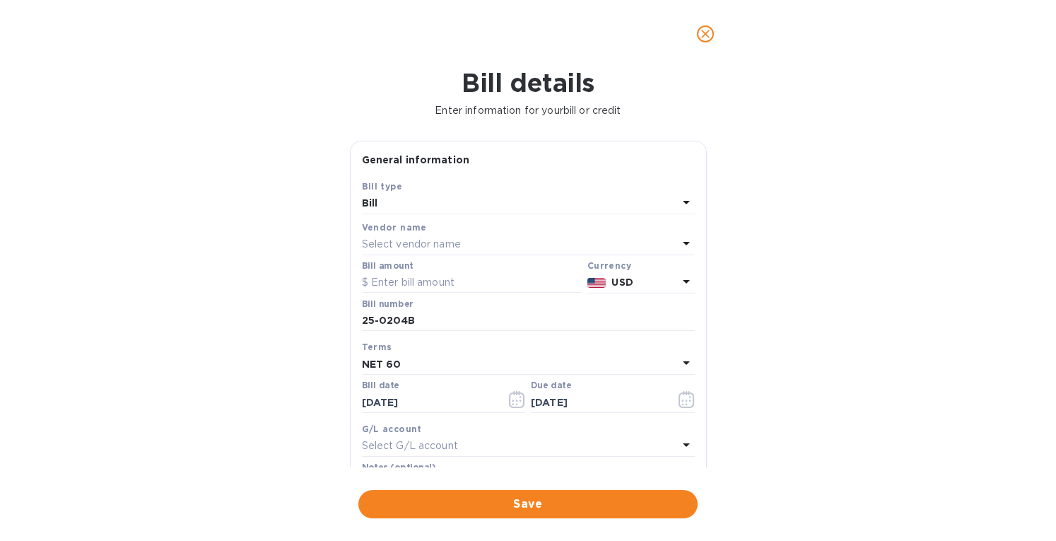
click at [425, 237] on p "Select vendor name" at bounding box center [411, 244] width 99 height 15
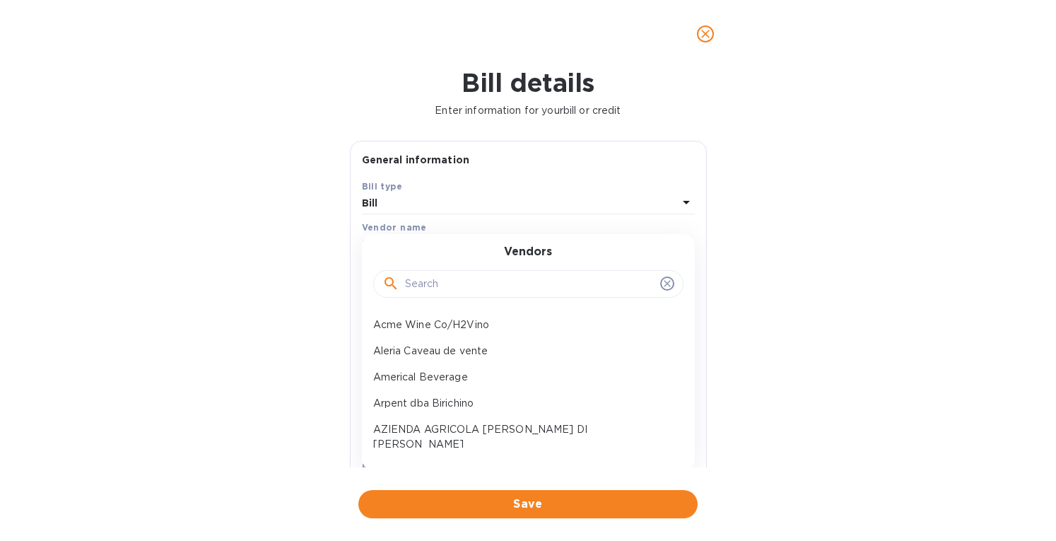
click at [423, 282] on input "text" at bounding box center [529, 283] width 249 height 21
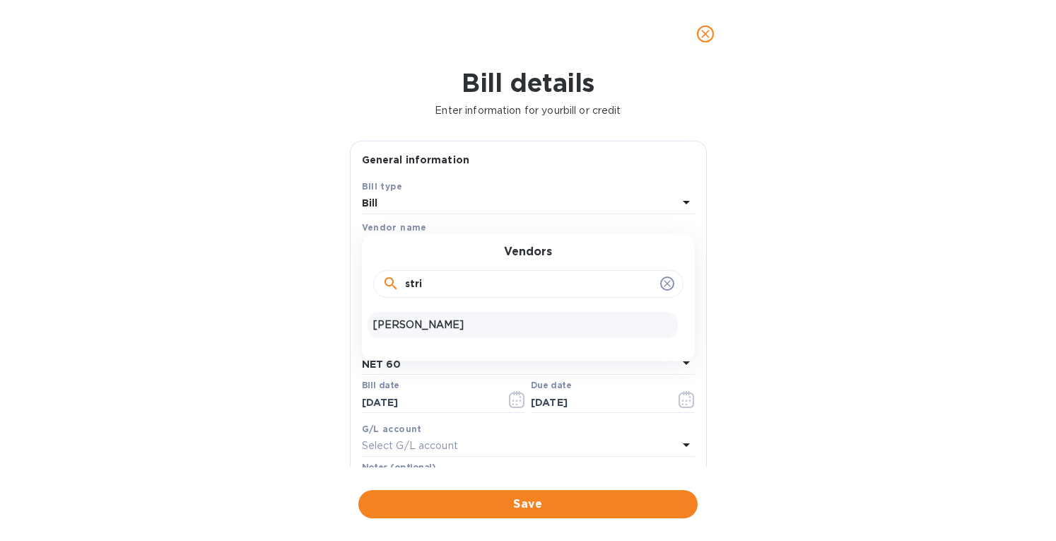
type input "stri"
click at [424, 324] on p "[PERSON_NAME]" at bounding box center [522, 324] width 299 height 15
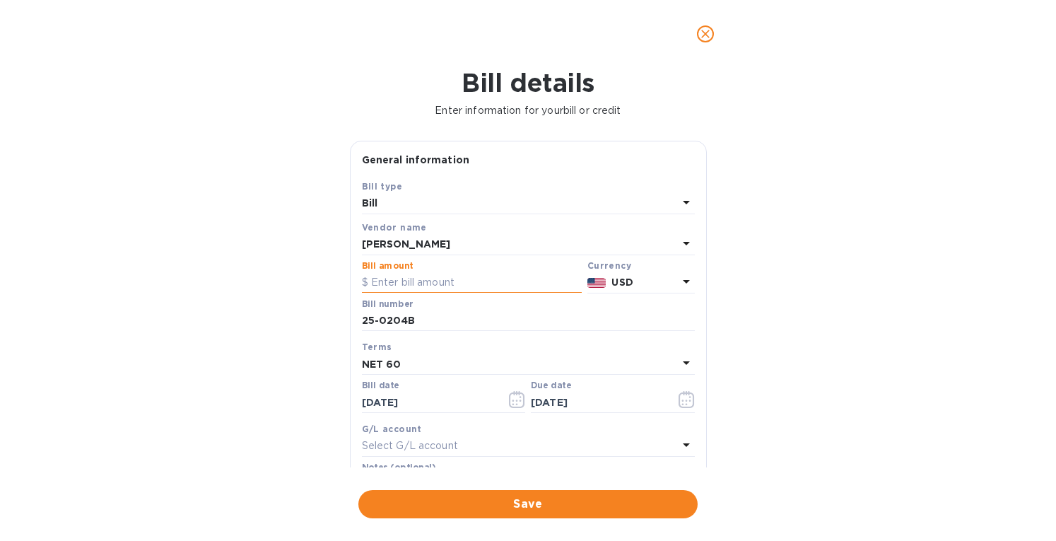
click at [420, 281] on input "text" at bounding box center [472, 282] width 220 height 21
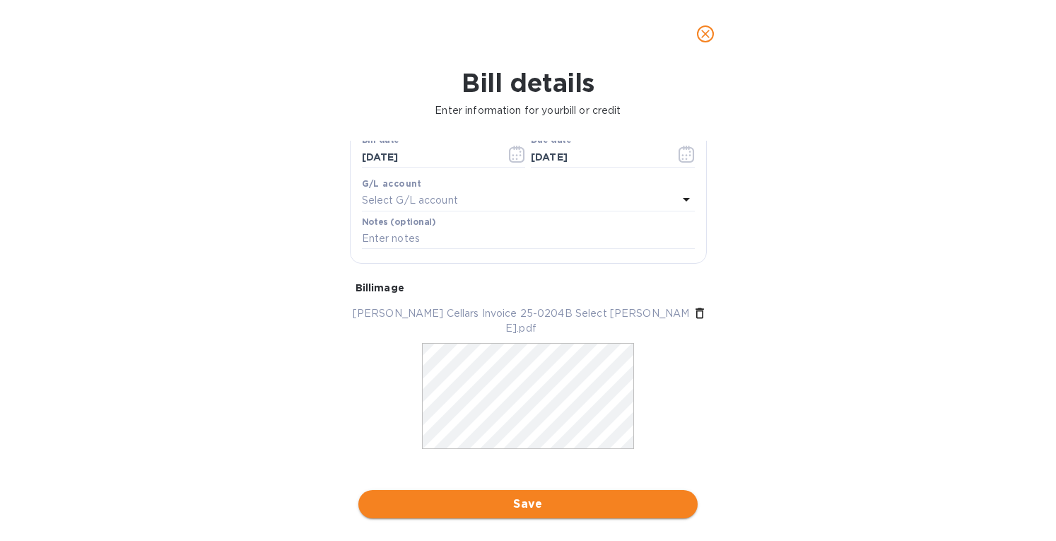
type input "5,136"
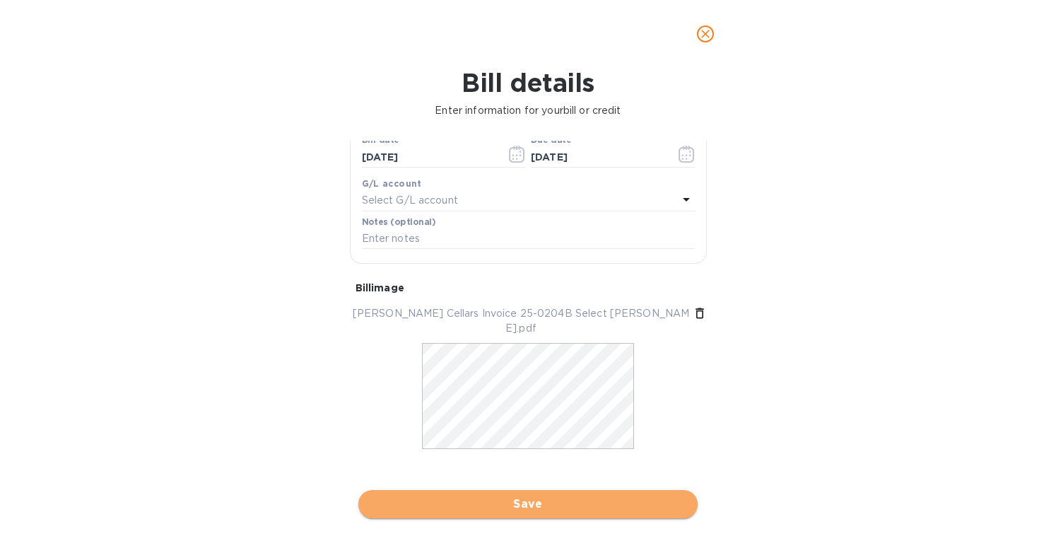
click at [487, 497] on span "Save" at bounding box center [528, 503] width 317 height 17
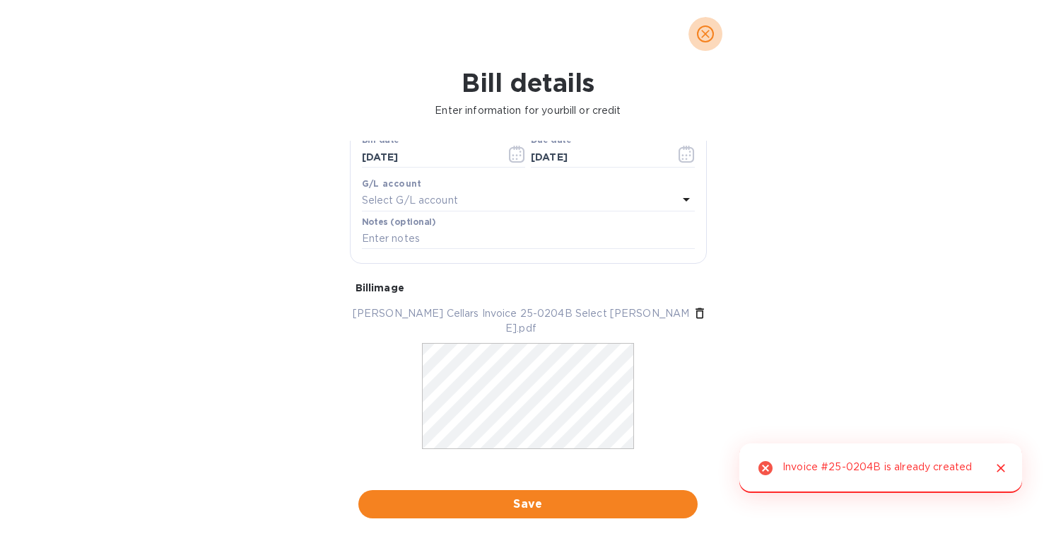
click at [702, 33] on icon "close" at bounding box center [705, 34] width 14 height 14
